Goal: Task Accomplishment & Management: Use online tool/utility

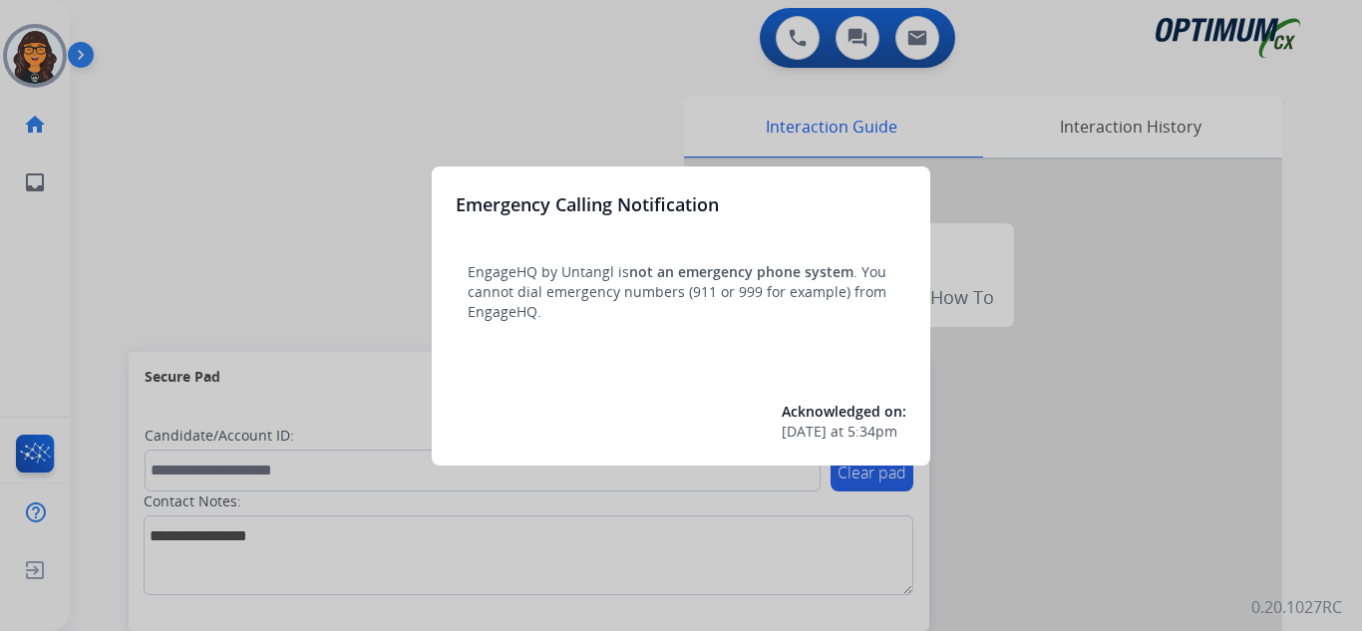
click at [130, 16] on div at bounding box center [681, 315] width 1362 height 631
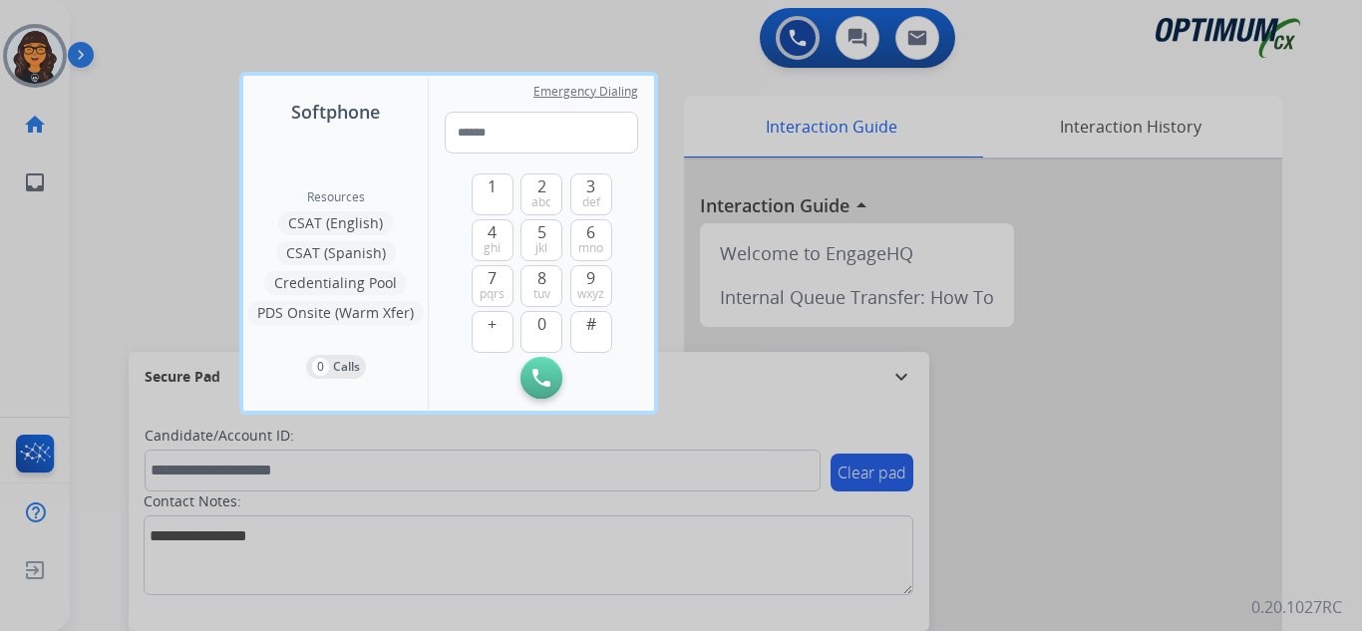
click at [139, 29] on div at bounding box center [681, 315] width 1362 height 631
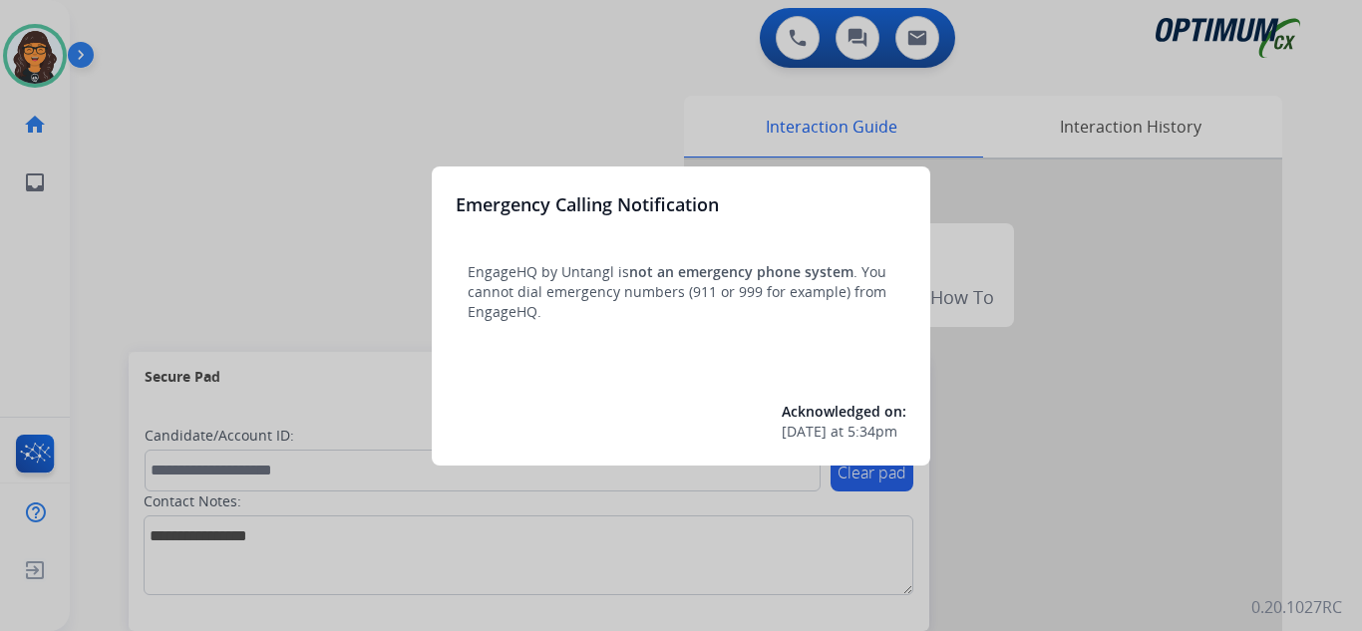
click at [161, 37] on div at bounding box center [681, 315] width 1362 height 631
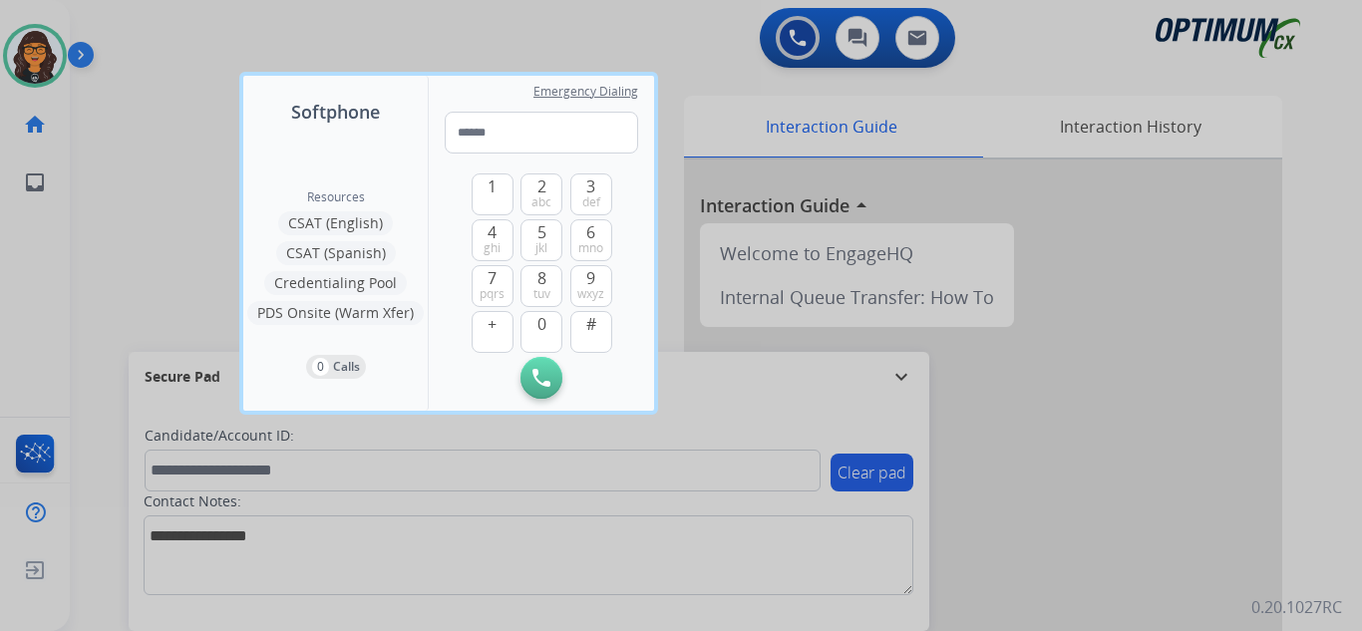
click at [150, 29] on div at bounding box center [681, 315] width 1362 height 631
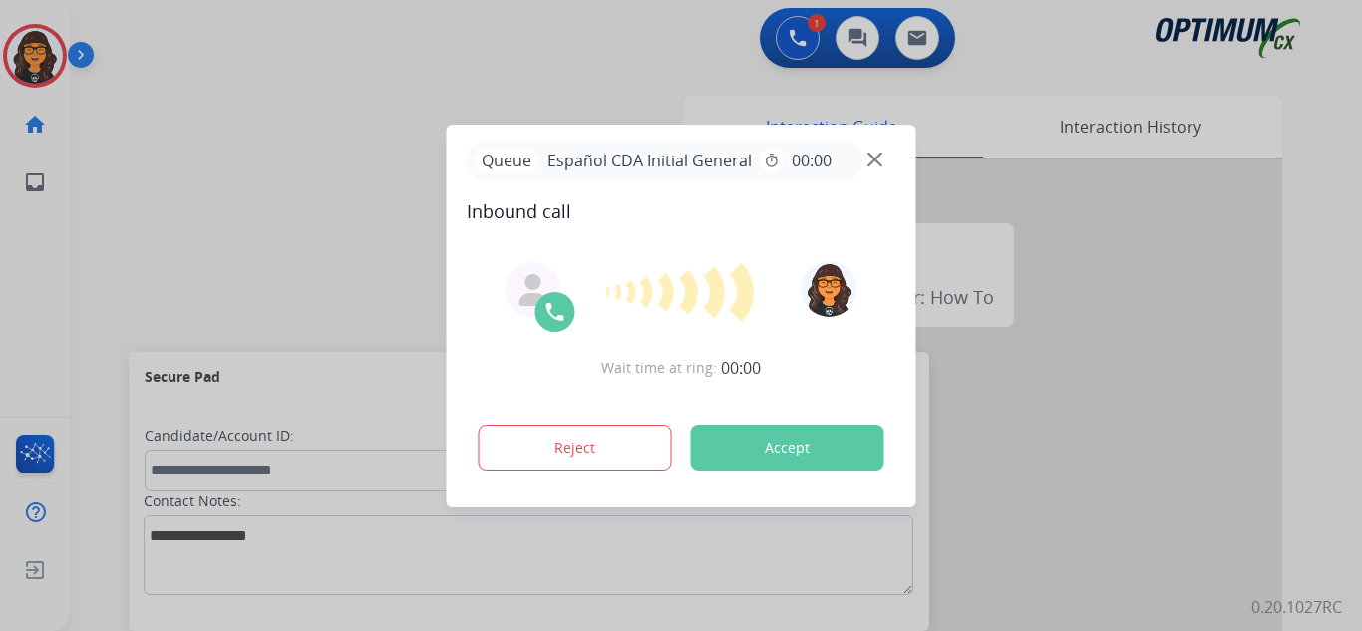
click at [809, 442] on button "Accept" at bounding box center [787, 448] width 193 height 46
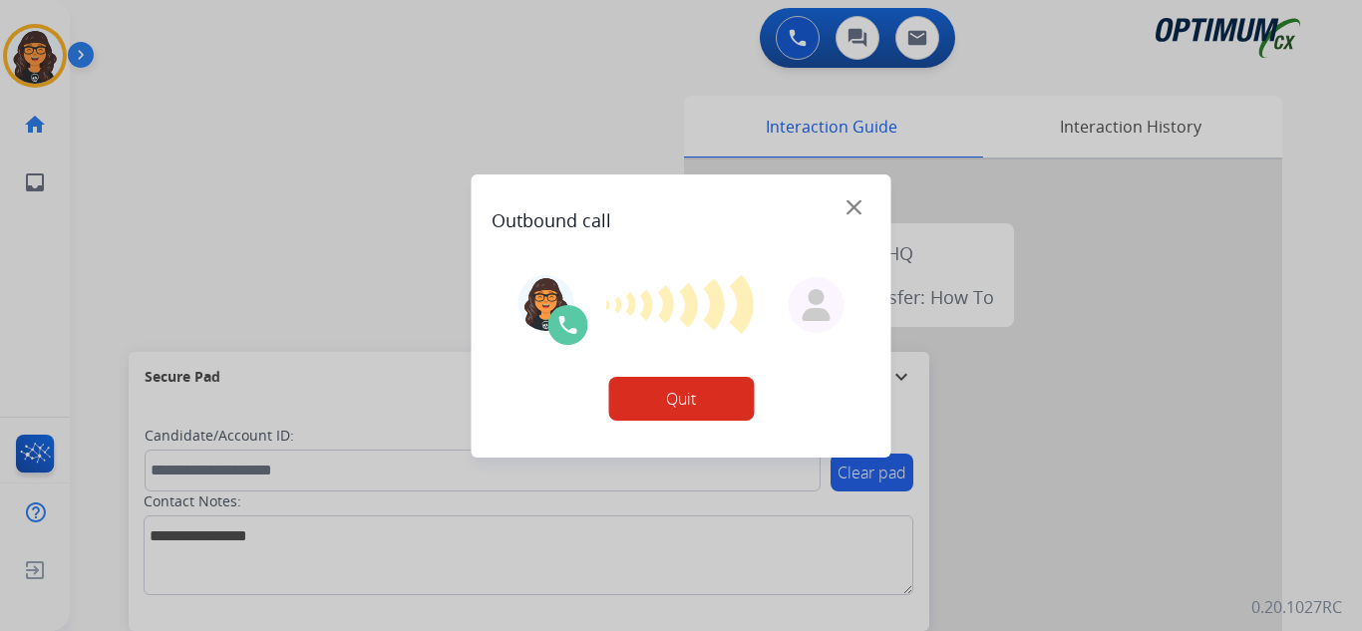
click at [659, 403] on button "Quit" at bounding box center [681, 399] width 146 height 44
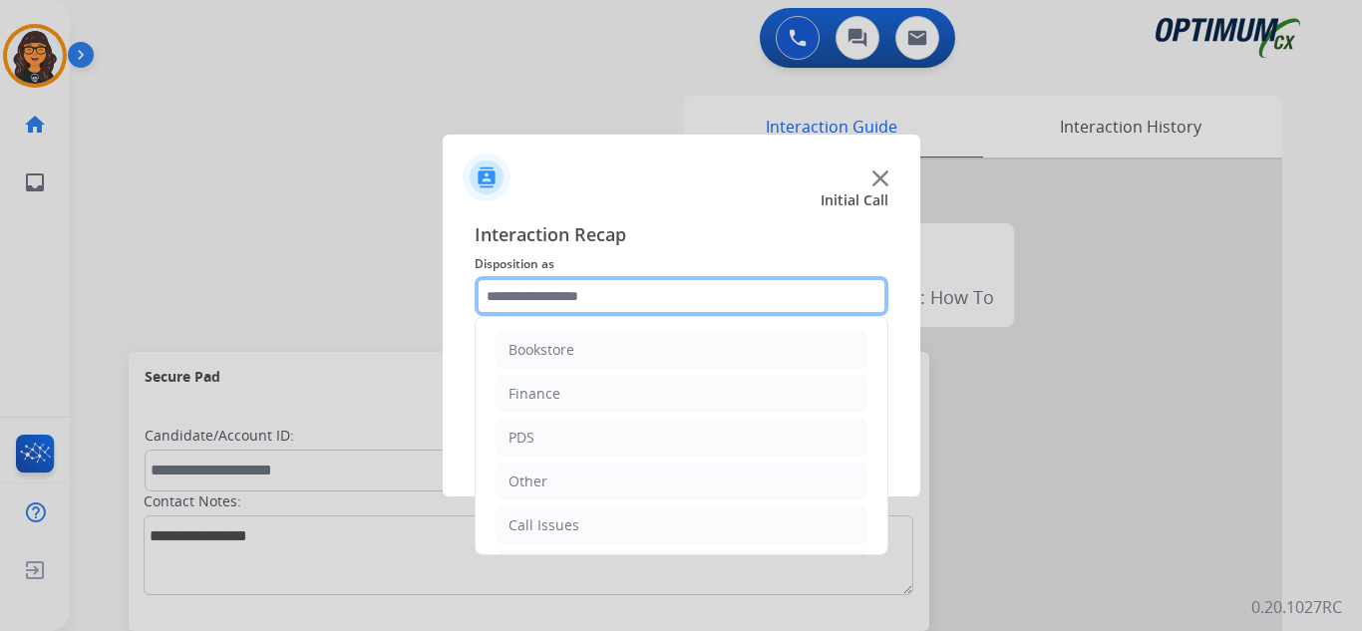
click at [559, 292] on input "text" at bounding box center [682, 296] width 414 height 40
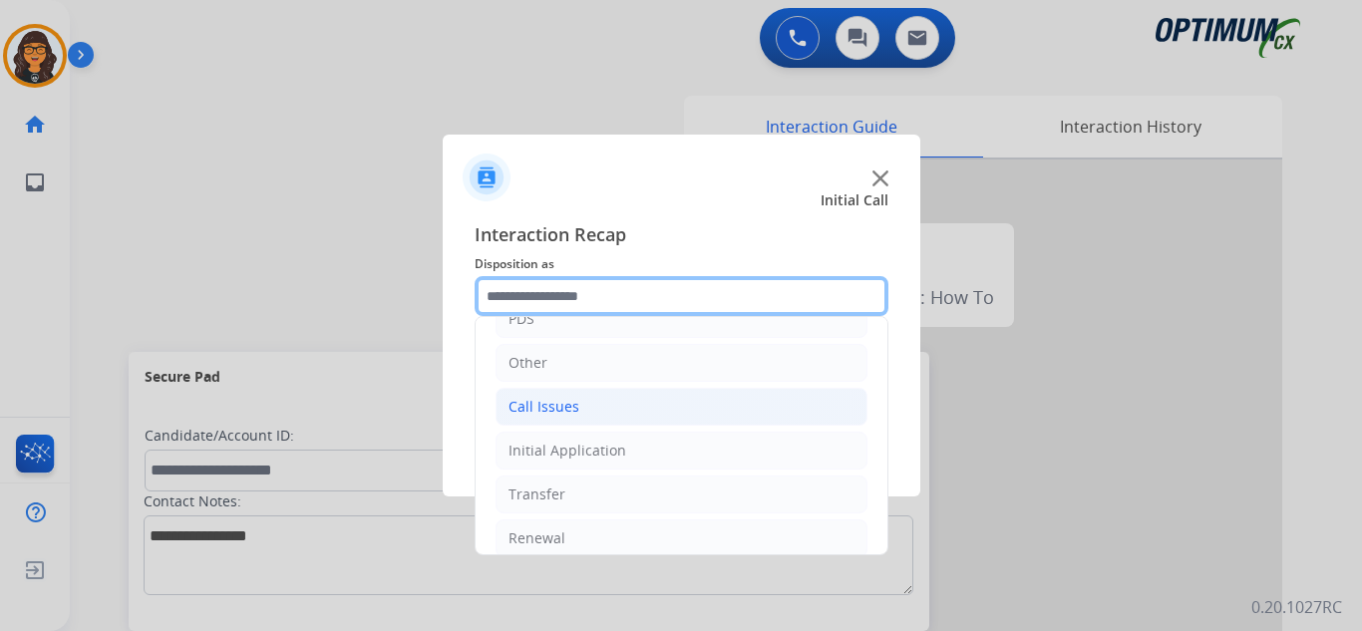
scroll to position [136, 0]
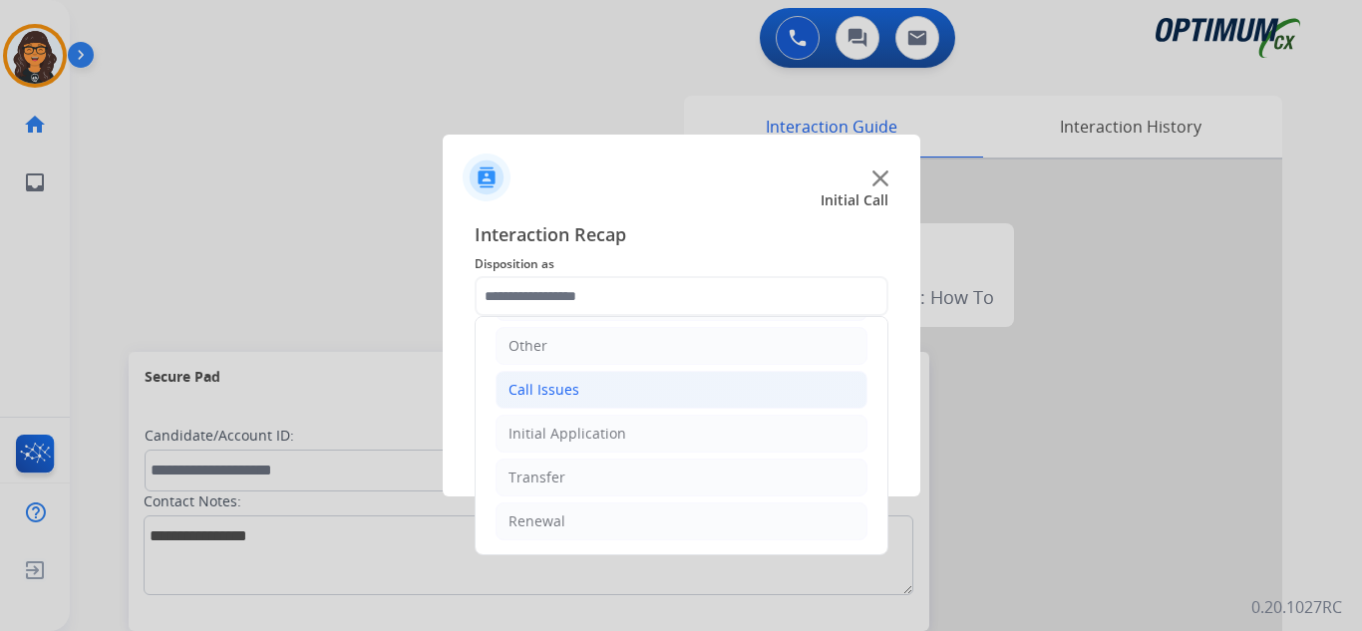
click at [560, 391] on div "Call Issues" at bounding box center [544, 390] width 71 height 20
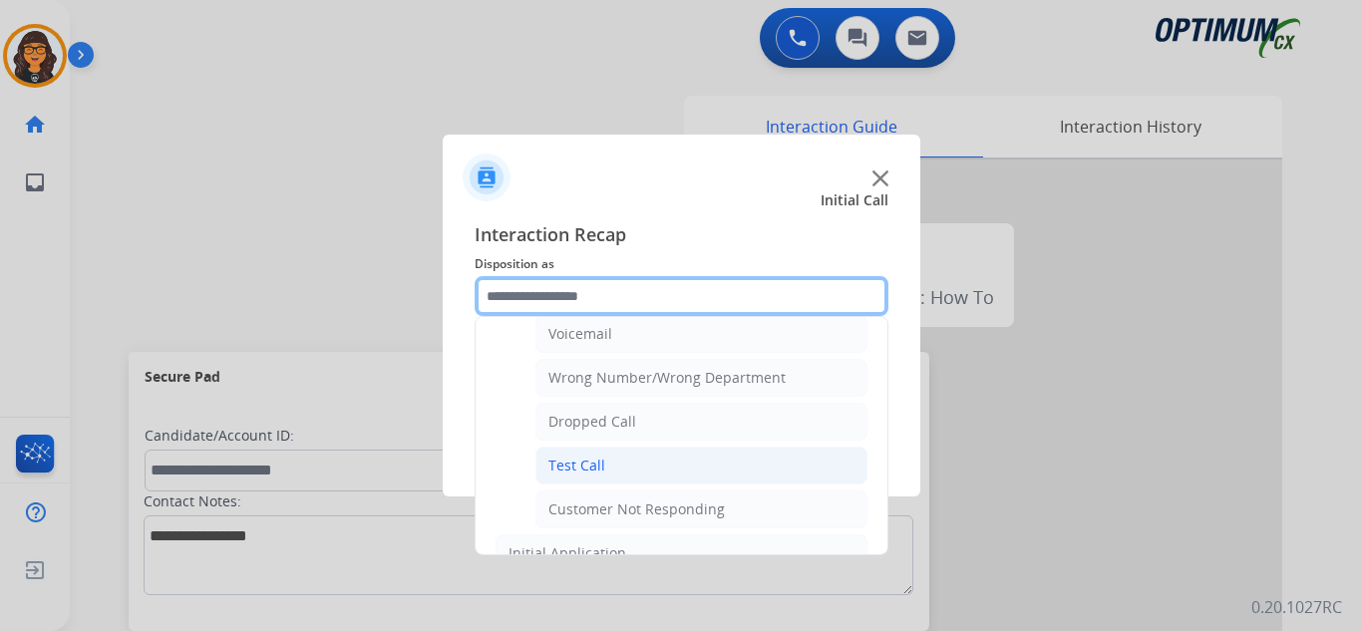
scroll to position [335, 0]
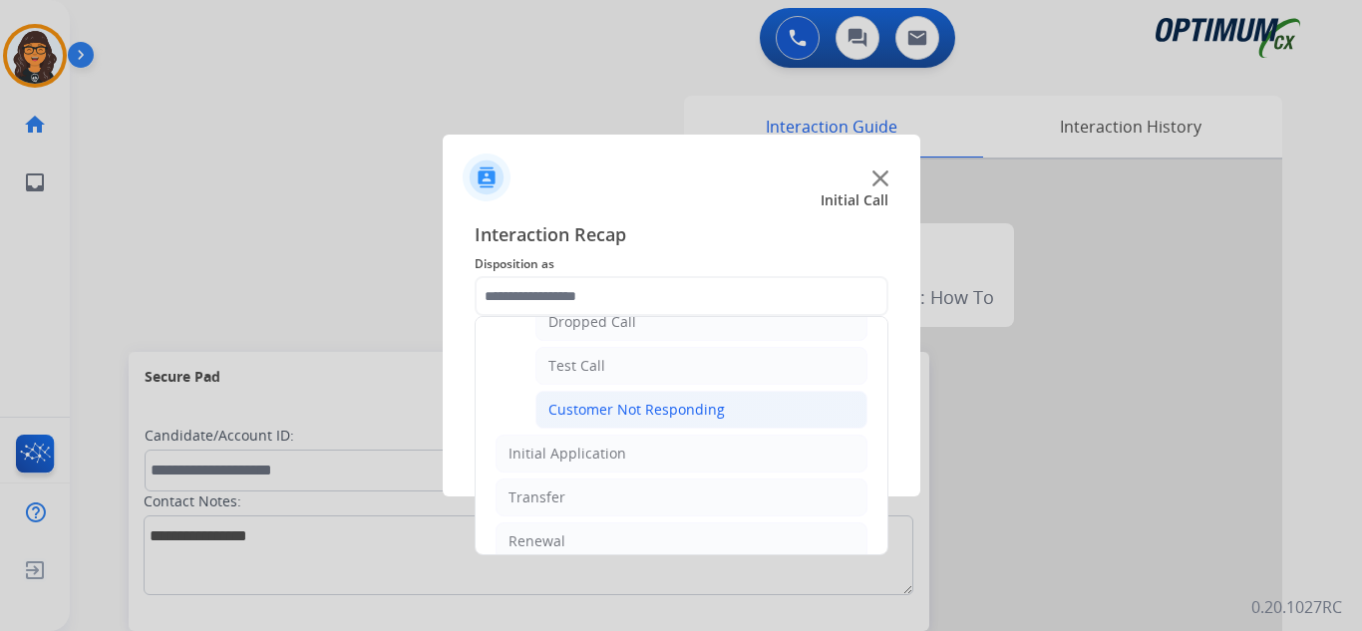
click at [666, 411] on div "Customer Not Responding" at bounding box center [636, 410] width 177 height 20
type input "**********"
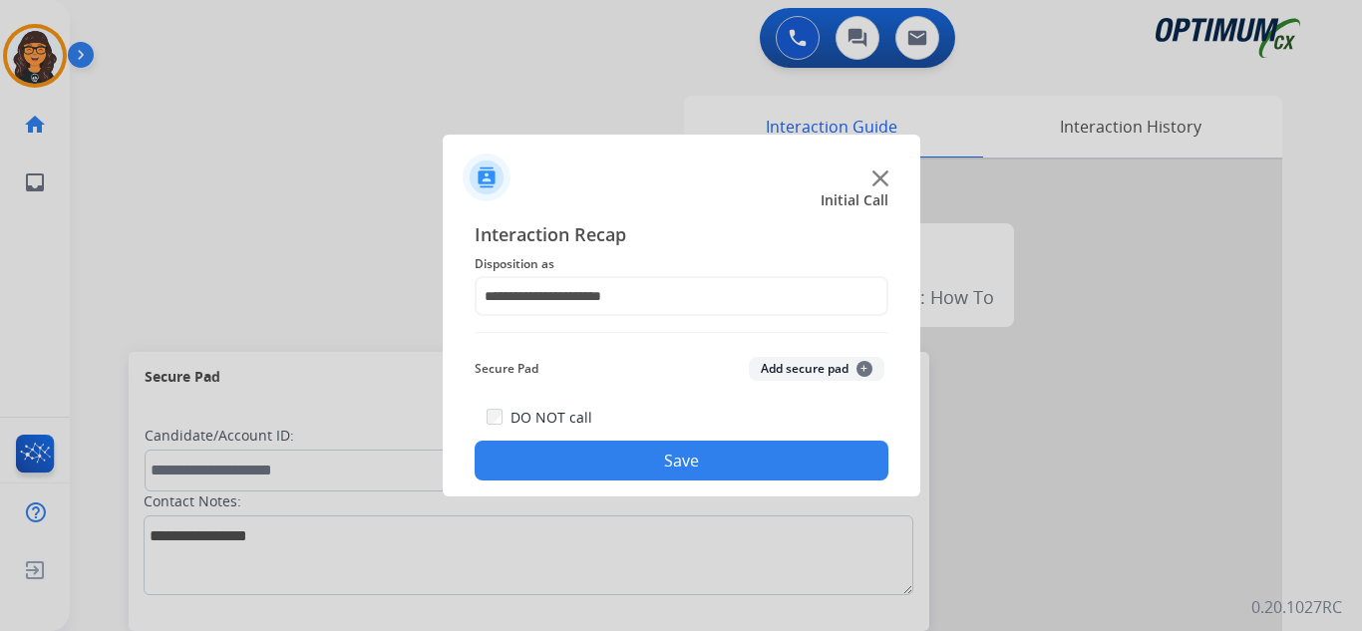
drag, startPoint x: 672, startPoint y: 463, endPoint x: 624, endPoint y: 440, distance: 53.1
click at [672, 462] on button "Save" at bounding box center [682, 461] width 414 height 40
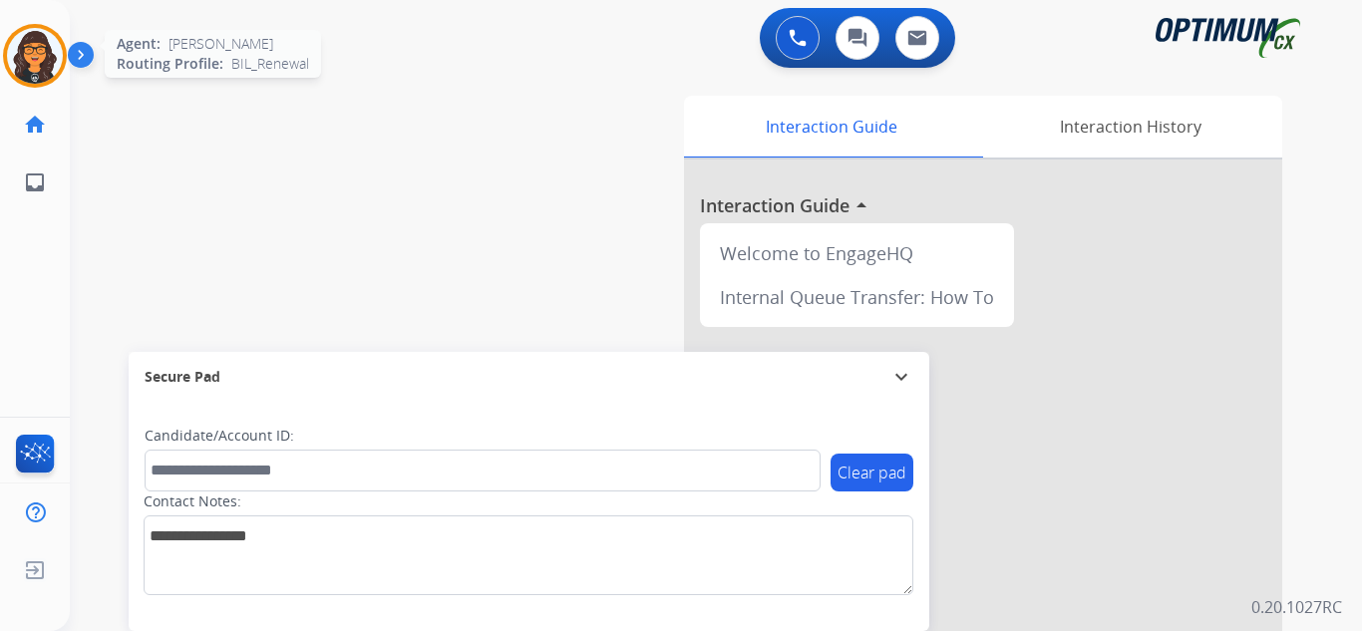
click at [46, 61] on img at bounding box center [35, 56] width 56 height 56
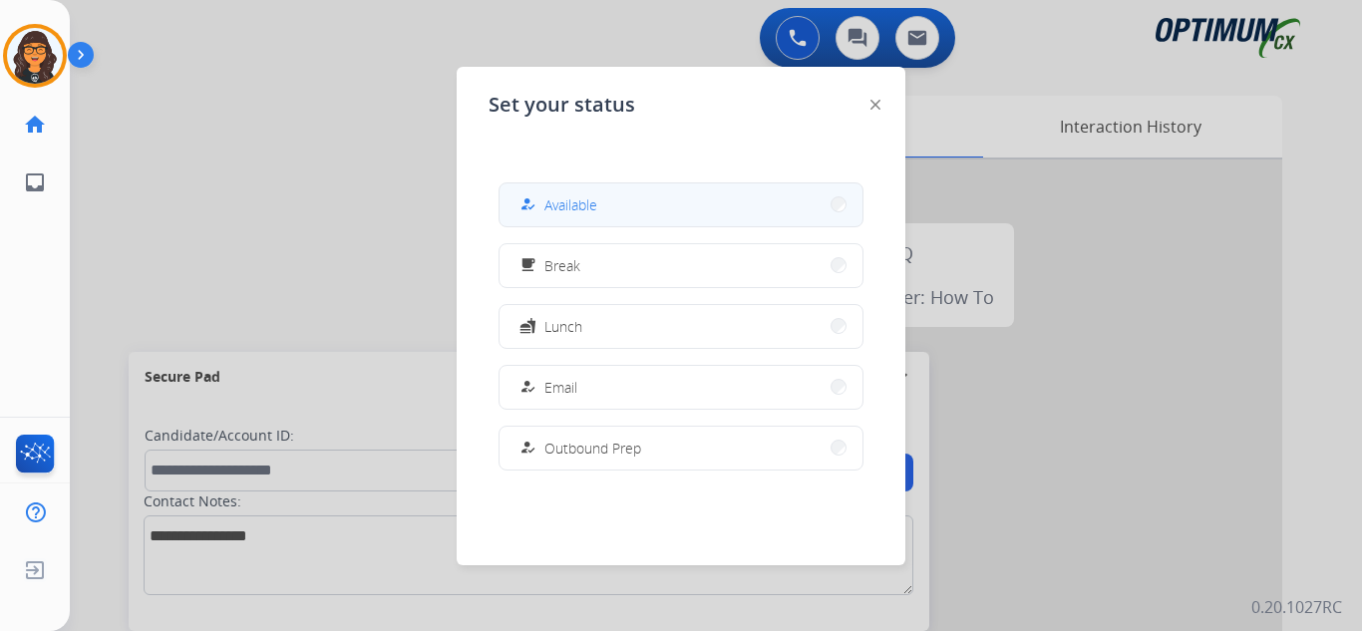
click at [572, 213] on span "Available" at bounding box center [570, 204] width 53 height 21
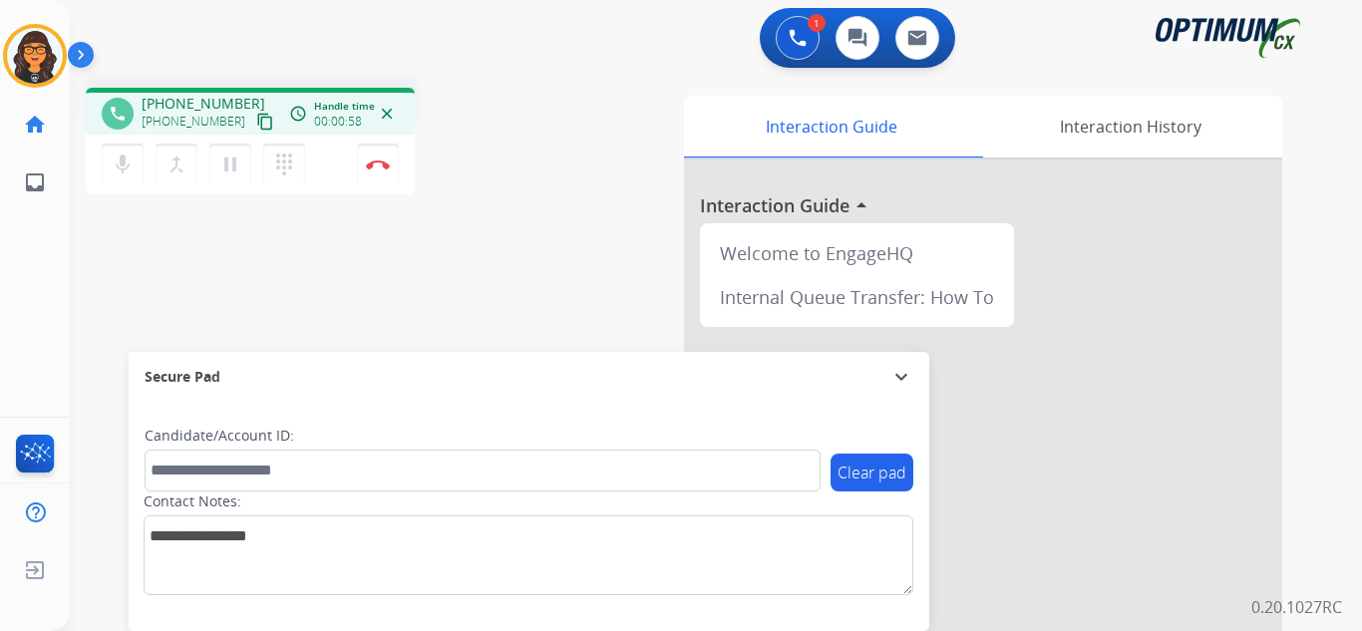
click at [256, 119] on mat-icon "content_copy" at bounding box center [265, 122] width 18 height 18
click at [379, 167] on img at bounding box center [378, 165] width 24 height 10
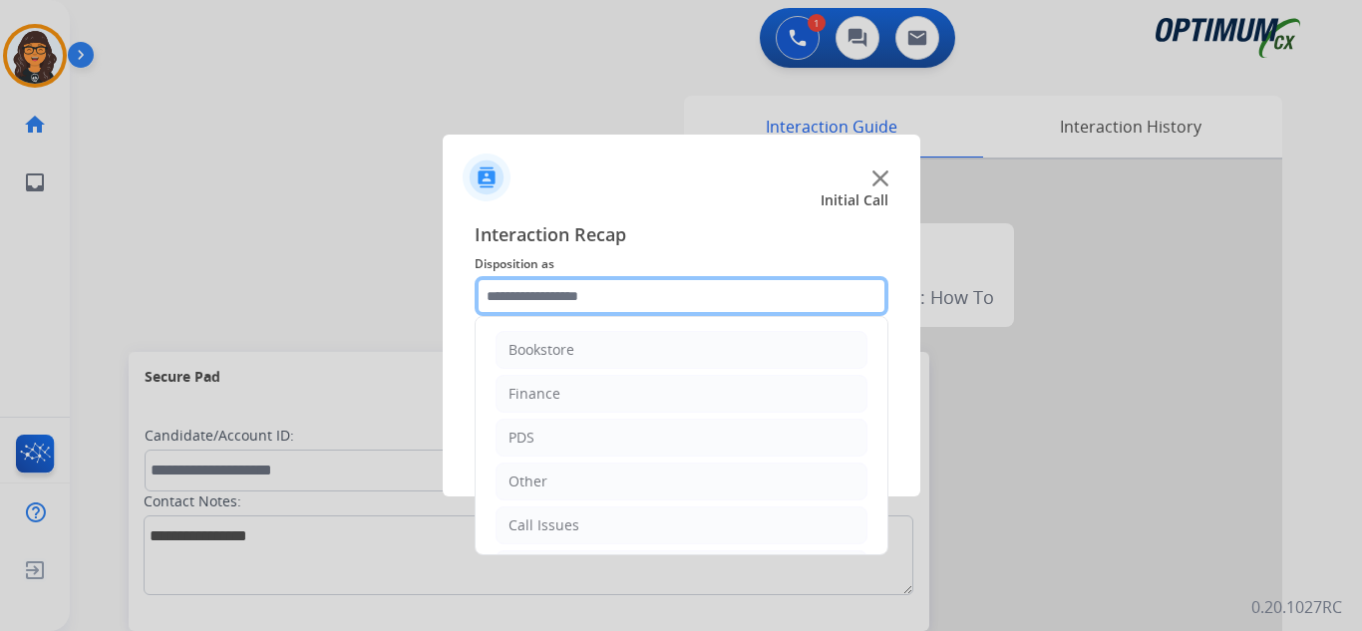
click at [519, 282] on input "text" at bounding box center [682, 296] width 414 height 40
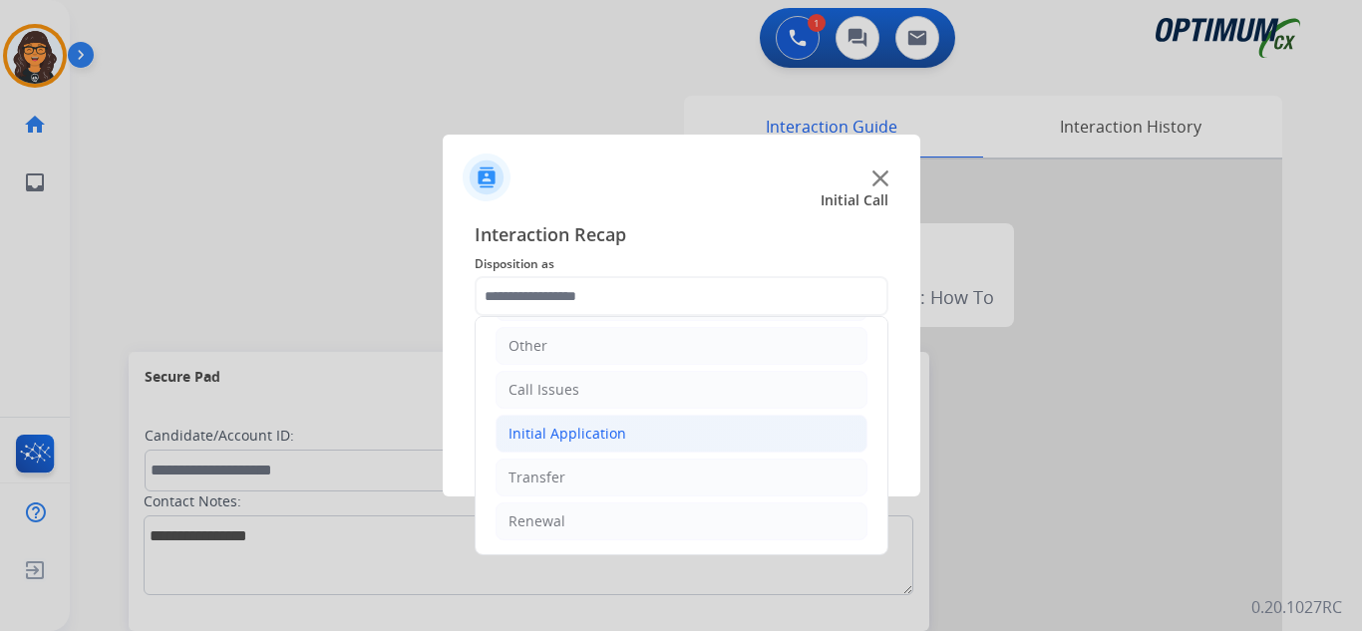
click at [571, 437] on div "Initial Application" at bounding box center [568, 434] width 118 height 20
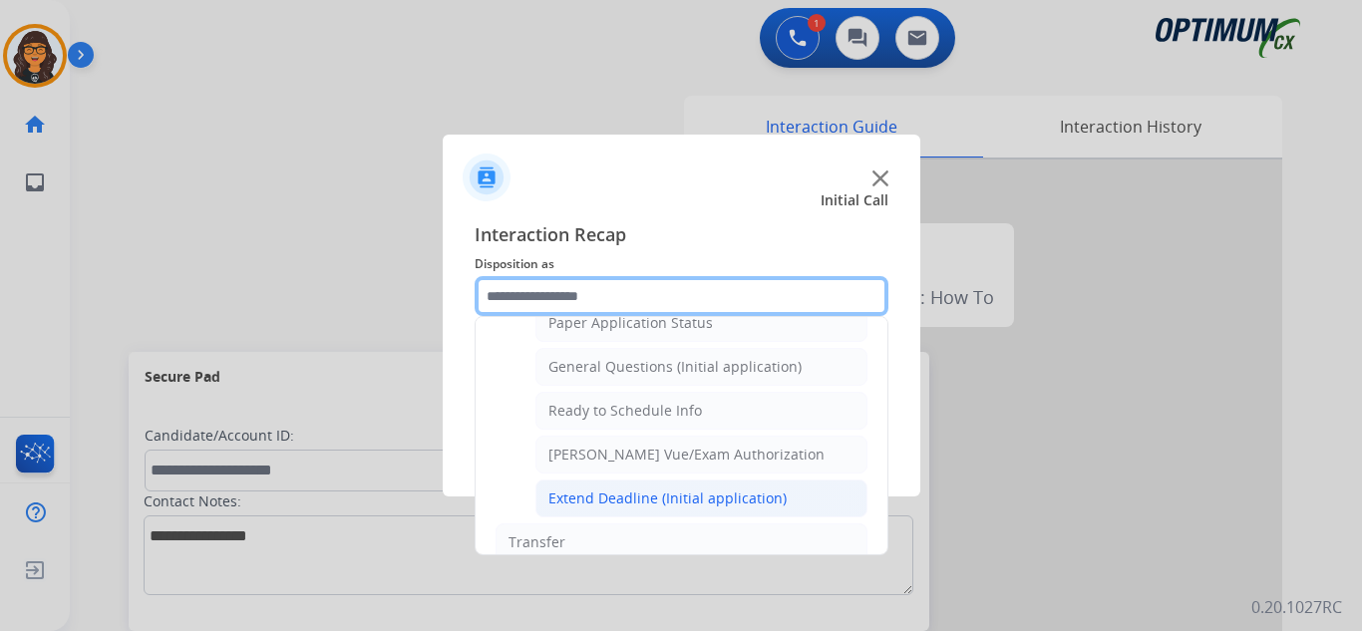
scroll to position [1109, 0]
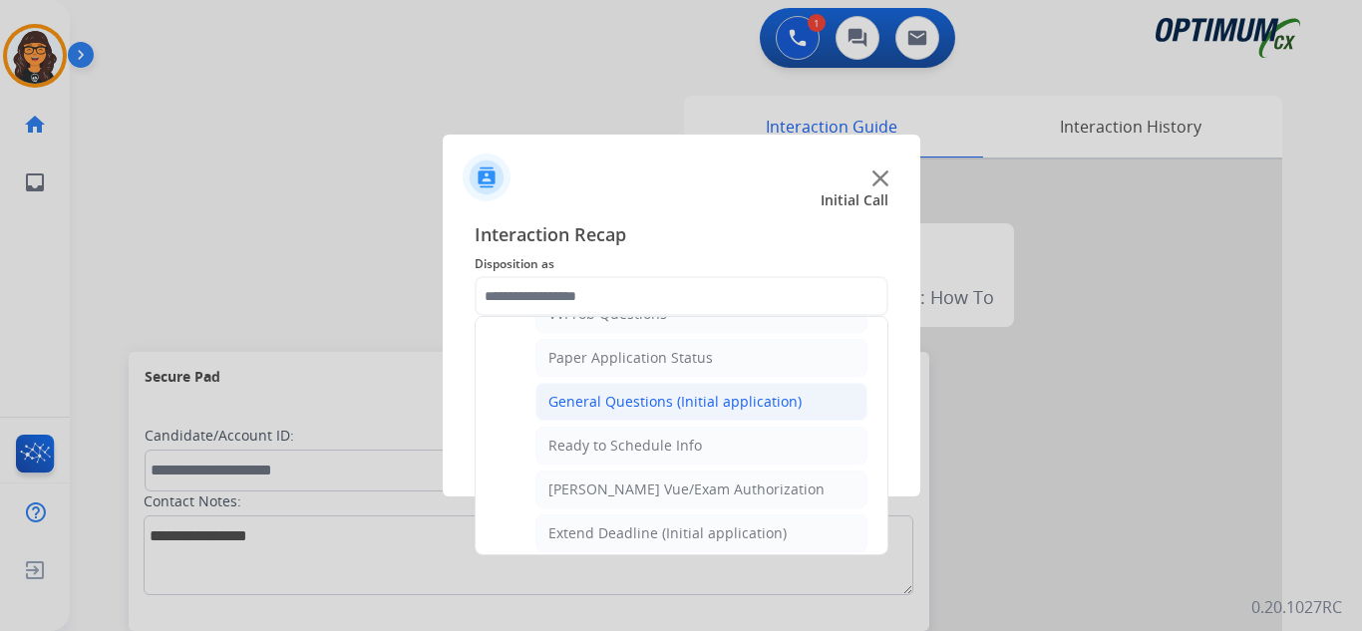
click at [624, 409] on div "General Questions (Initial application)" at bounding box center [674, 402] width 253 height 20
type input "**********"
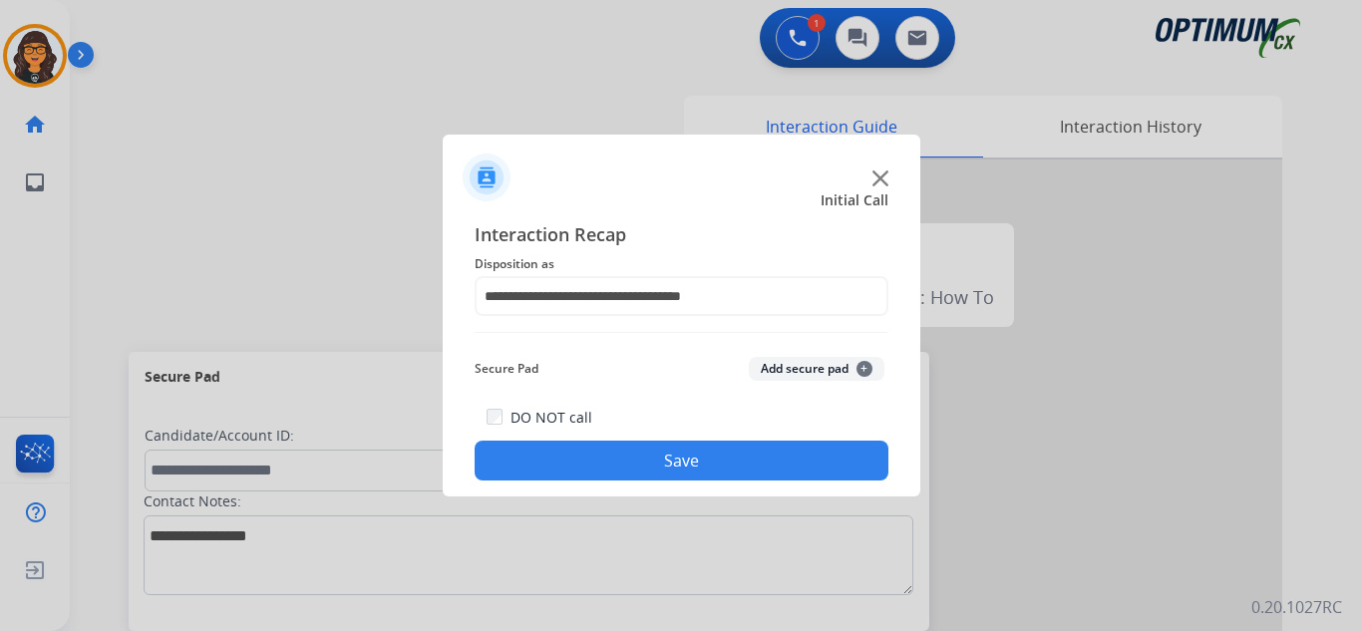
click at [642, 449] on button "Save" at bounding box center [682, 461] width 414 height 40
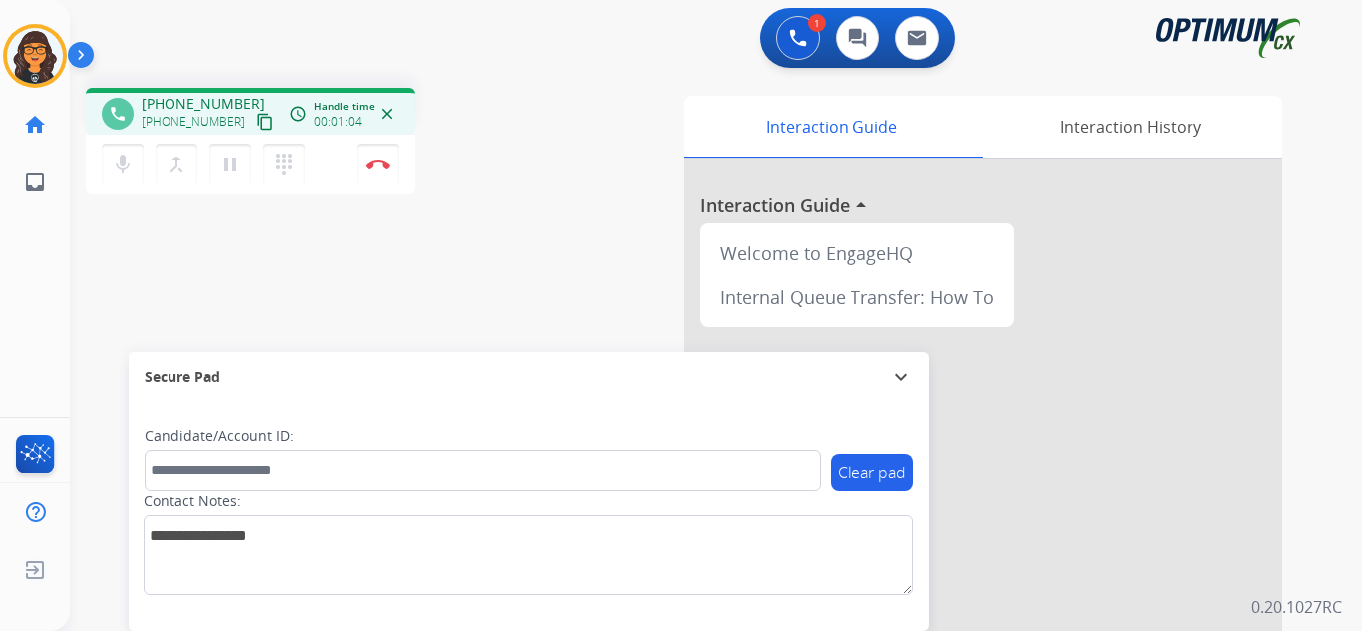
click at [247, 97] on div "+12016581839 +12016581839 content_copy" at bounding box center [210, 114] width 136 height 40
click at [256, 126] on mat-icon "content_copy" at bounding box center [265, 122] width 18 height 18
click at [379, 160] on img at bounding box center [378, 165] width 24 height 10
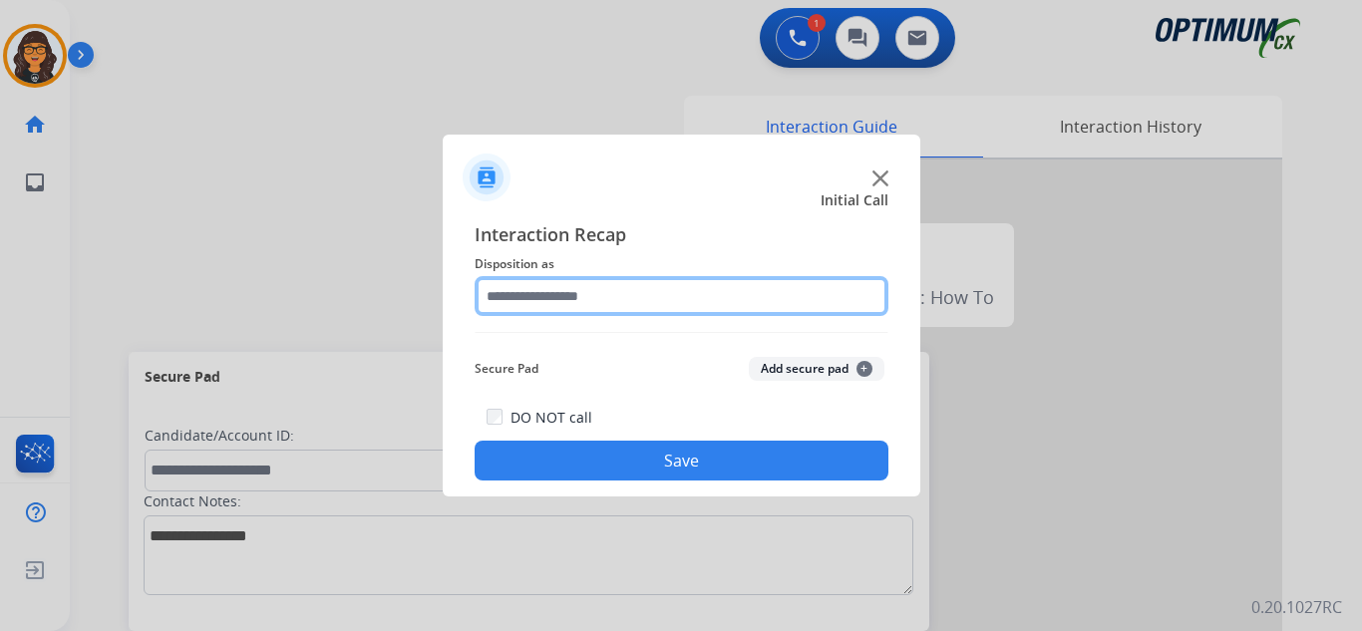
click at [565, 299] on input "text" at bounding box center [682, 296] width 414 height 40
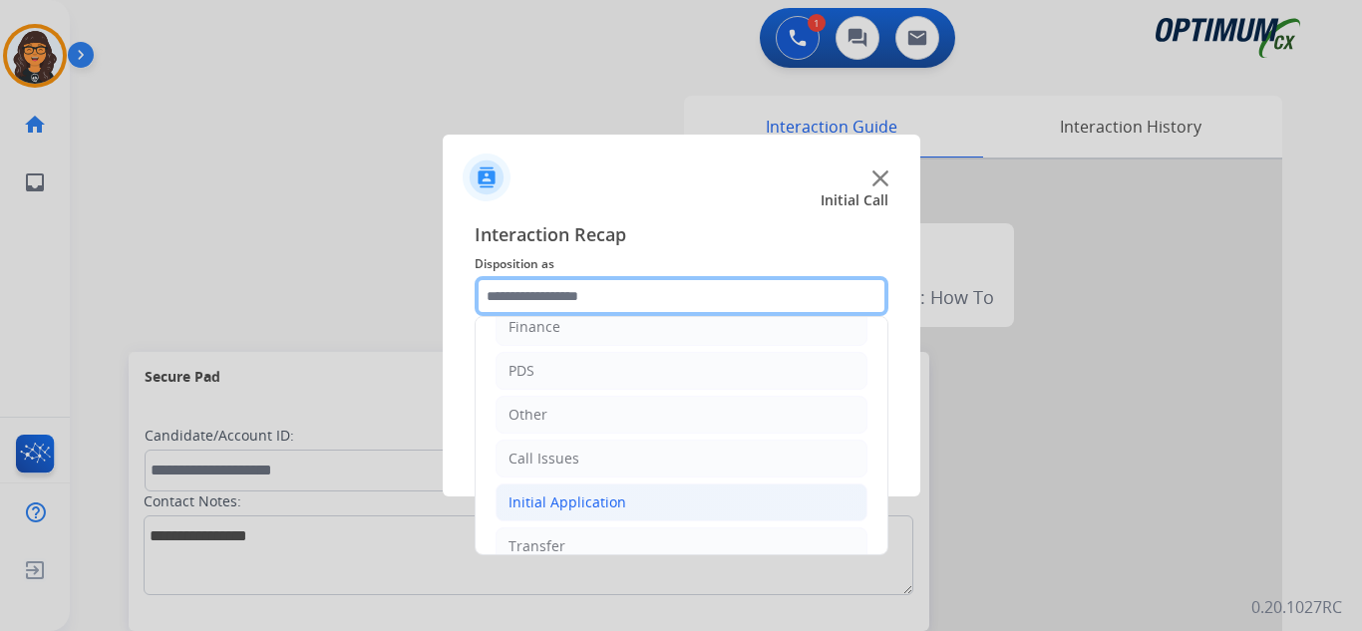
scroll to position [136, 0]
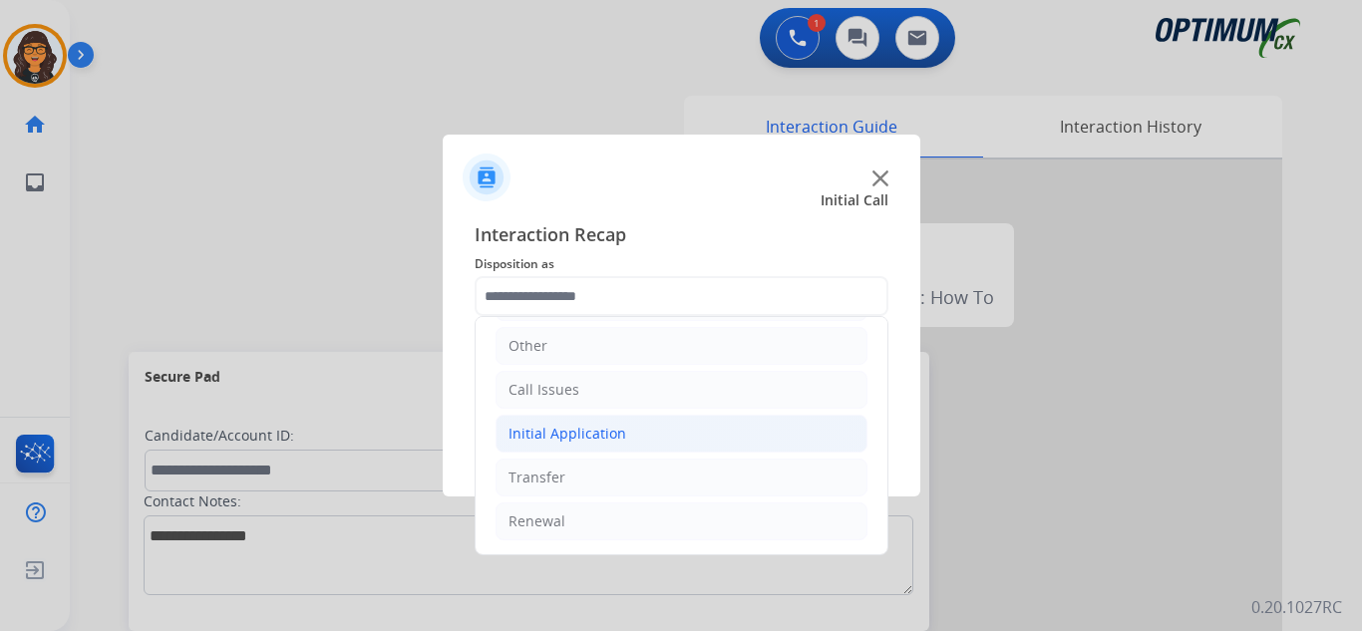
click at [583, 435] on div "Initial Application" at bounding box center [568, 434] width 118 height 20
click at [575, 432] on div "Initial Application" at bounding box center [568, 434] width 118 height 20
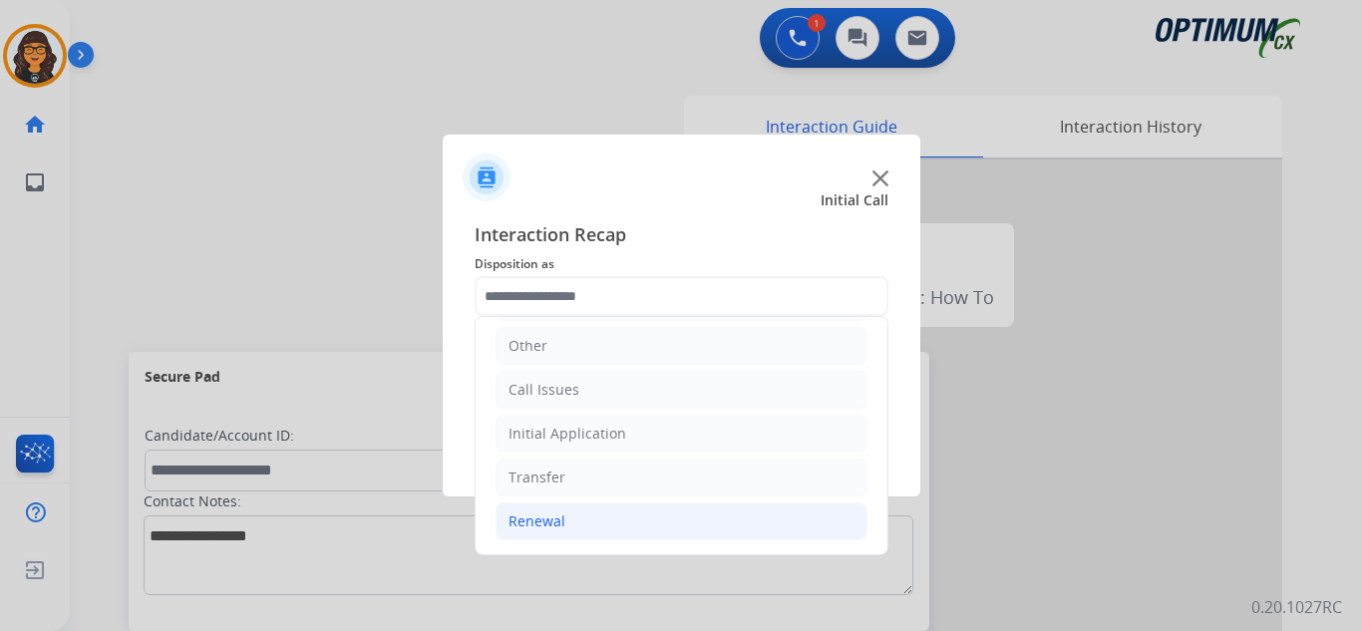
click at [520, 523] on div "Renewal" at bounding box center [537, 522] width 57 height 20
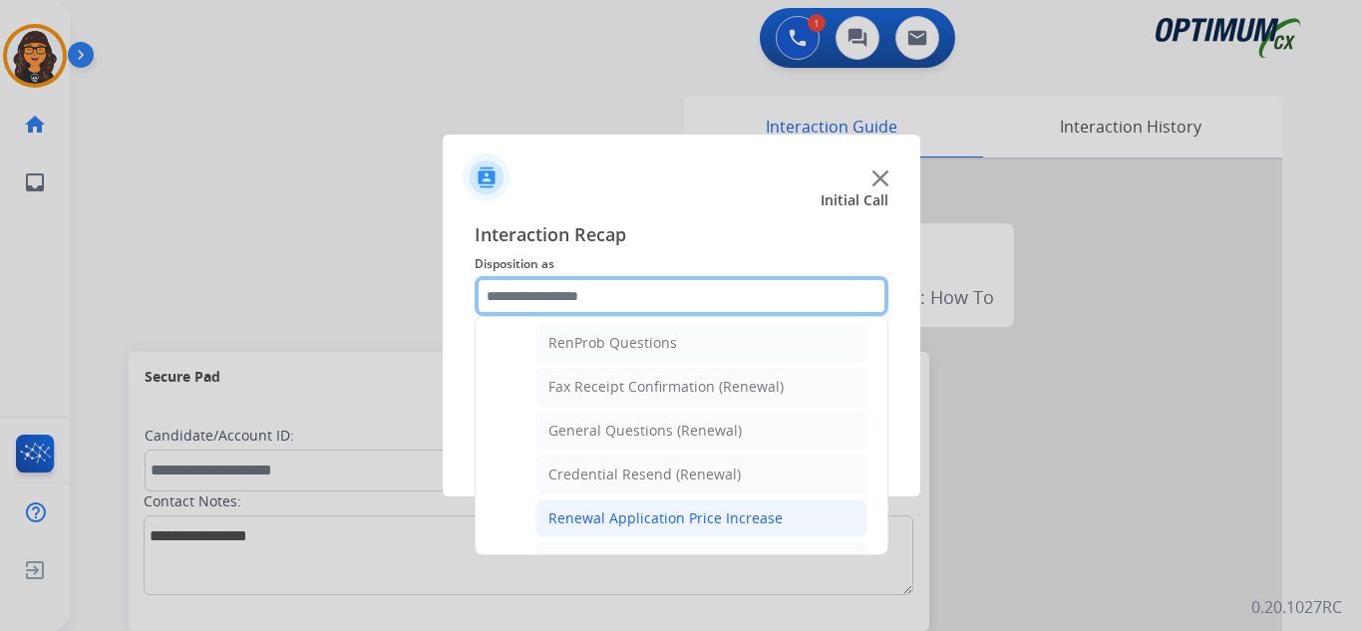
scroll to position [535, 0]
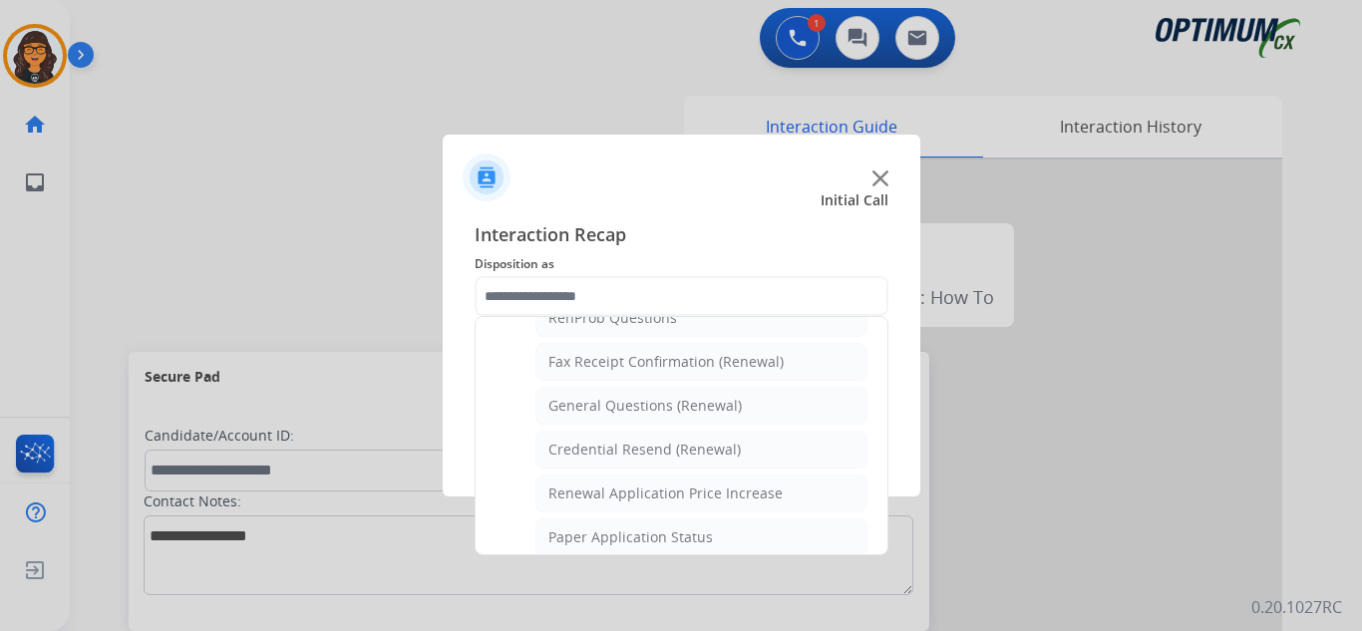
click at [642, 440] on div "Credential Resend (Renewal)" at bounding box center [644, 450] width 192 height 20
type input "**********"
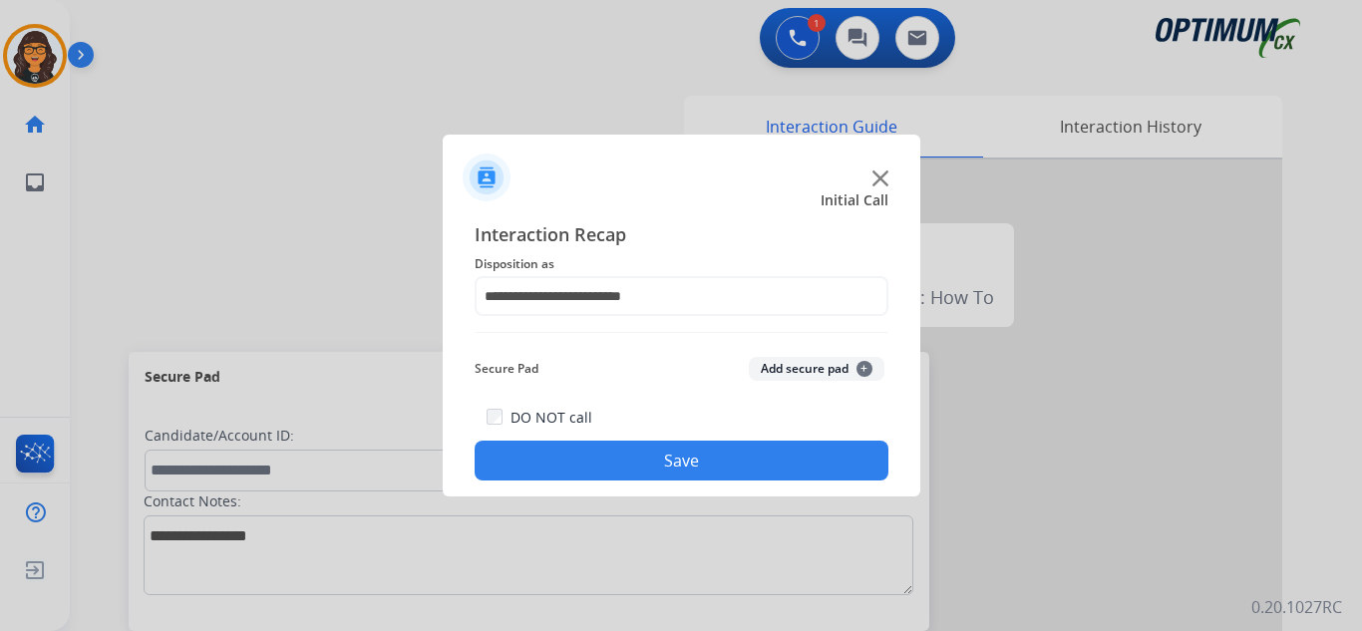
click at [637, 438] on div "DO NOT call Save" at bounding box center [682, 443] width 414 height 76
drag, startPoint x: 607, startPoint y: 463, endPoint x: 513, endPoint y: 430, distance: 100.3
click at [606, 463] on button "Save" at bounding box center [682, 461] width 414 height 40
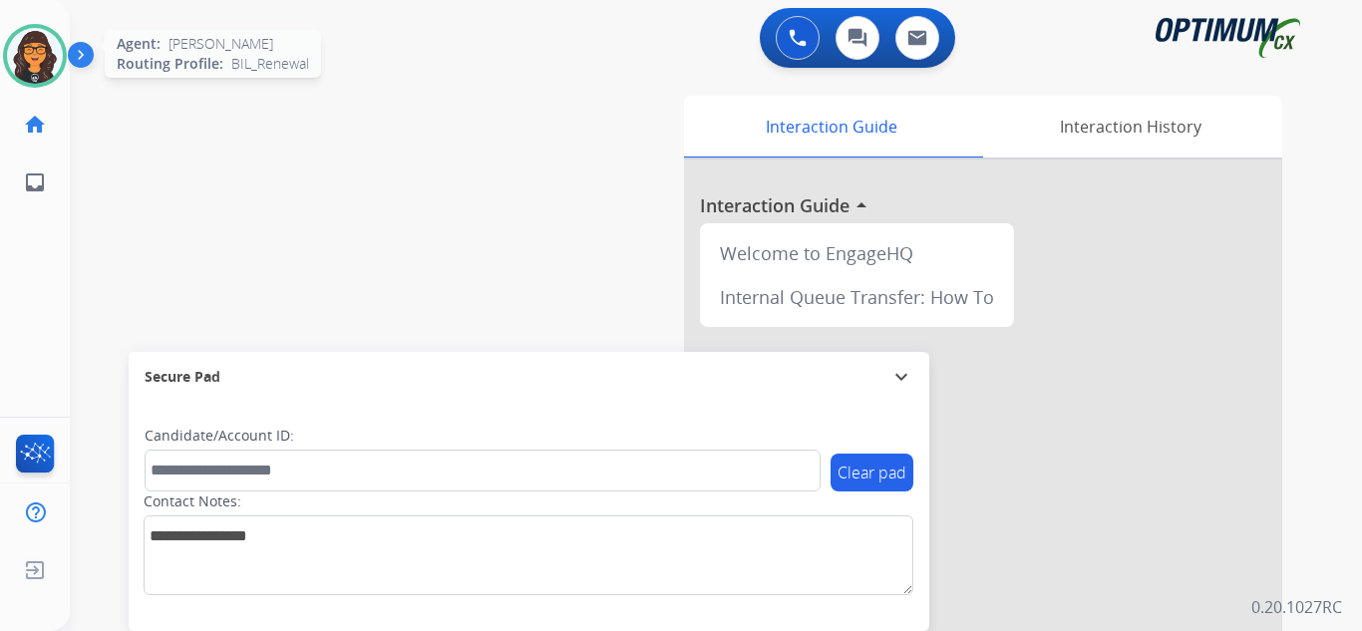
click at [31, 68] on img at bounding box center [35, 56] width 56 height 56
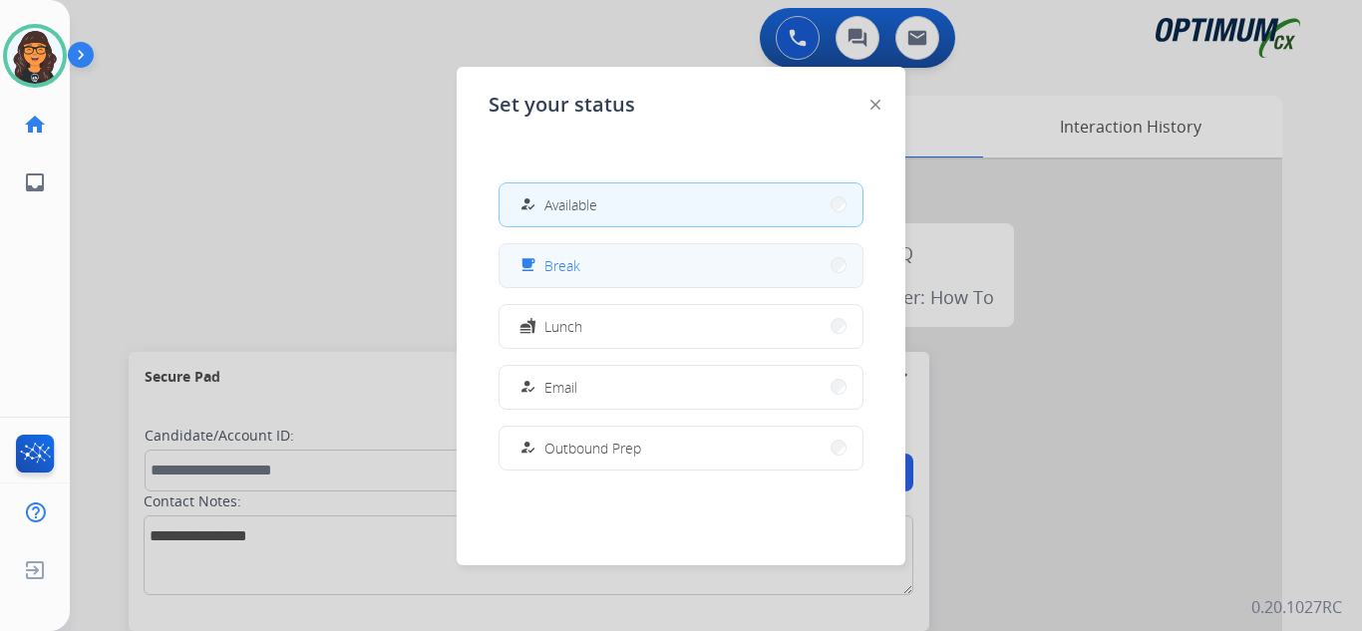
click at [578, 258] on span "Break" at bounding box center [562, 265] width 36 height 21
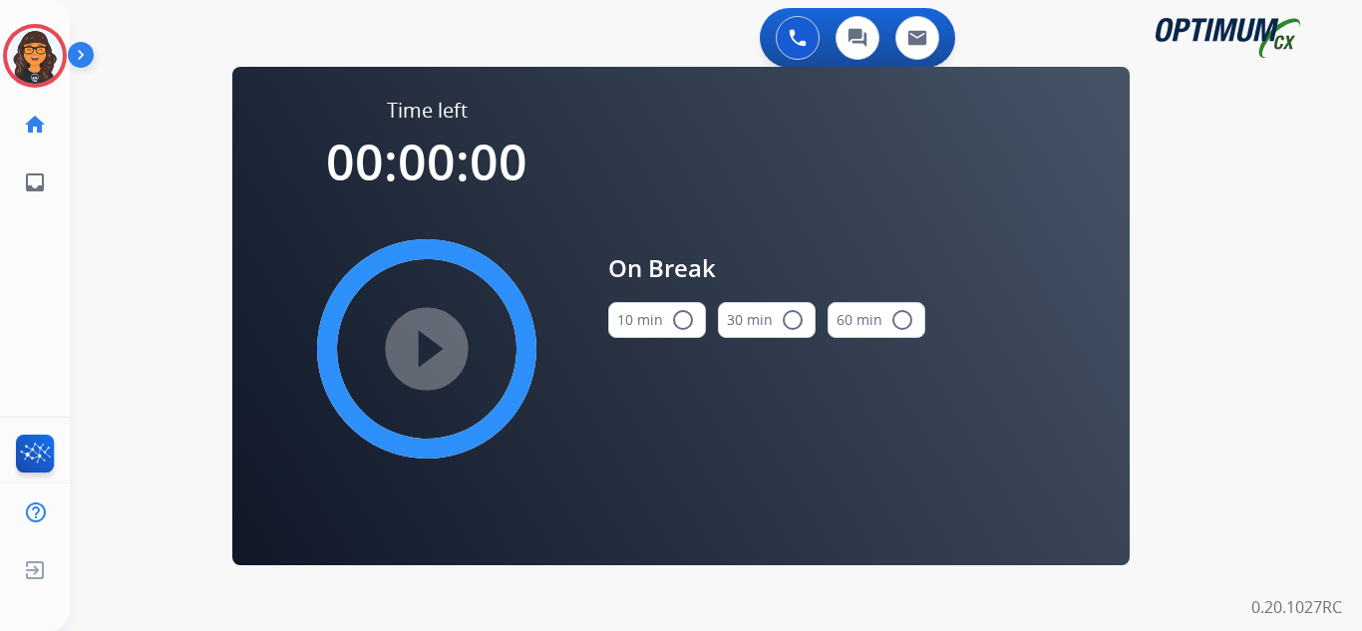
click at [671, 322] on mat-icon "radio_button_unchecked" at bounding box center [683, 320] width 24 height 24
click at [415, 359] on mat-icon "play_circle_filled" at bounding box center [427, 349] width 24 height 24
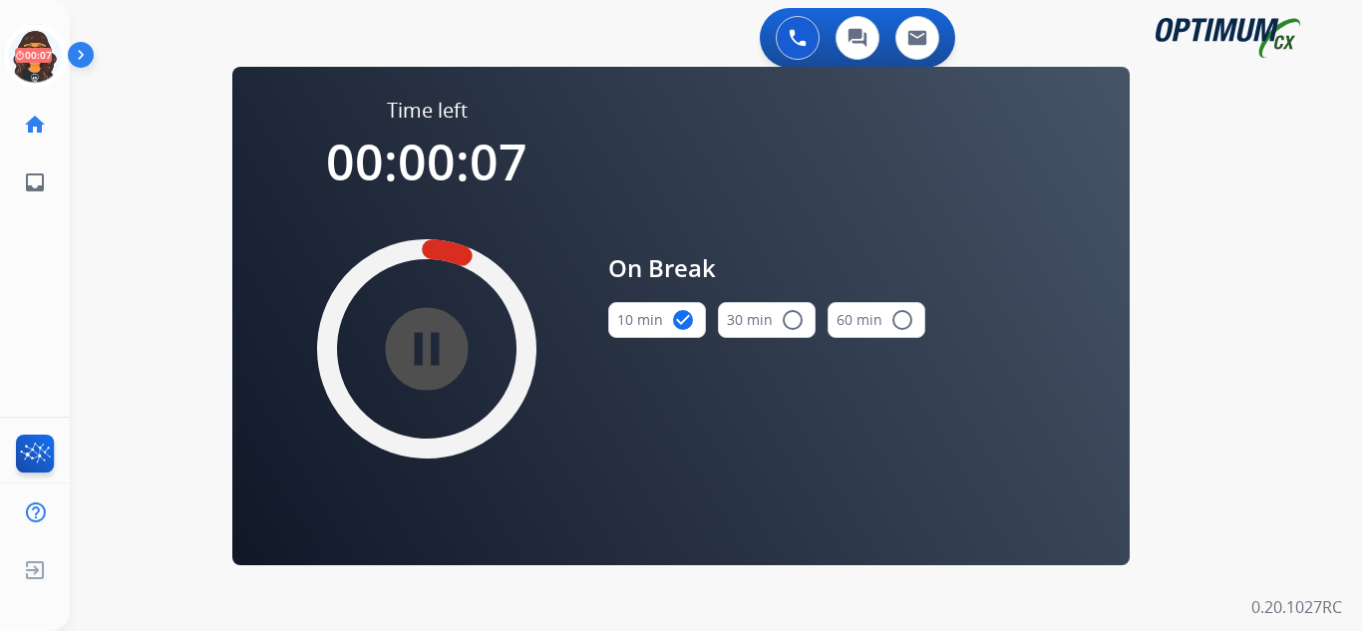
drag, startPoint x: 38, startPoint y: 47, endPoint x: 83, endPoint y: 52, distance: 45.2
click at [38, 47] on icon at bounding box center [35, 56] width 65 height 65
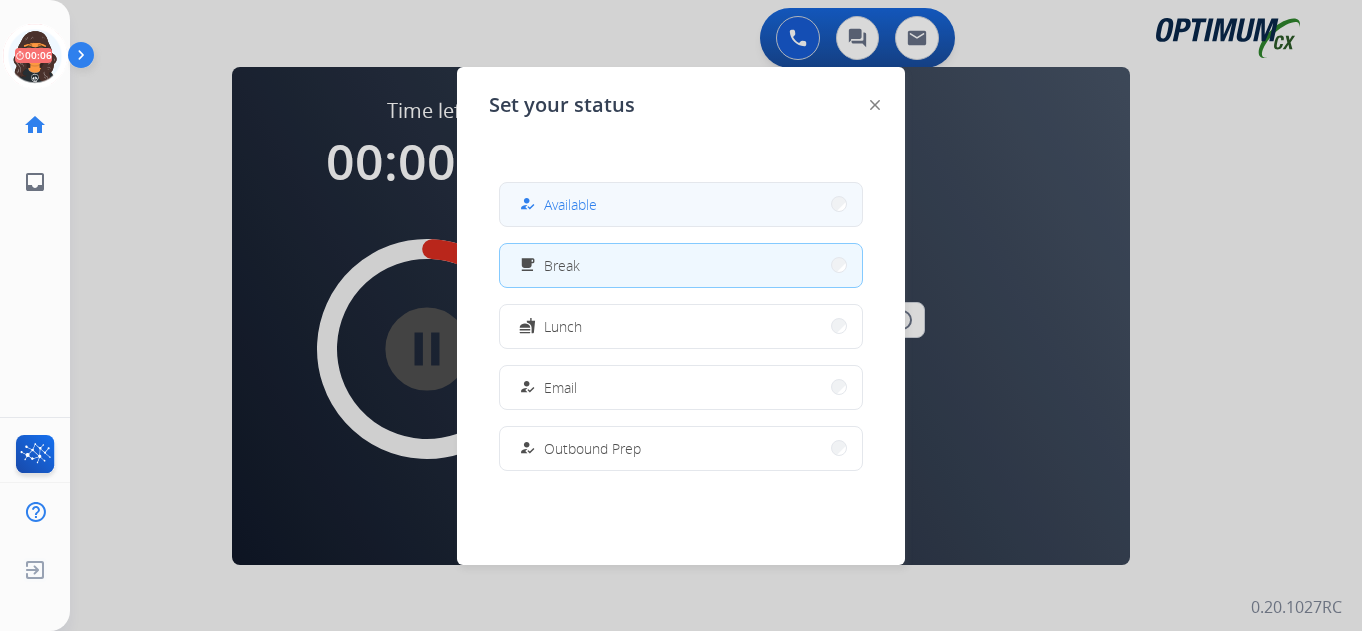
click at [640, 216] on button "how_to_reg Available" at bounding box center [681, 204] width 363 height 43
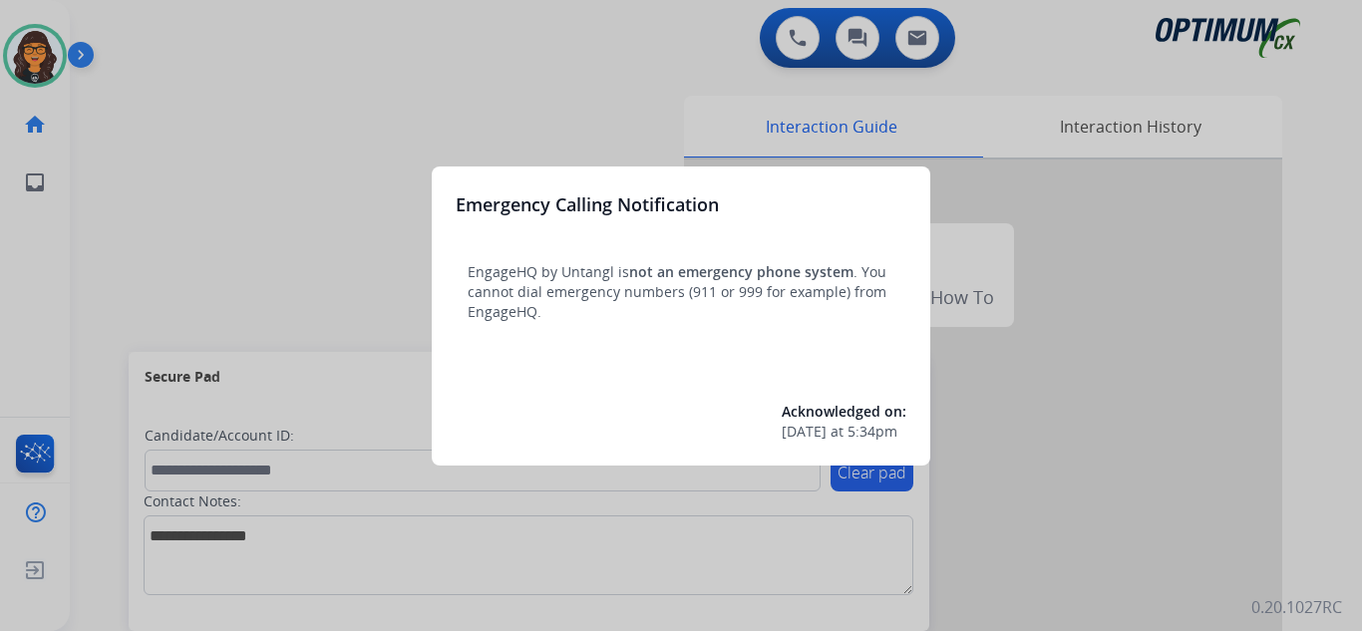
click at [165, 37] on div at bounding box center [681, 315] width 1362 height 631
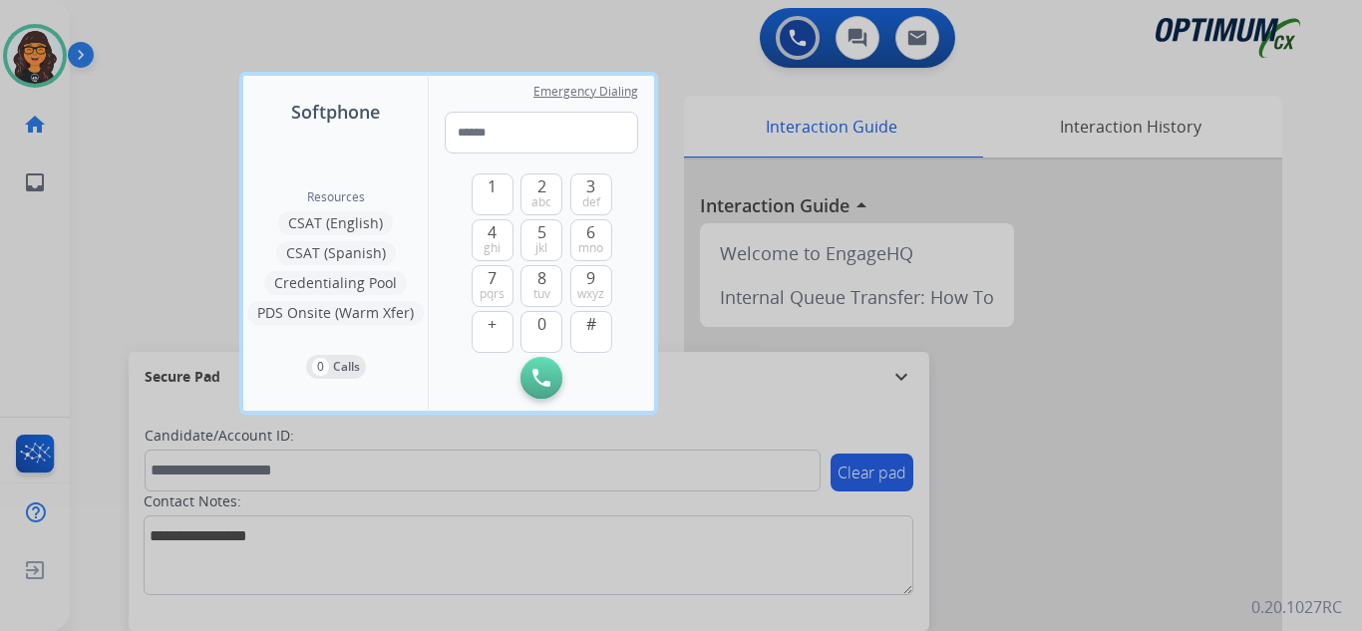
click at [165, 37] on div at bounding box center [681, 315] width 1362 height 631
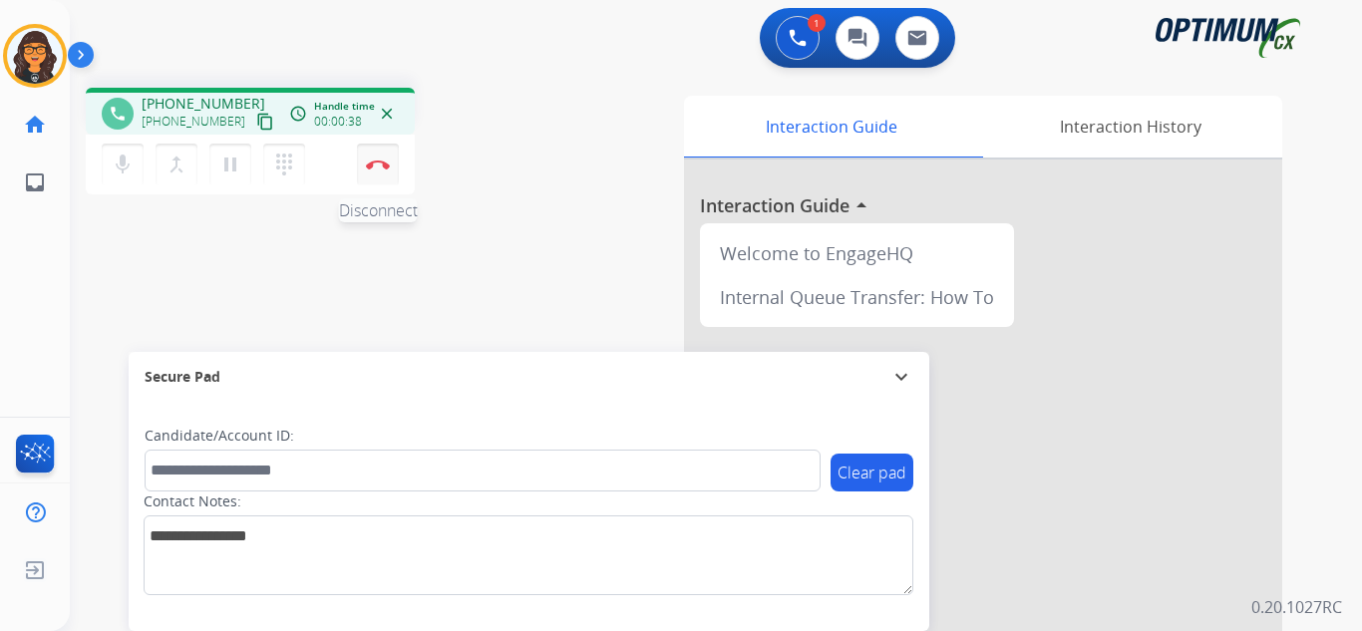
click at [377, 165] on img at bounding box center [378, 165] width 24 height 10
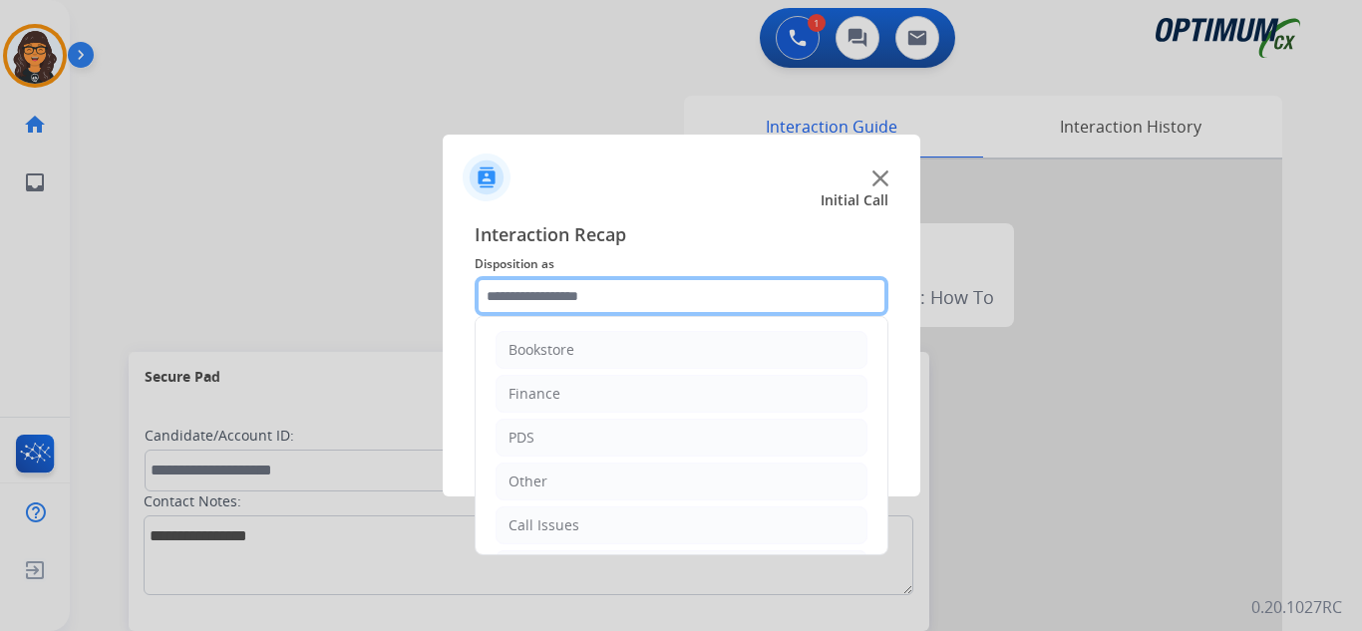
click at [565, 295] on input "text" at bounding box center [682, 296] width 414 height 40
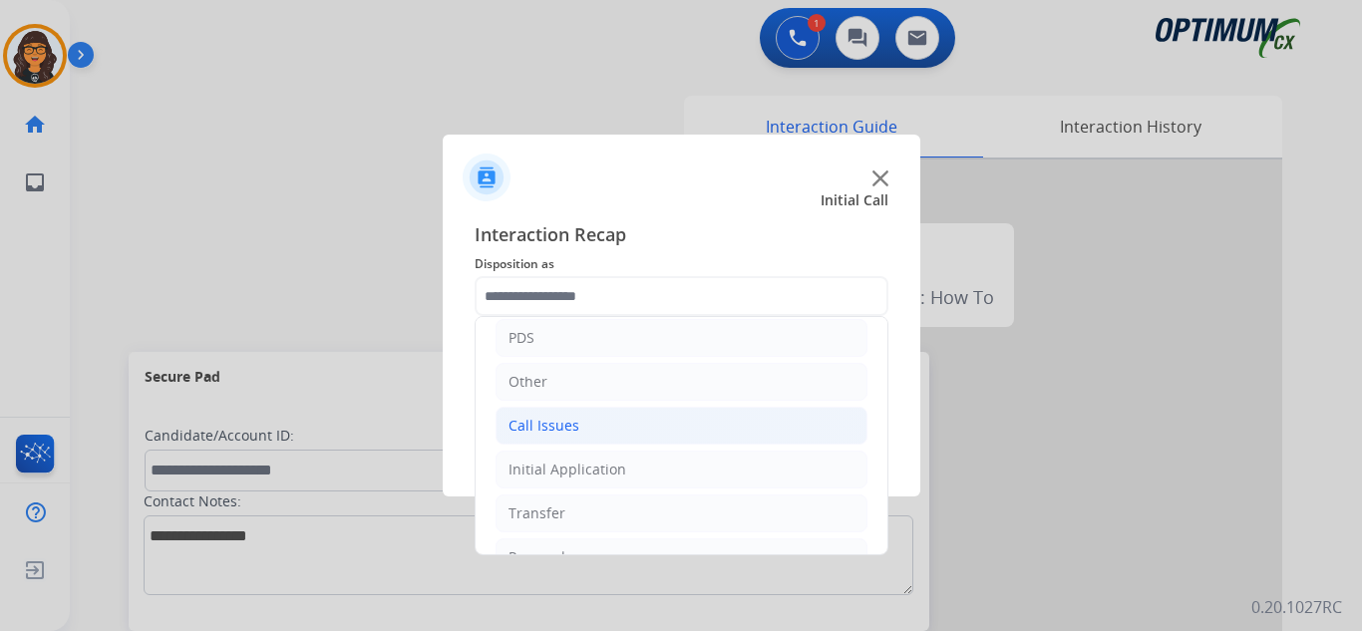
click at [556, 432] on div "Call Issues" at bounding box center [544, 426] width 71 height 20
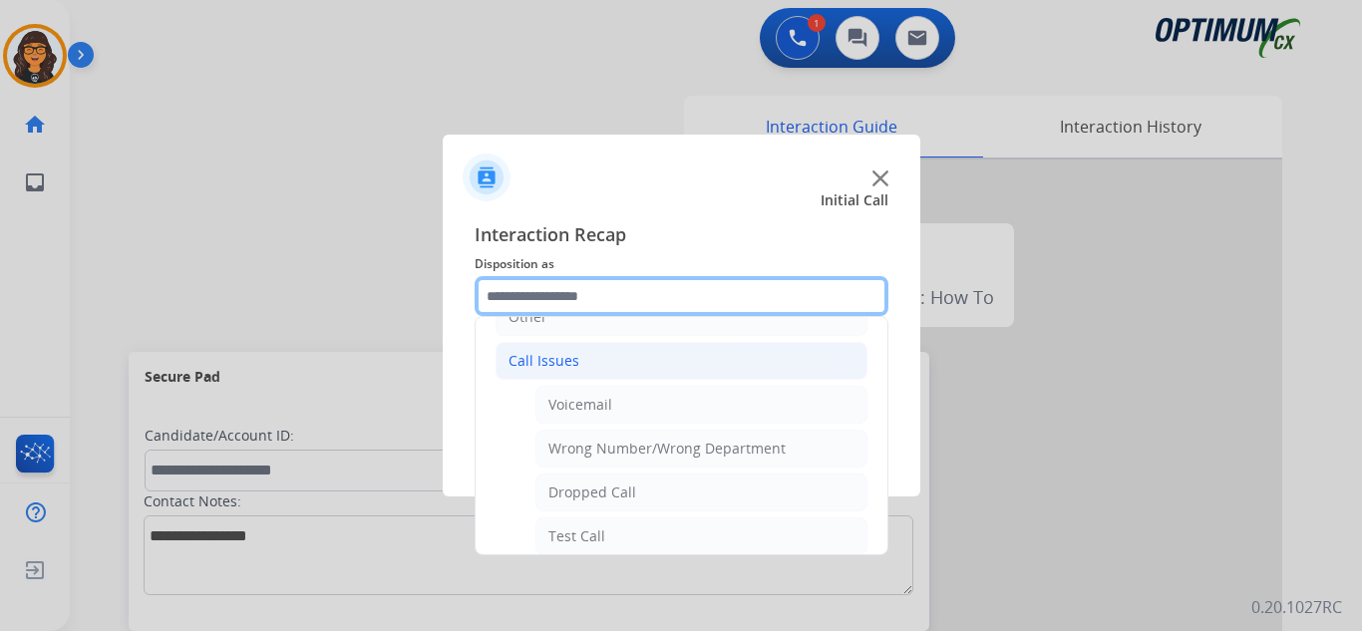
scroll to position [299, 0]
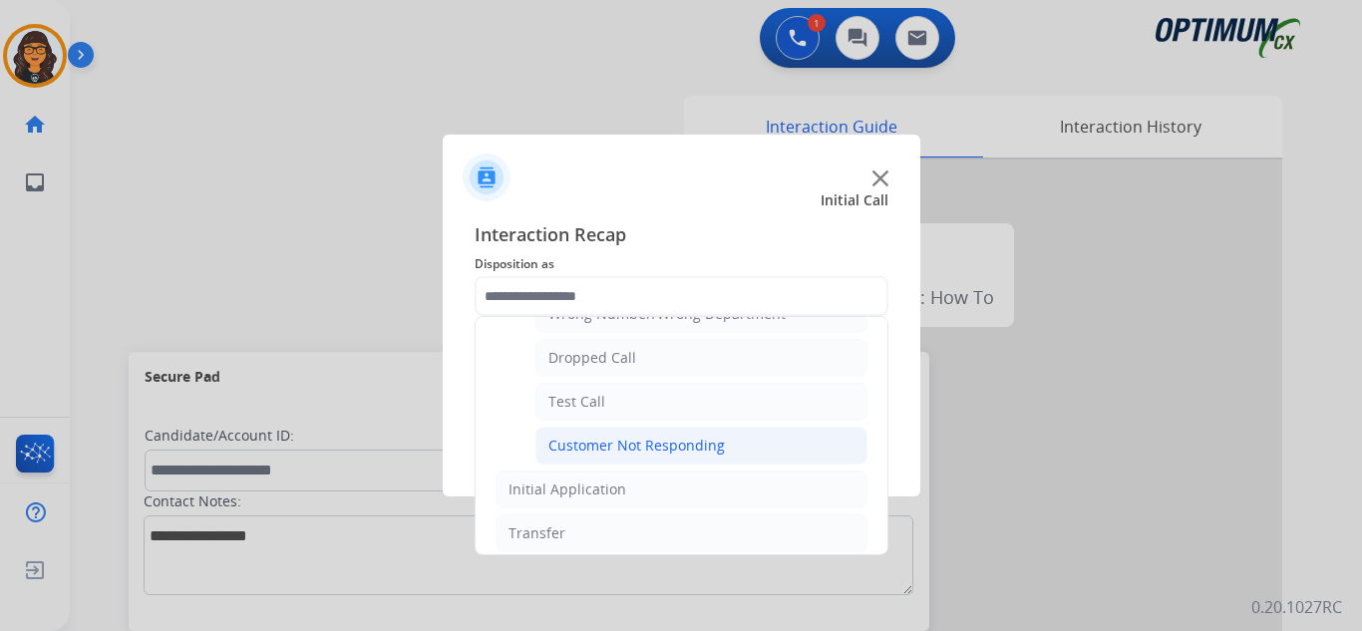
click at [628, 444] on div "Customer Not Responding" at bounding box center [636, 446] width 177 height 20
type input "**********"
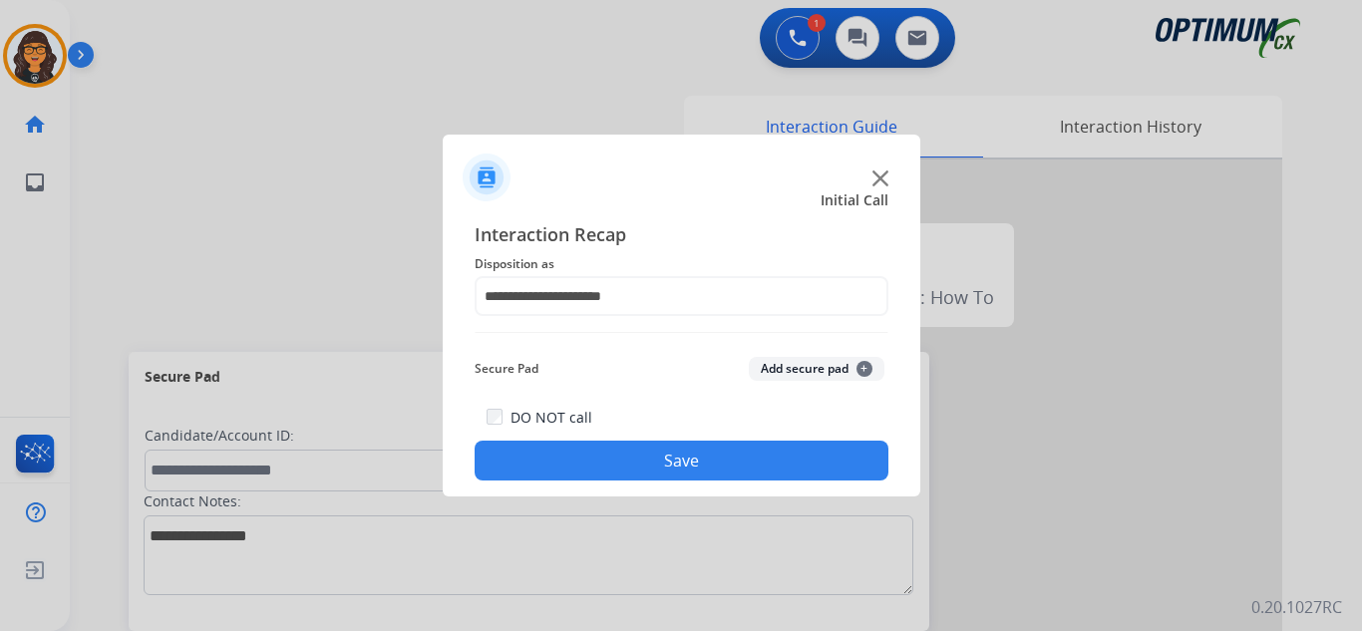
click at [641, 449] on button "Save" at bounding box center [682, 461] width 414 height 40
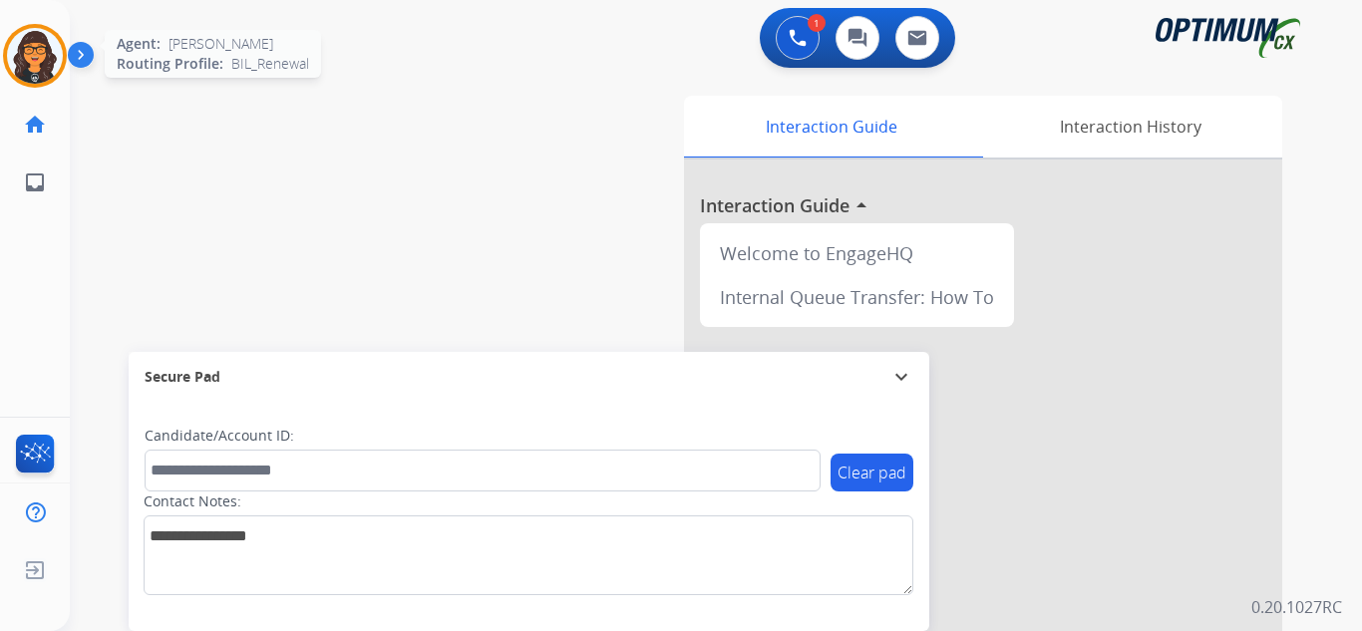
click at [30, 71] on img at bounding box center [35, 56] width 56 height 56
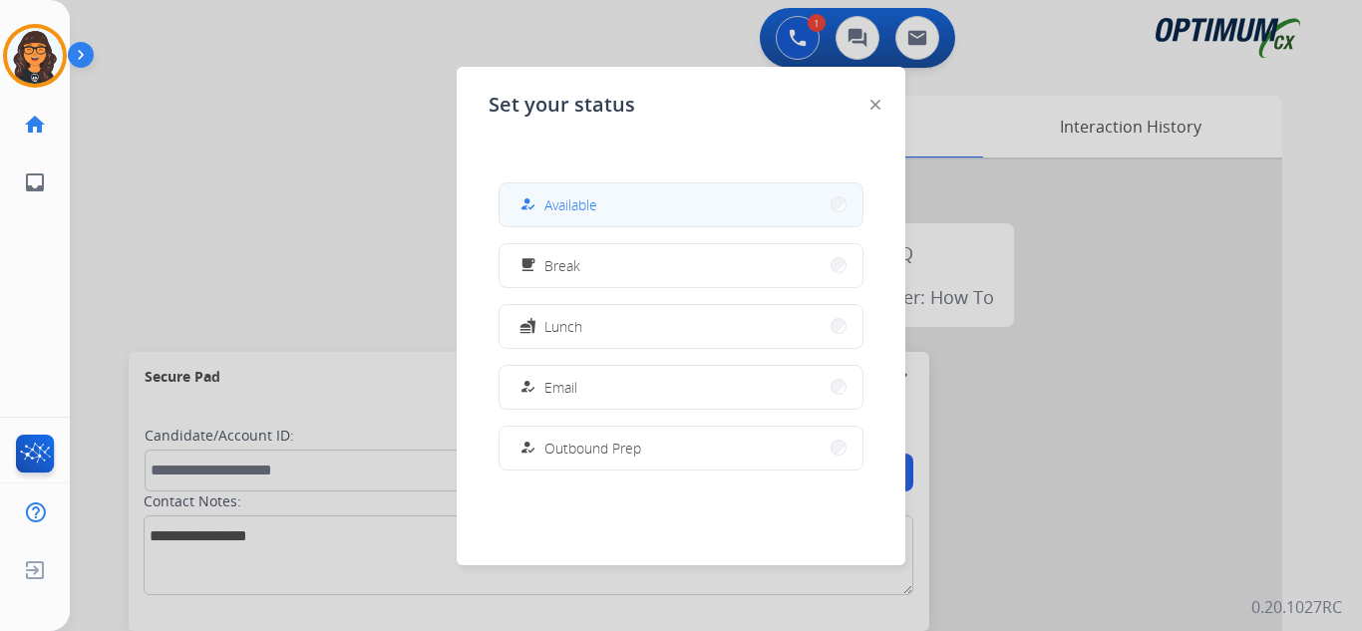
click at [553, 194] on div "how_to_reg Available" at bounding box center [557, 204] width 82 height 24
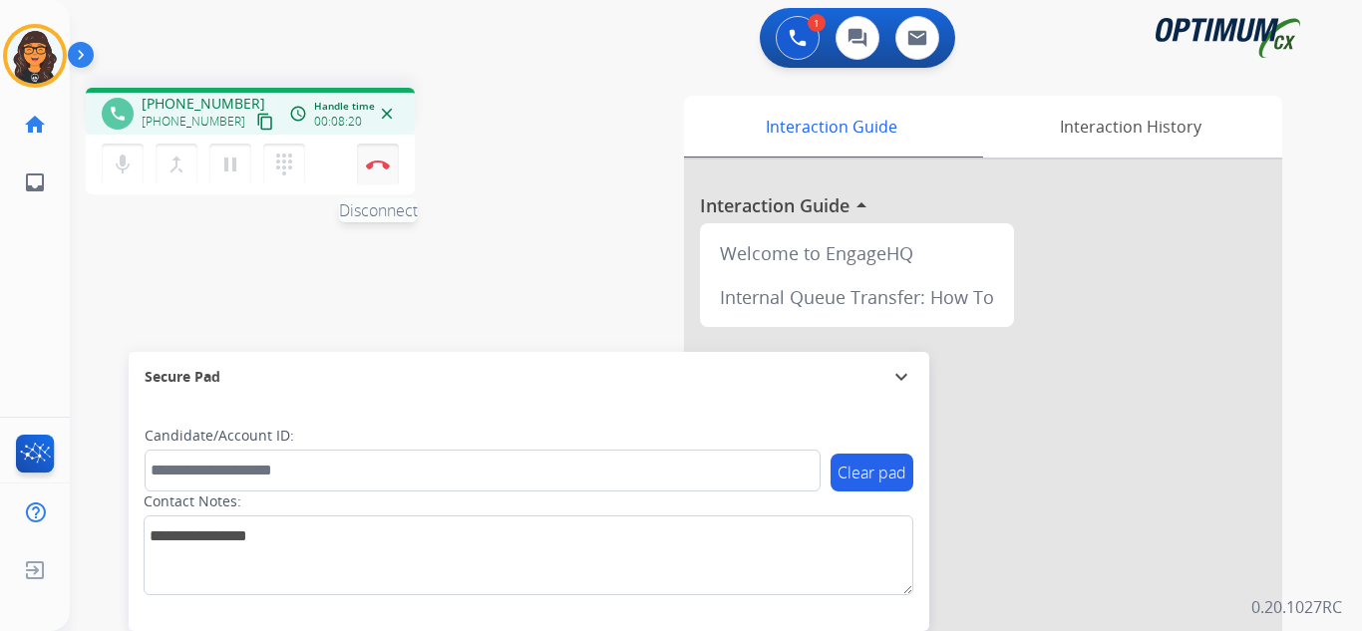
click at [374, 170] on button "Disconnect" at bounding box center [378, 165] width 42 height 42
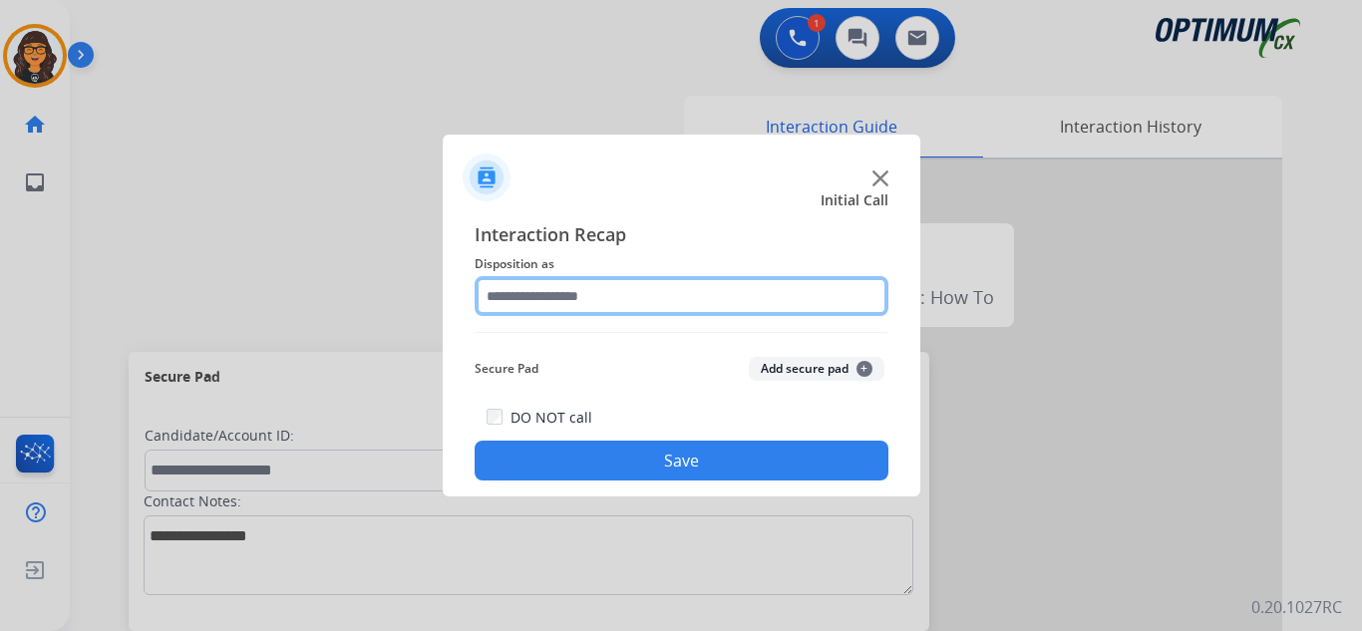
click at [551, 294] on input "text" at bounding box center [682, 296] width 414 height 40
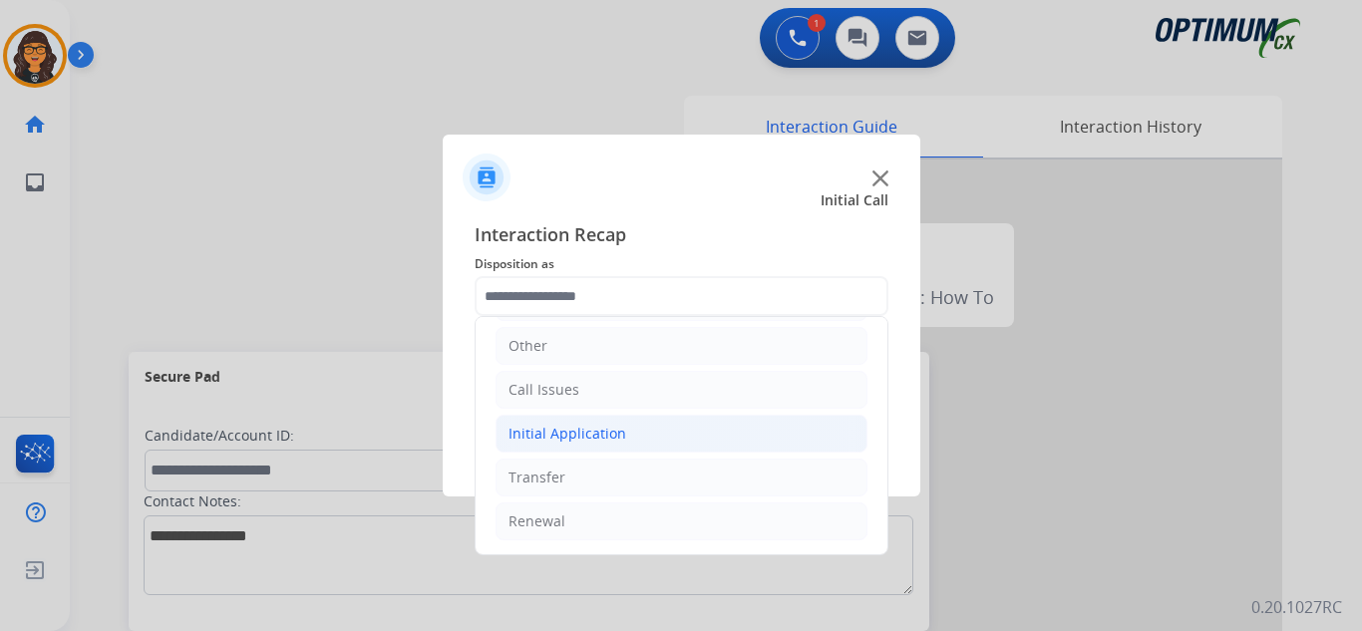
click at [594, 426] on div "Initial Application" at bounding box center [568, 434] width 118 height 20
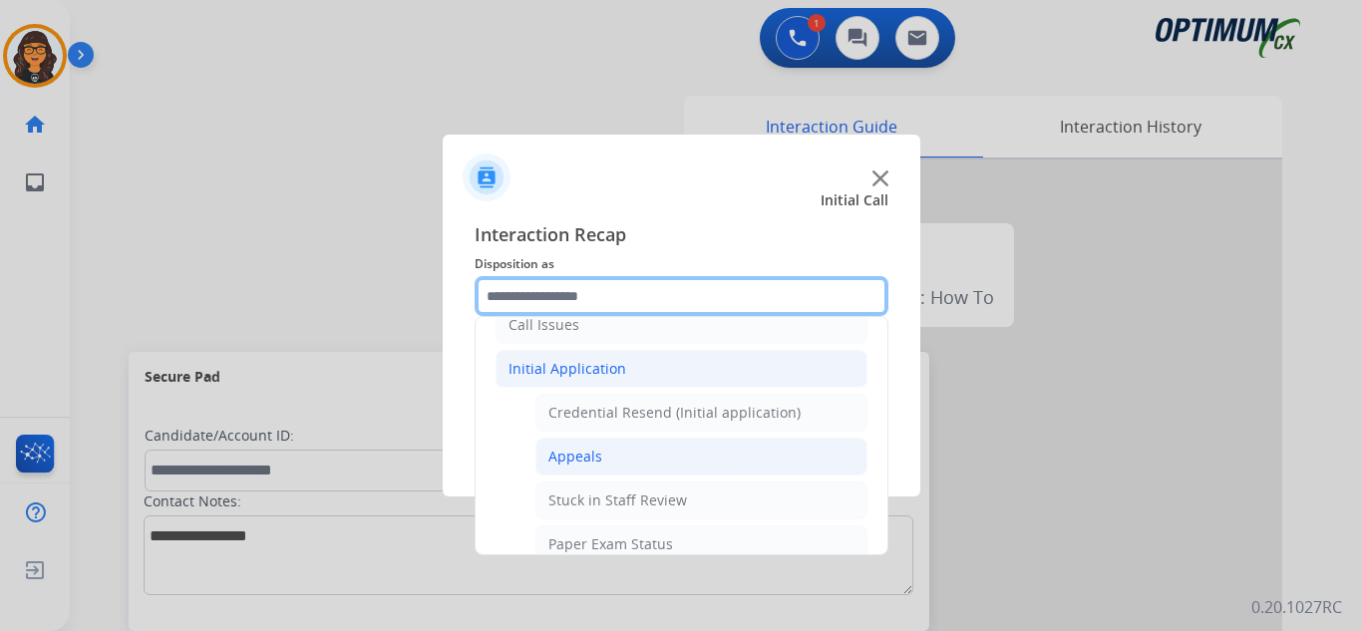
scroll to position [235, 0]
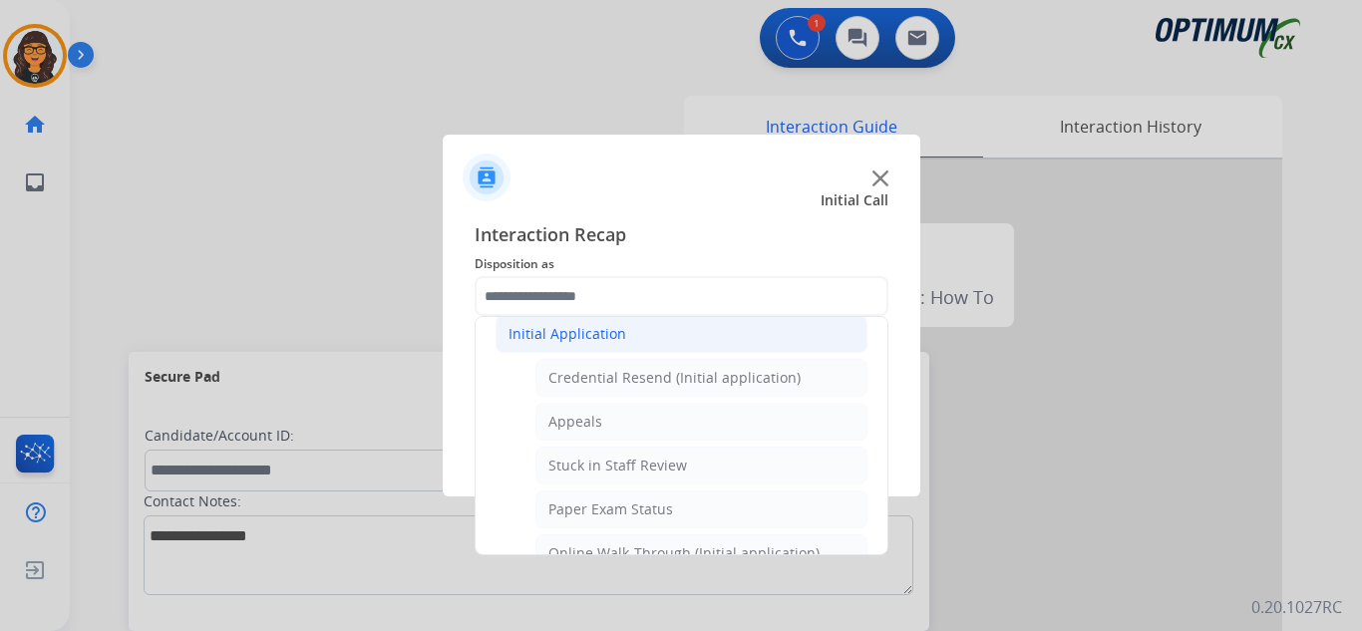
click at [590, 418] on div "Appeals" at bounding box center [575, 422] width 54 height 20
type input "*******"
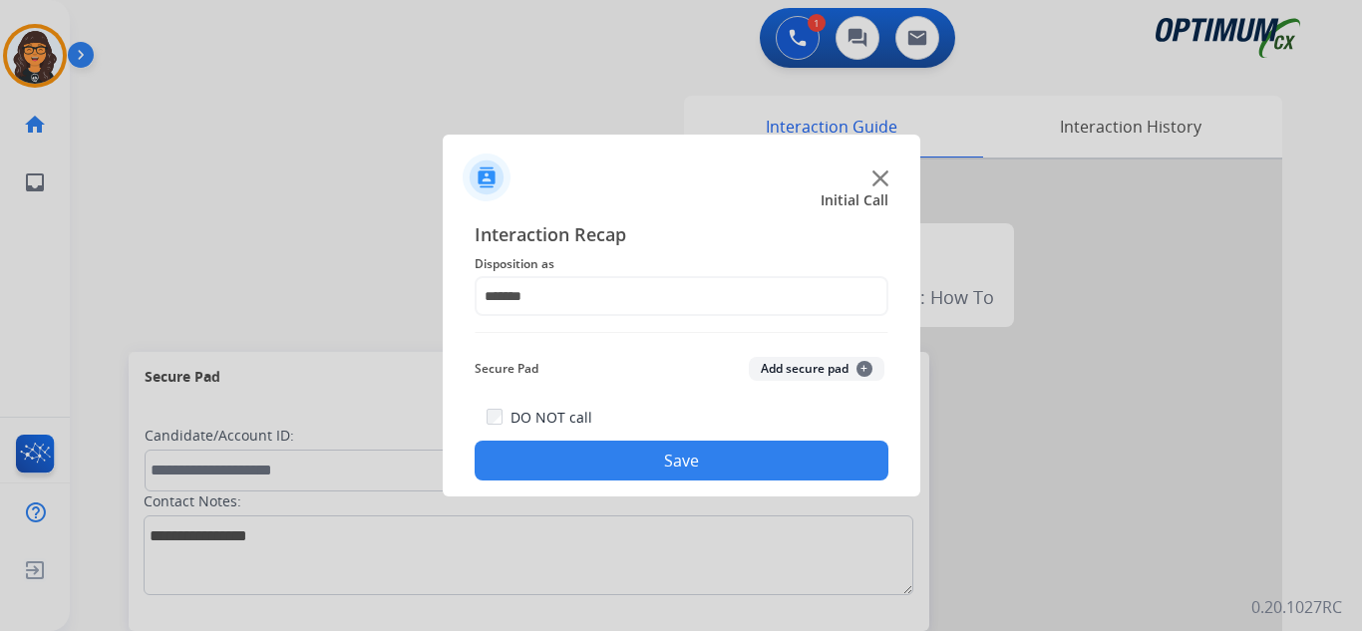
drag, startPoint x: 672, startPoint y: 457, endPoint x: 556, endPoint y: 297, distance: 197.1
click at [670, 456] on button "Save" at bounding box center [682, 461] width 414 height 40
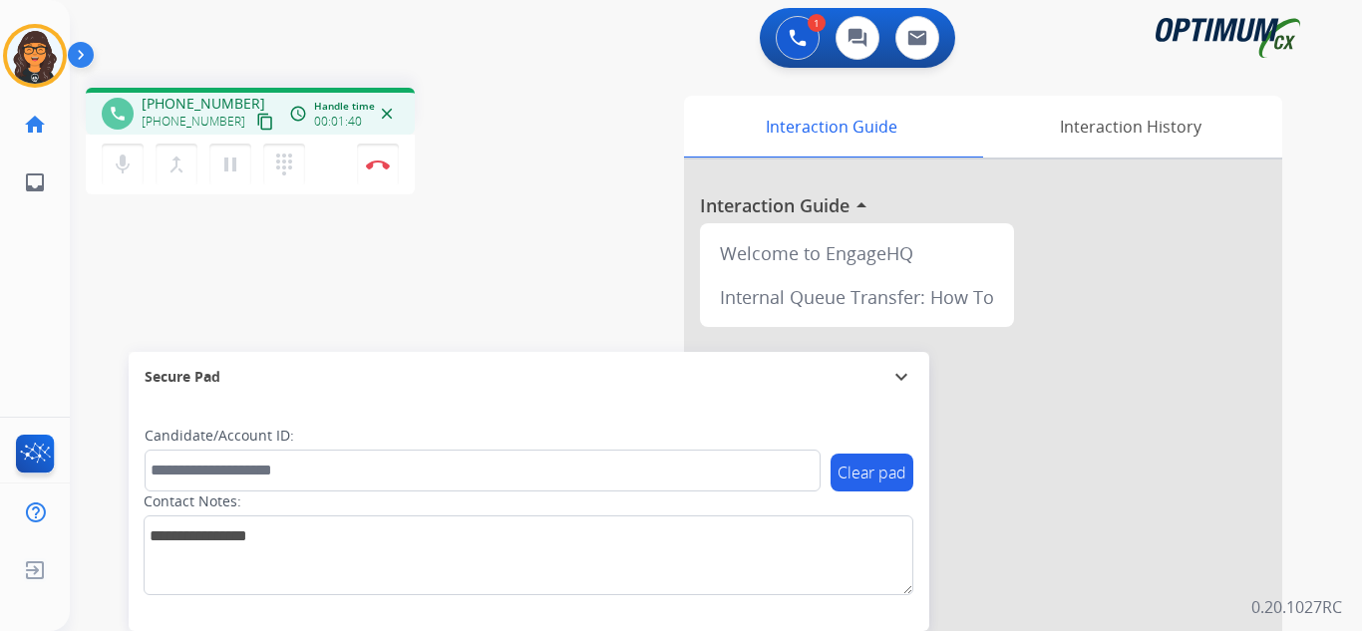
click at [256, 122] on mat-icon "content_copy" at bounding box center [265, 122] width 18 height 18
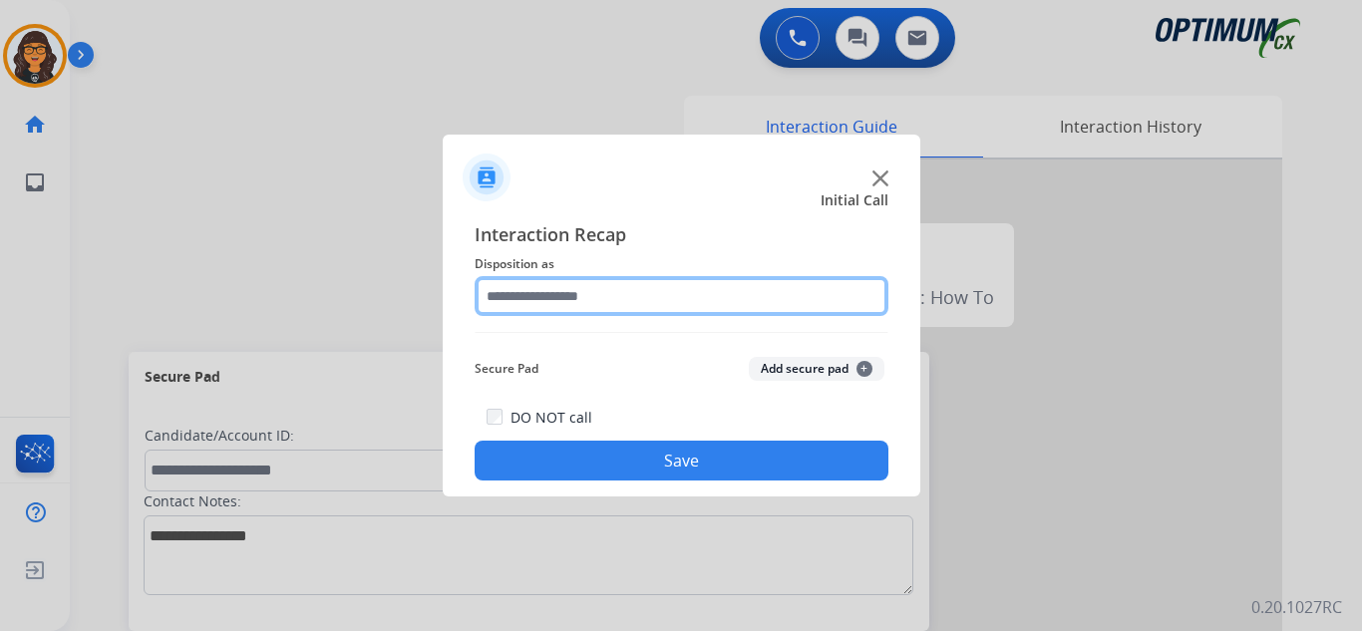
click at [524, 302] on input "text" at bounding box center [682, 296] width 414 height 40
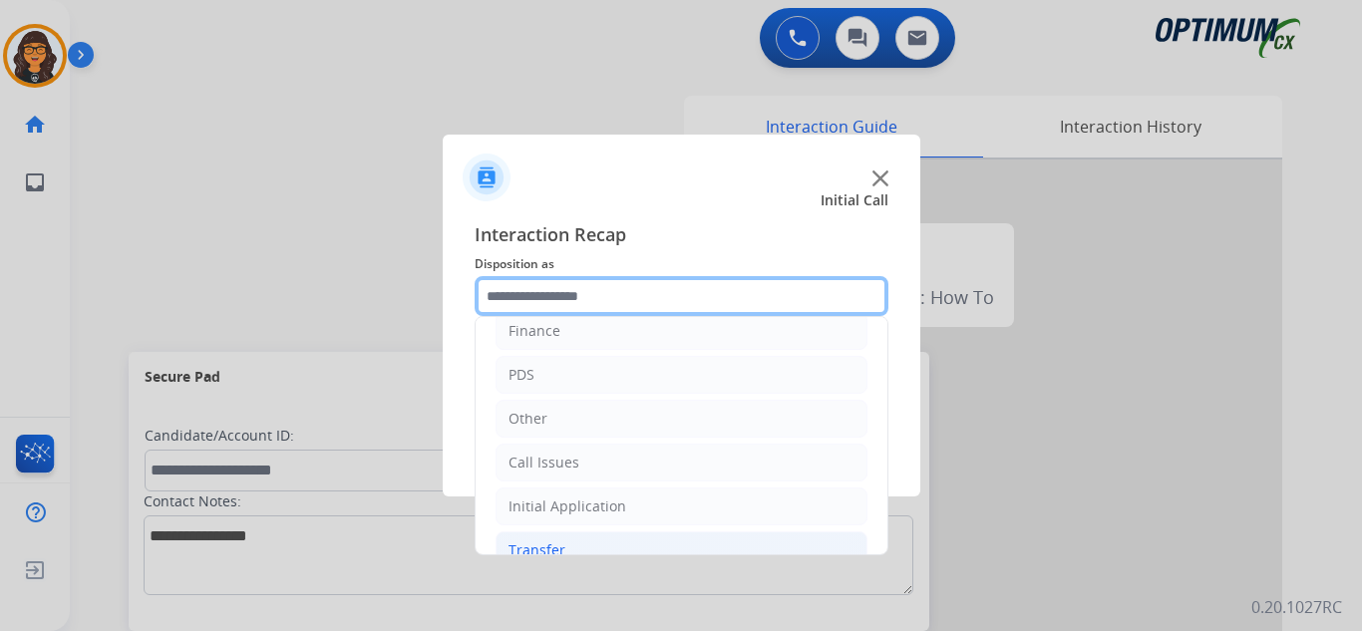
scroll to position [136, 0]
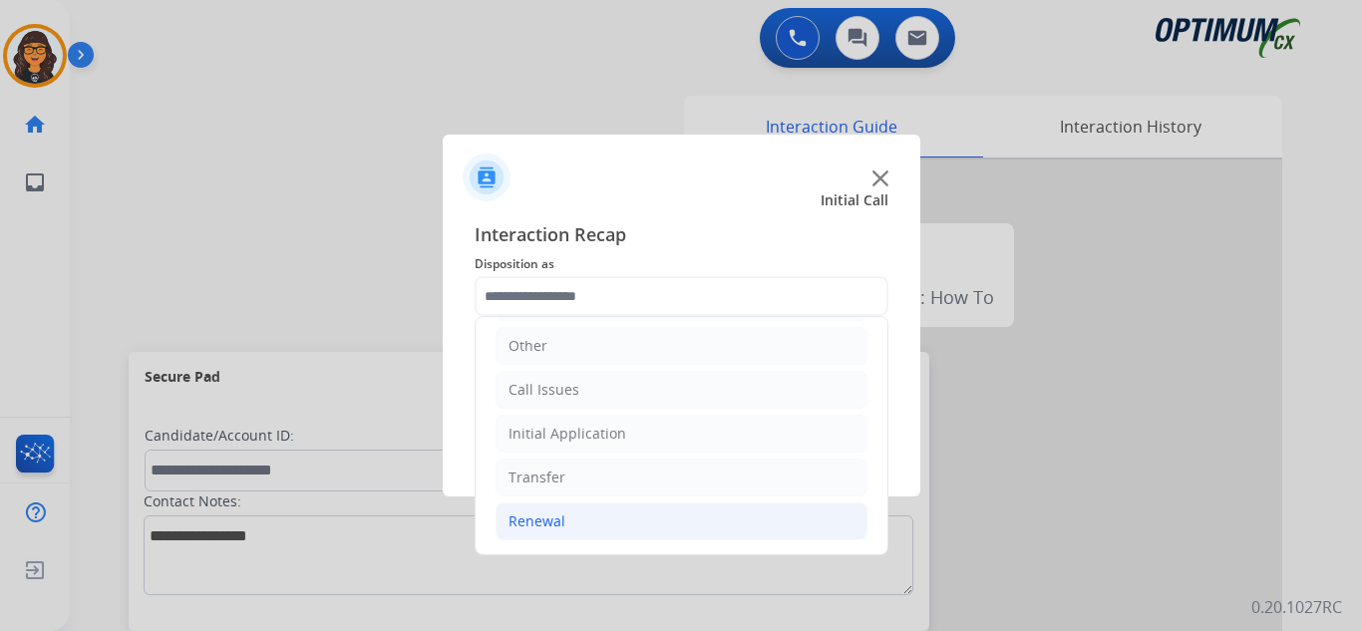
click at [544, 522] on div "Renewal" at bounding box center [537, 522] width 57 height 20
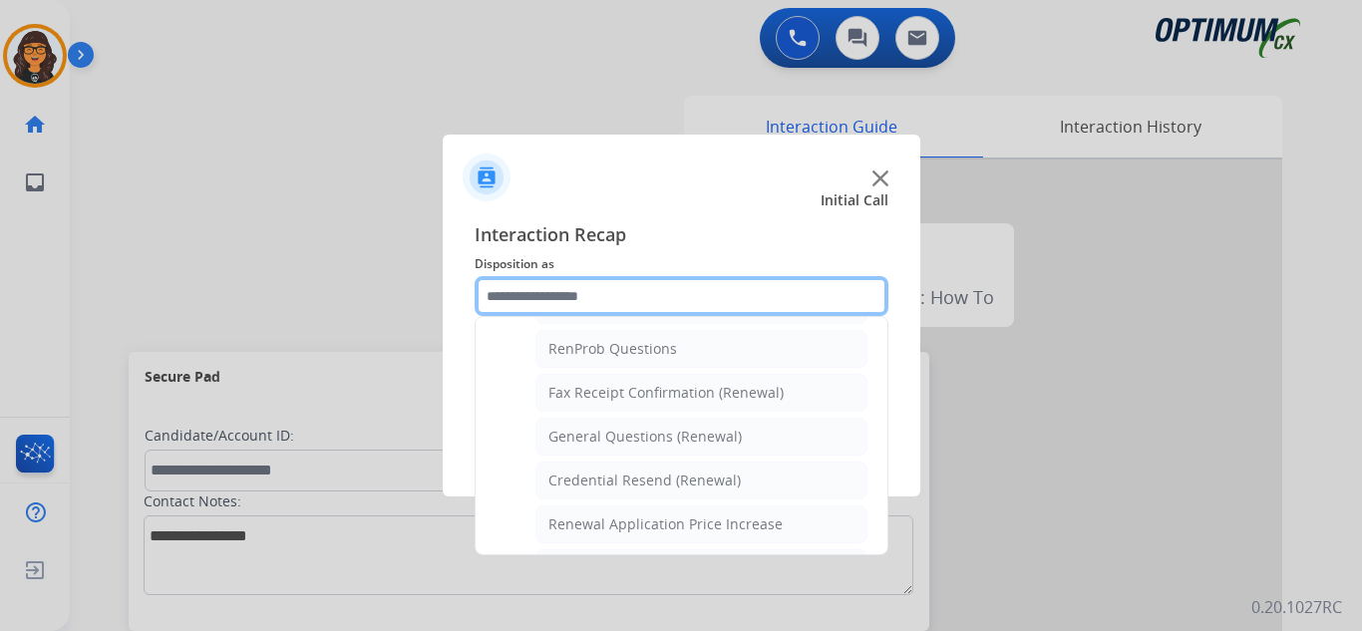
scroll to position [535, 0]
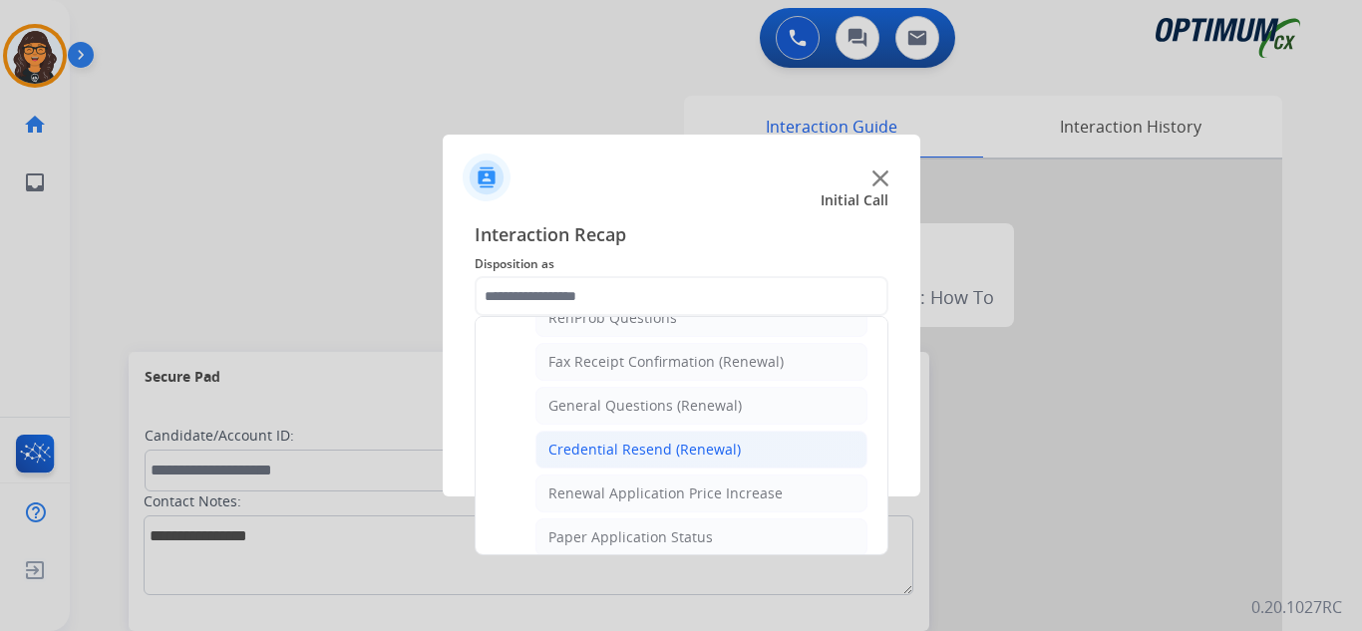
click at [625, 438] on li "Credential Resend (Renewal)" at bounding box center [702, 450] width 332 height 38
type input "**********"
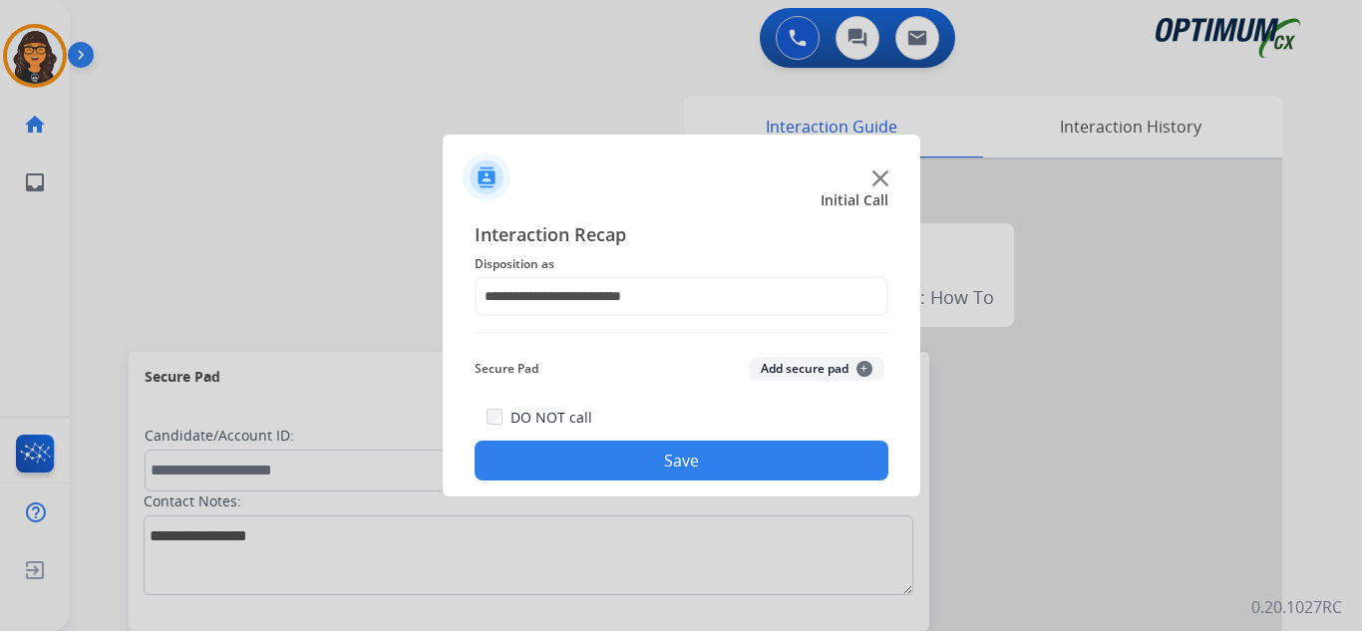
click at [659, 469] on button "Save" at bounding box center [682, 461] width 414 height 40
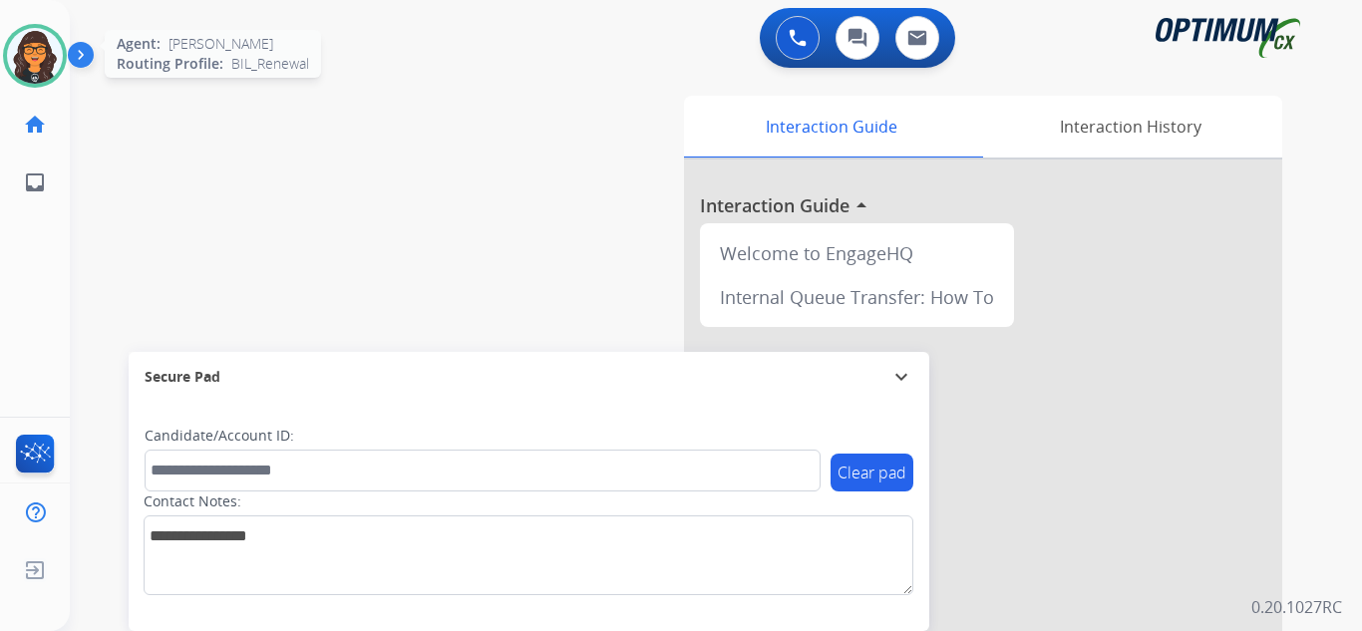
click at [34, 38] on img at bounding box center [35, 56] width 56 height 56
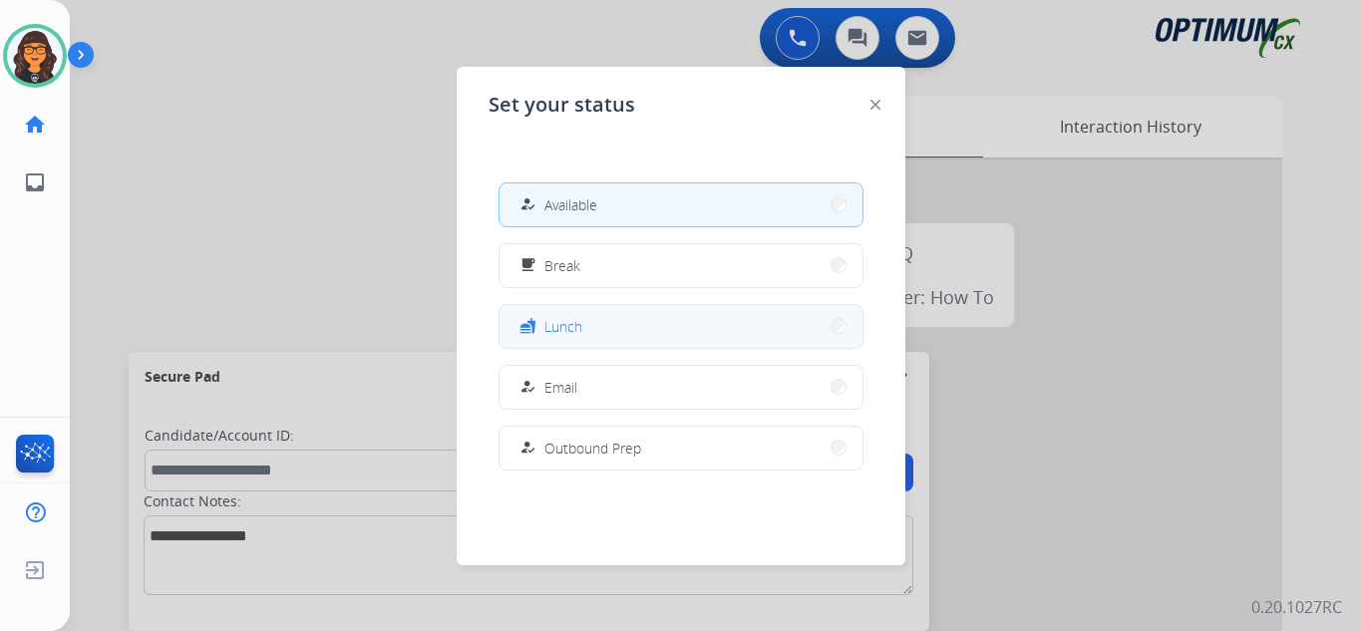
click at [597, 331] on button "fastfood Lunch" at bounding box center [681, 326] width 363 height 43
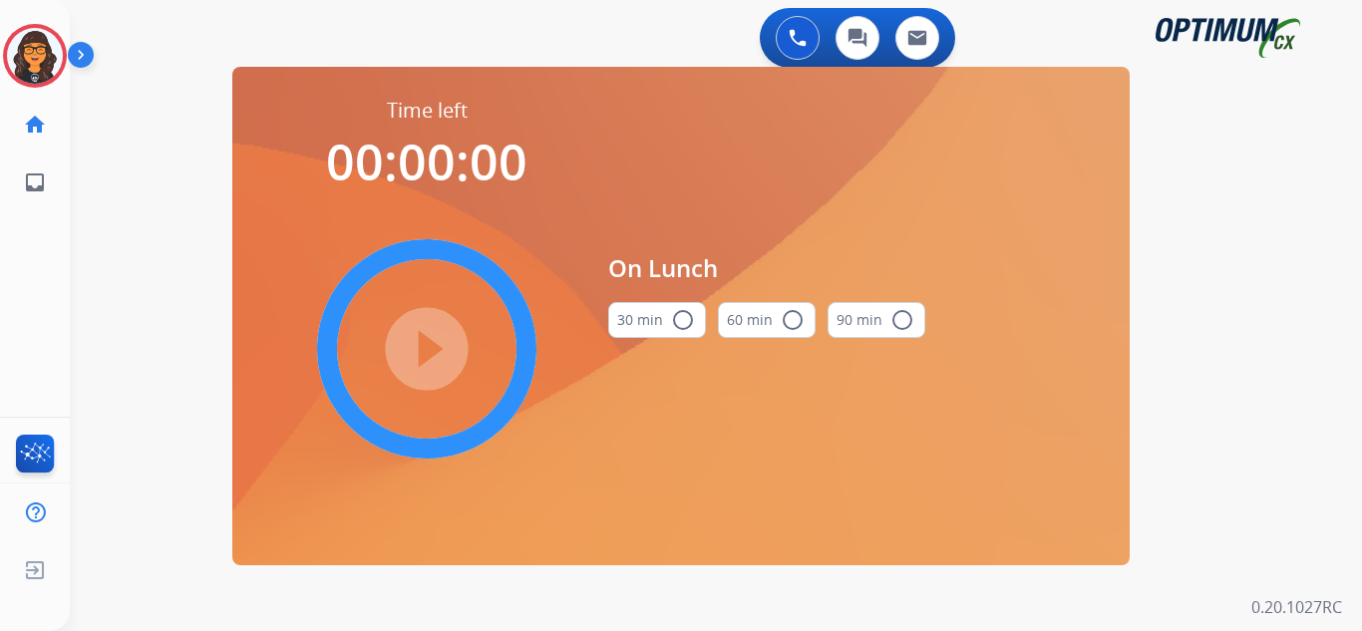
drag, startPoint x: 676, startPoint y: 317, endPoint x: 524, endPoint y: 318, distance: 152.6
click at [675, 317] on mat-icon "radio_button_unchecked" at bounding box center [683, 320] width 24 height 24
click at [439, 339] on mat-icon "play_circle_filled" at bounding box center [427, 349] width 24 height 24
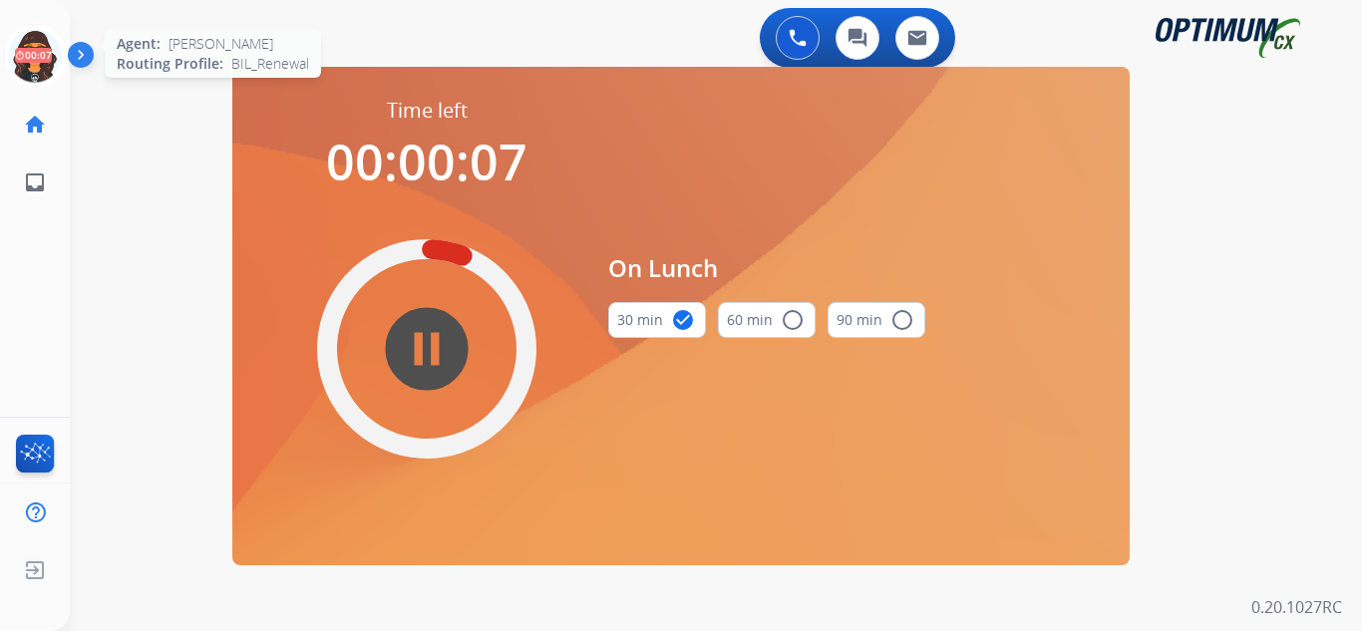
click at [36, 51] on icon at bounding box center [35, 56] width 65 height 65
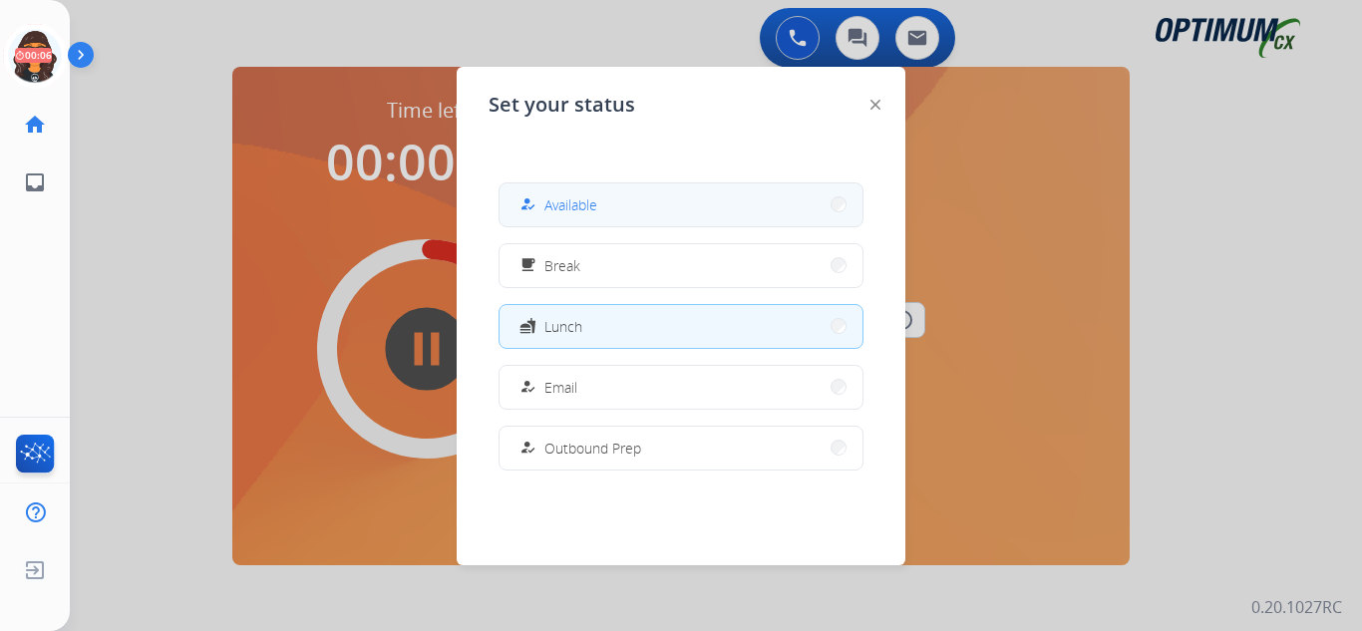
click at [559, 204] on span "Available" at bounding box center [570, 204] width 53 height 21
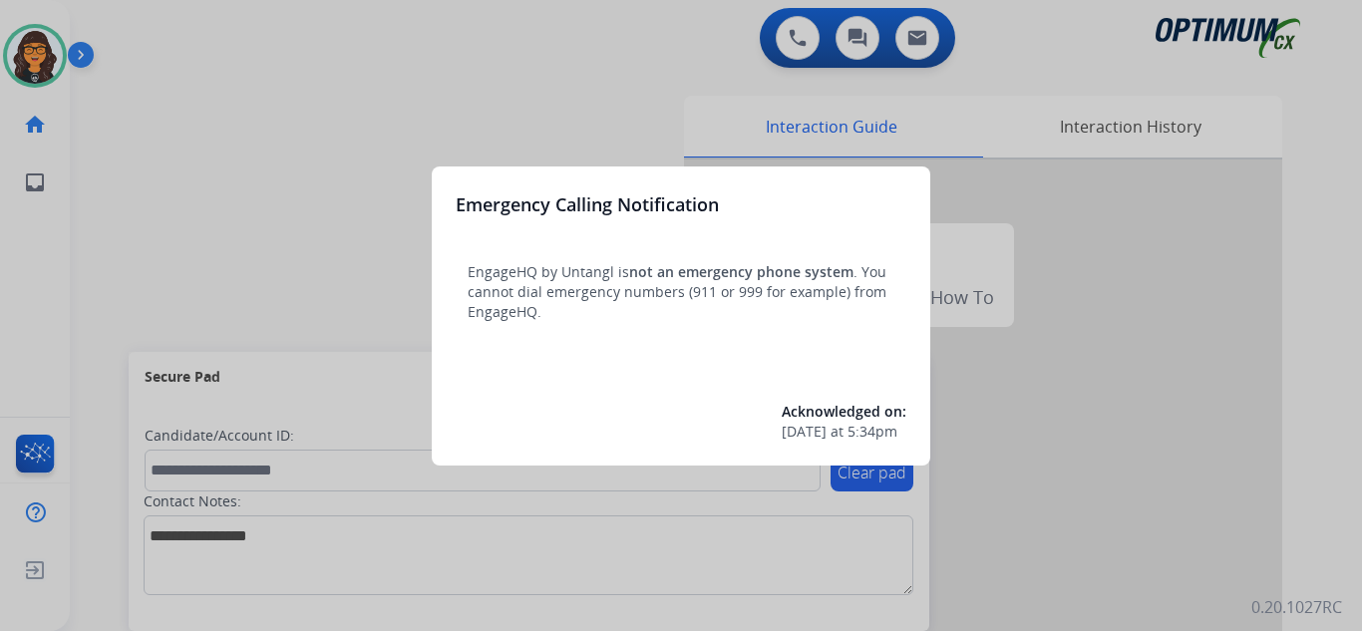
click at [146, 23] on div at bounding box center [681, 315] width 1362 height 631
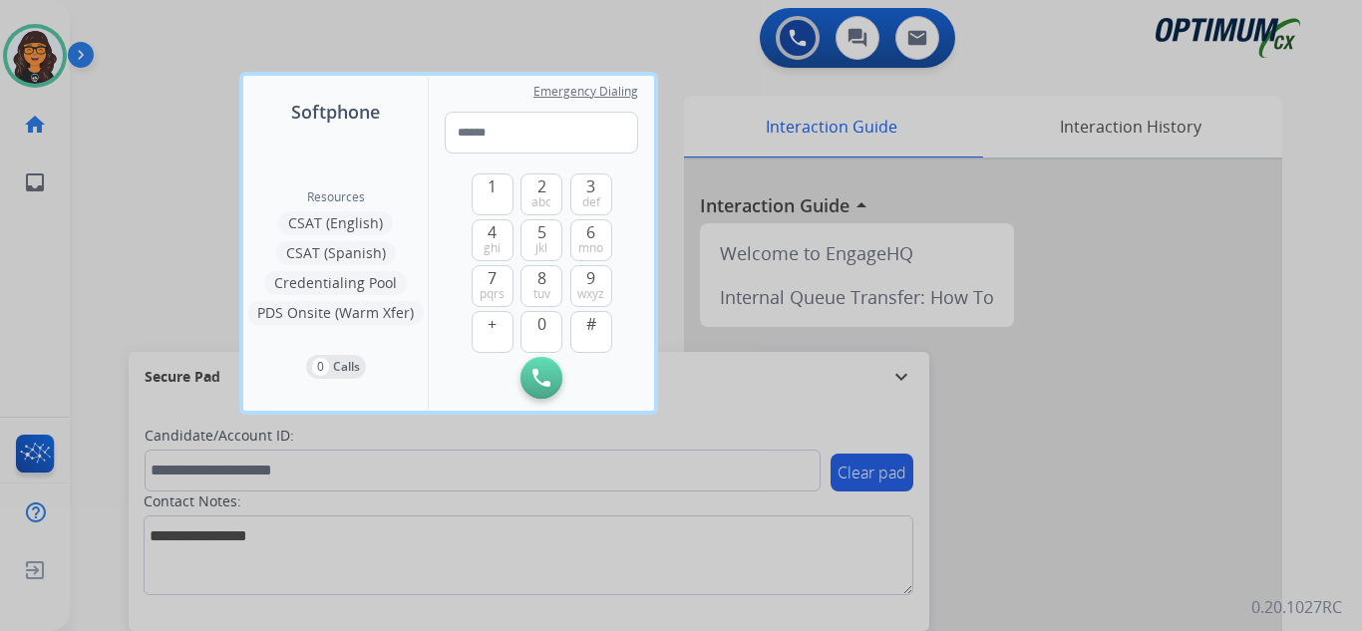
click at [146, 23] on div at bounding box center [681, 315] width 1362 height 631
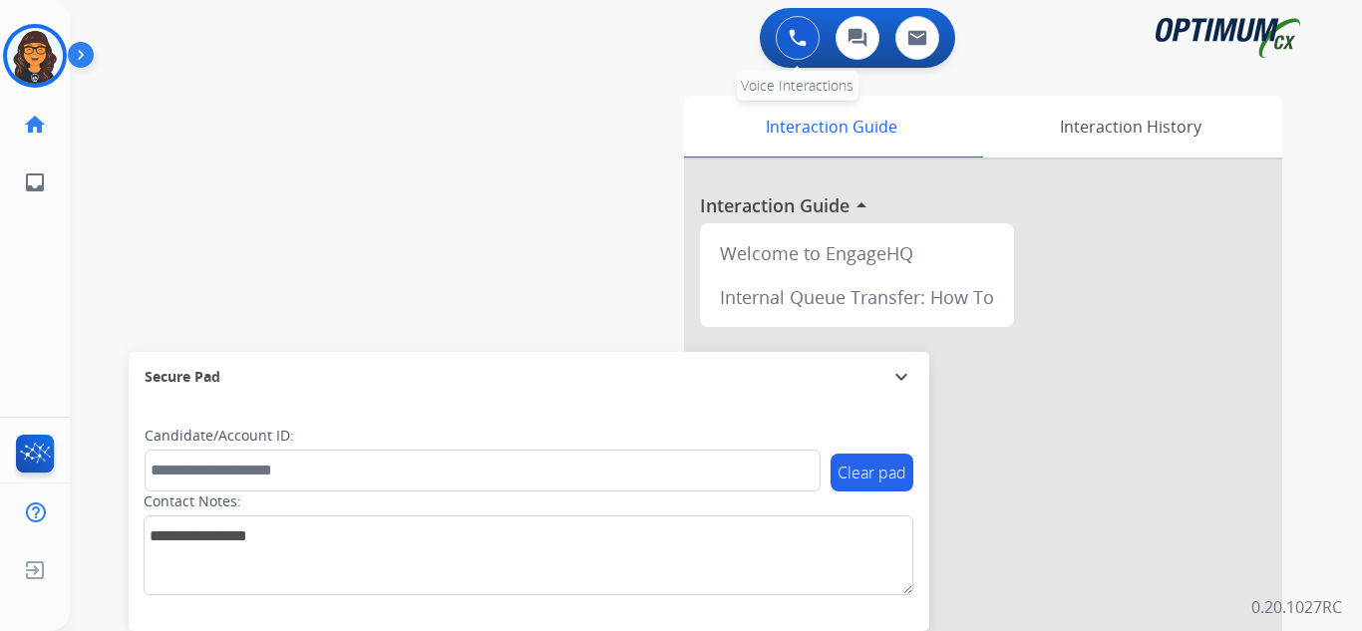
click at [783, 47] on button at bounding box center [798, 38] width 44 height 44
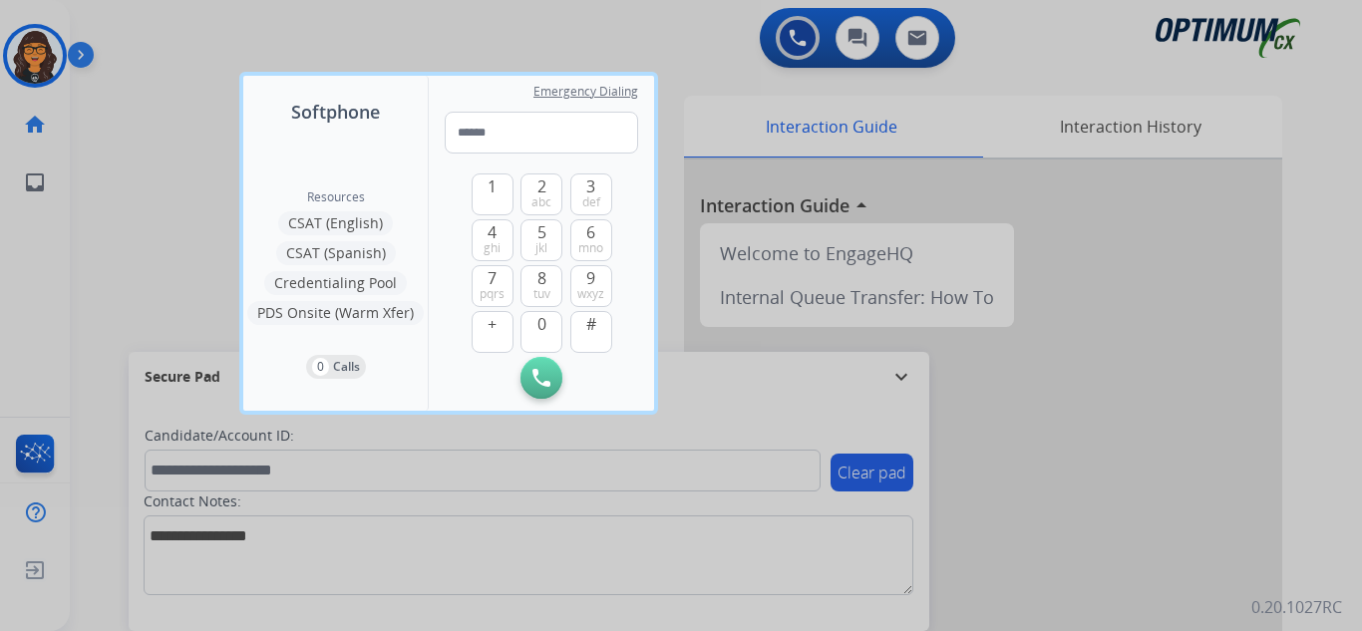
drag, startPoint x: 129, startPoint y: 114, endPoint x: 98, endPoint y: 84, distance: 43.0
click at [130, 114] on div at bounding box center [681, 315] width 1362 height 631
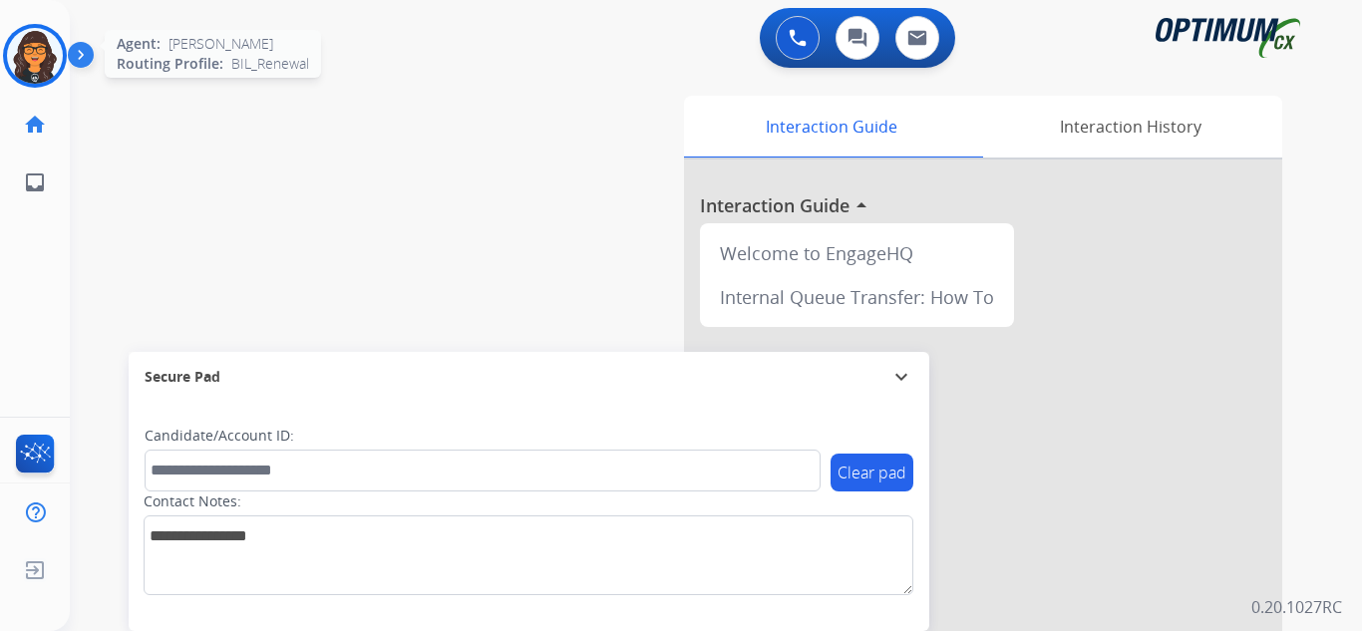
click at [44, 36] on img at bounding box center [35, 56] width 56 height 56
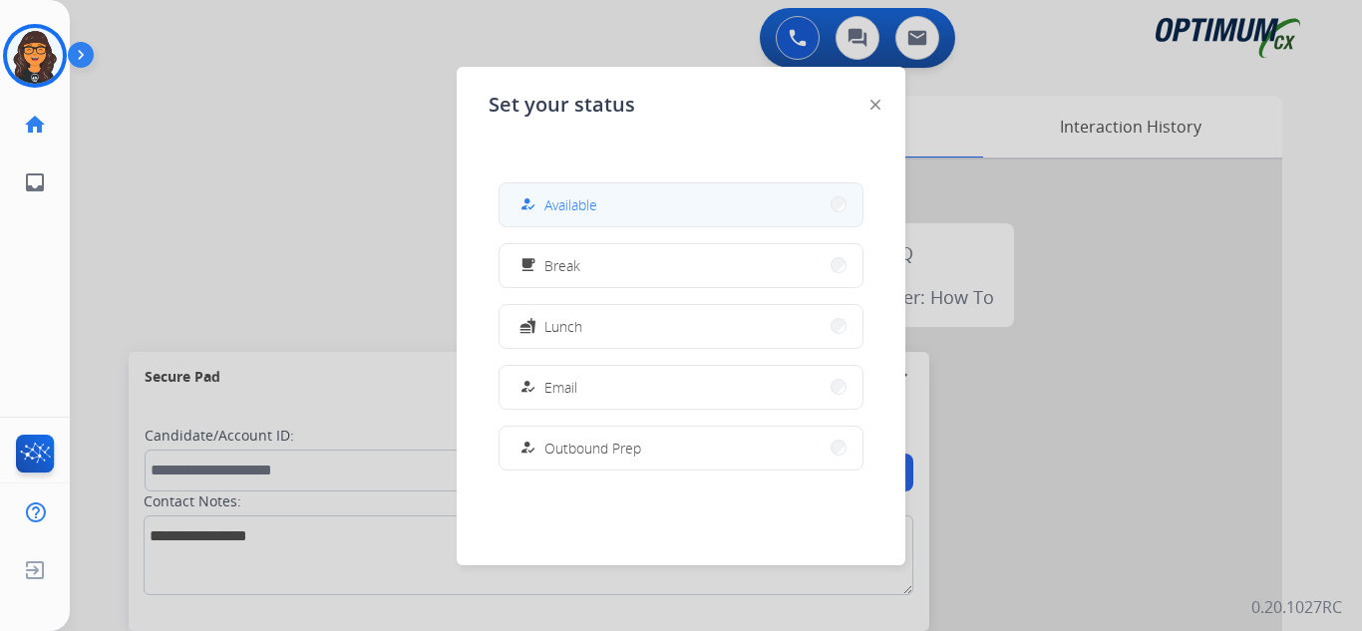
click at [570, 192] on button "how_to_reg Available" at bounding box center [681, 204] width 363 height 43
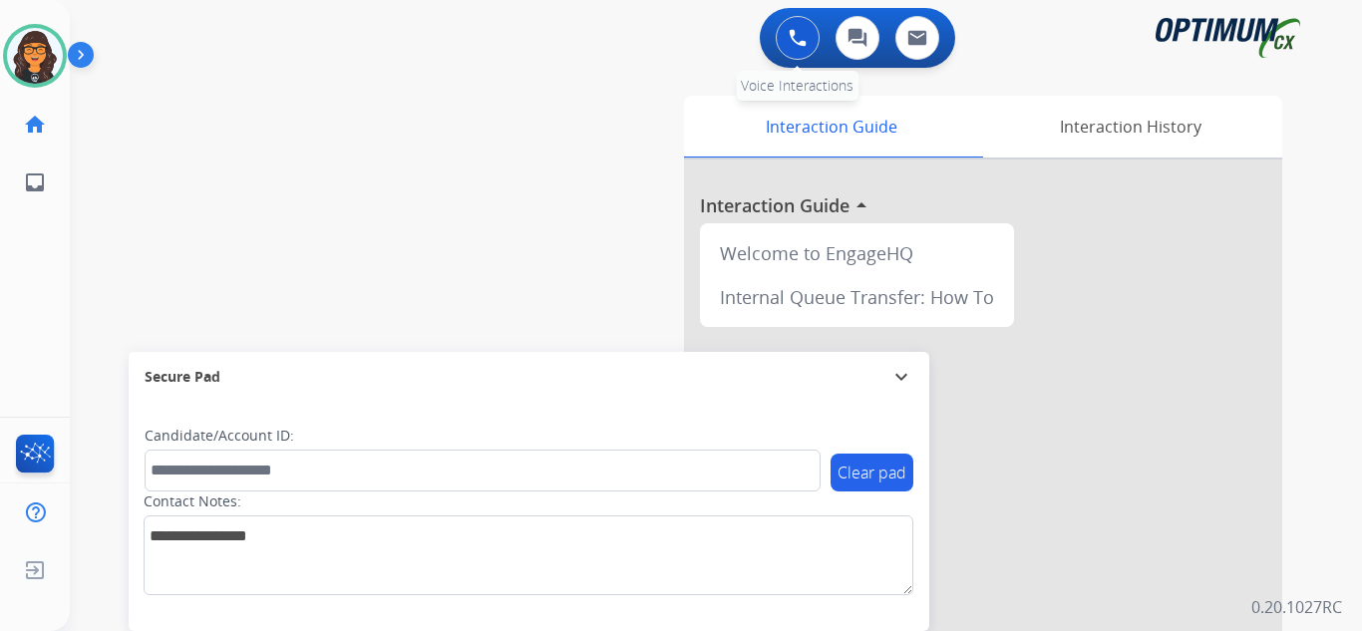
click at [795, 46] on img at bounding box center [798, 38] width 18 height 18
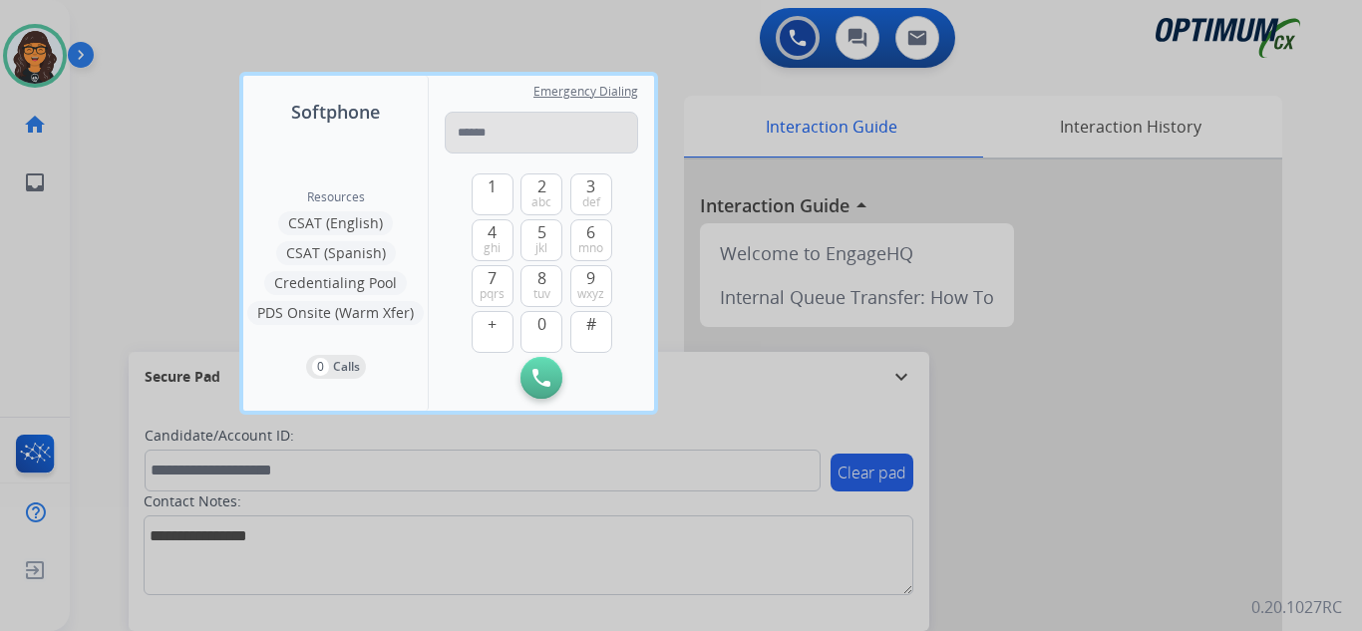
click at [539, 125] on input "tel" at bounding box center [541, 133] width 193 height 42
type input "**********"
click at [544, 375] on img at bounding box center [542, 378] width 18 height 18
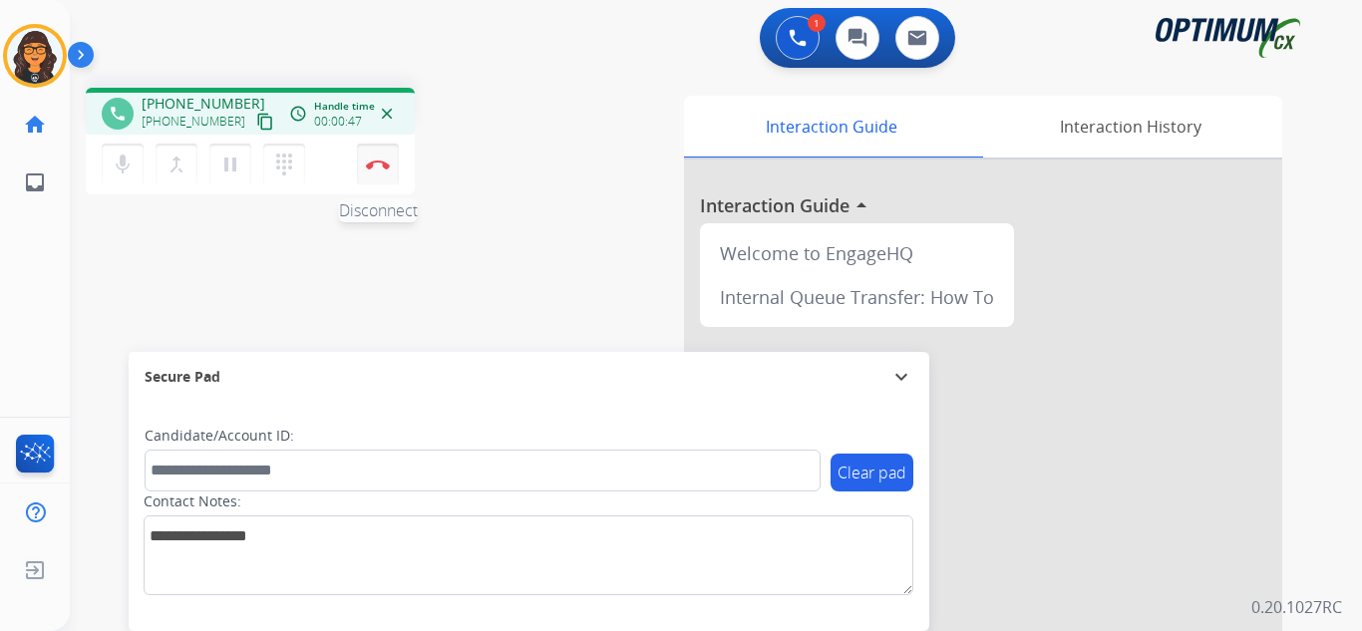
click at [383, 162] on img at bounding box center [378, 165] width 24 height 10
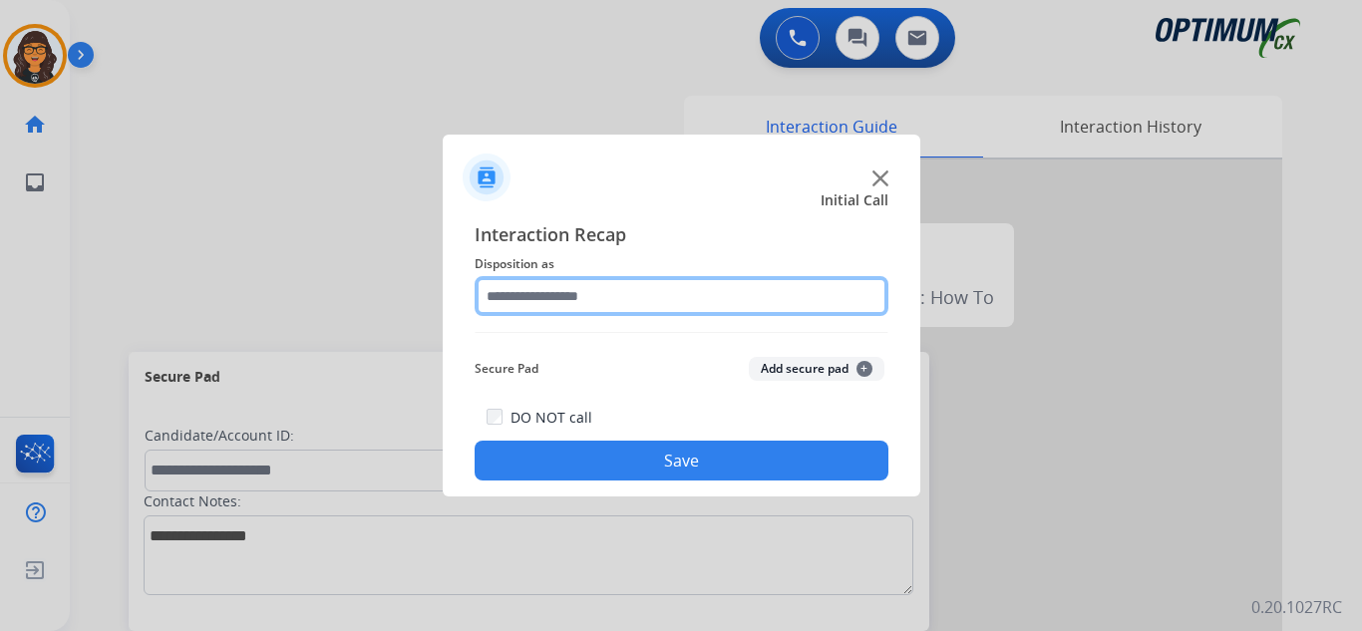
click at [527, 300] on input "text" at bounding box center [682, 296] width 414 height 40
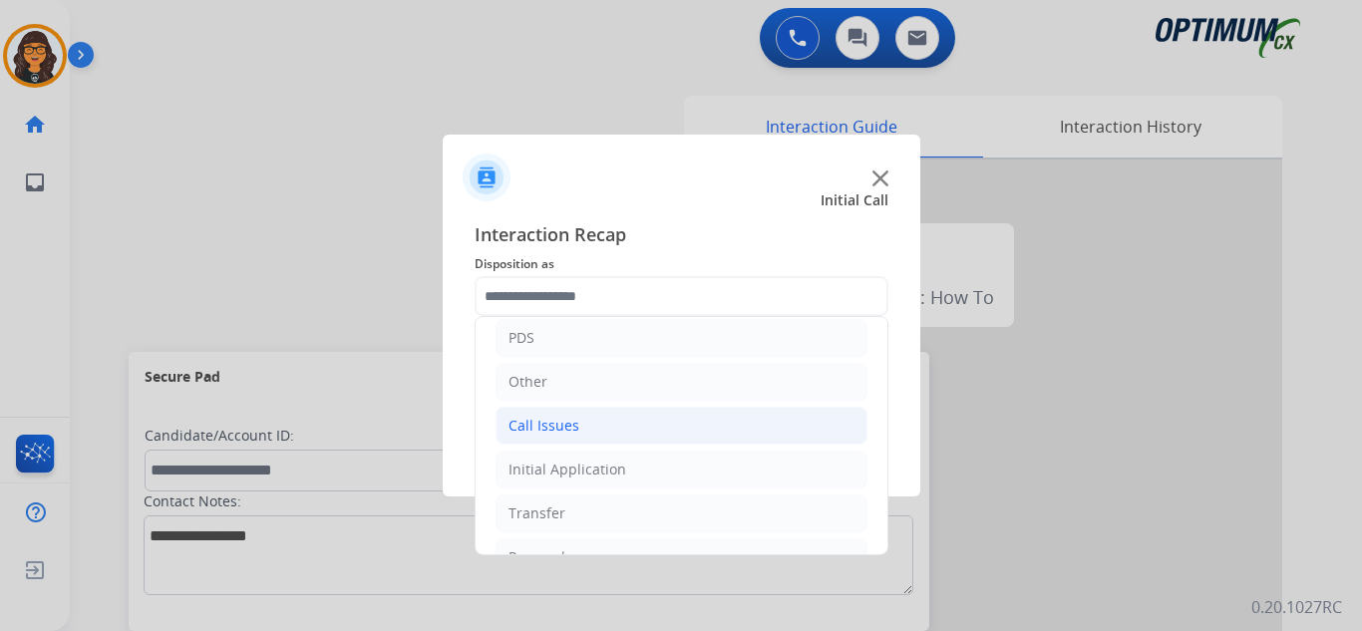
click at [570, 434] on div "Call Issues" at bounding box center [544, 426] width 71 height 20
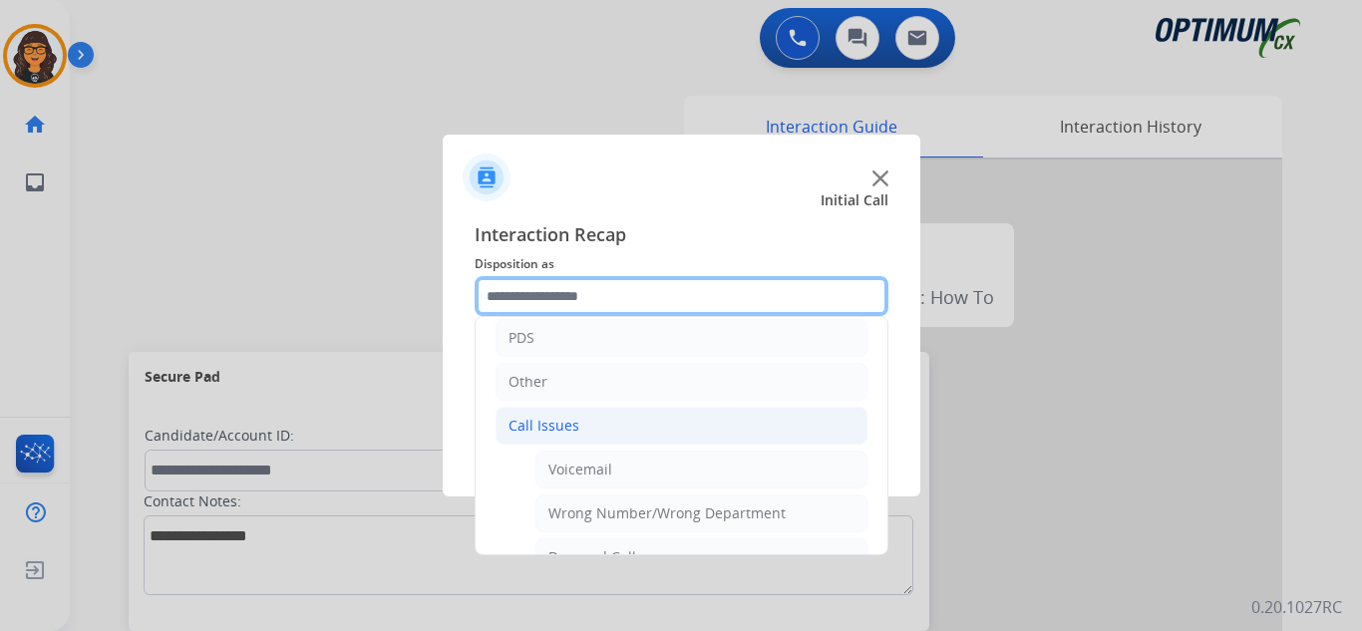
scroll to position [199, 0]
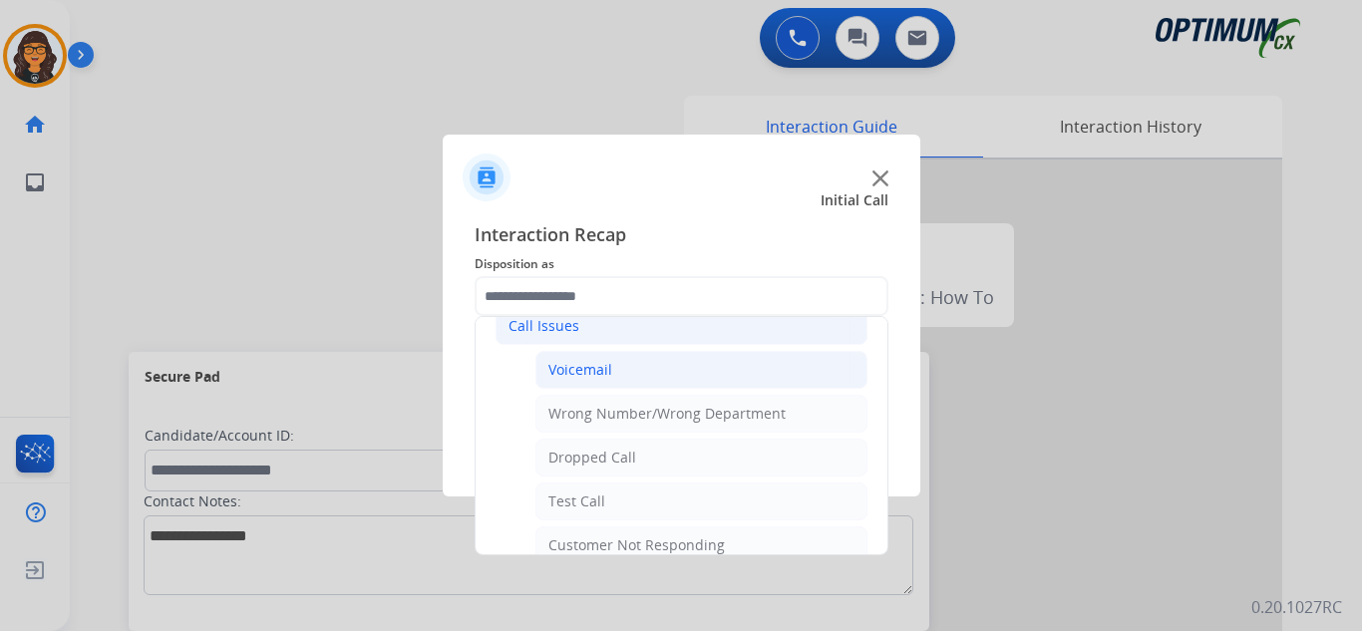
click at [596, 355] on li "Voicemail" at bounding box center [702, 370] width 332 height 38
type input "*********"
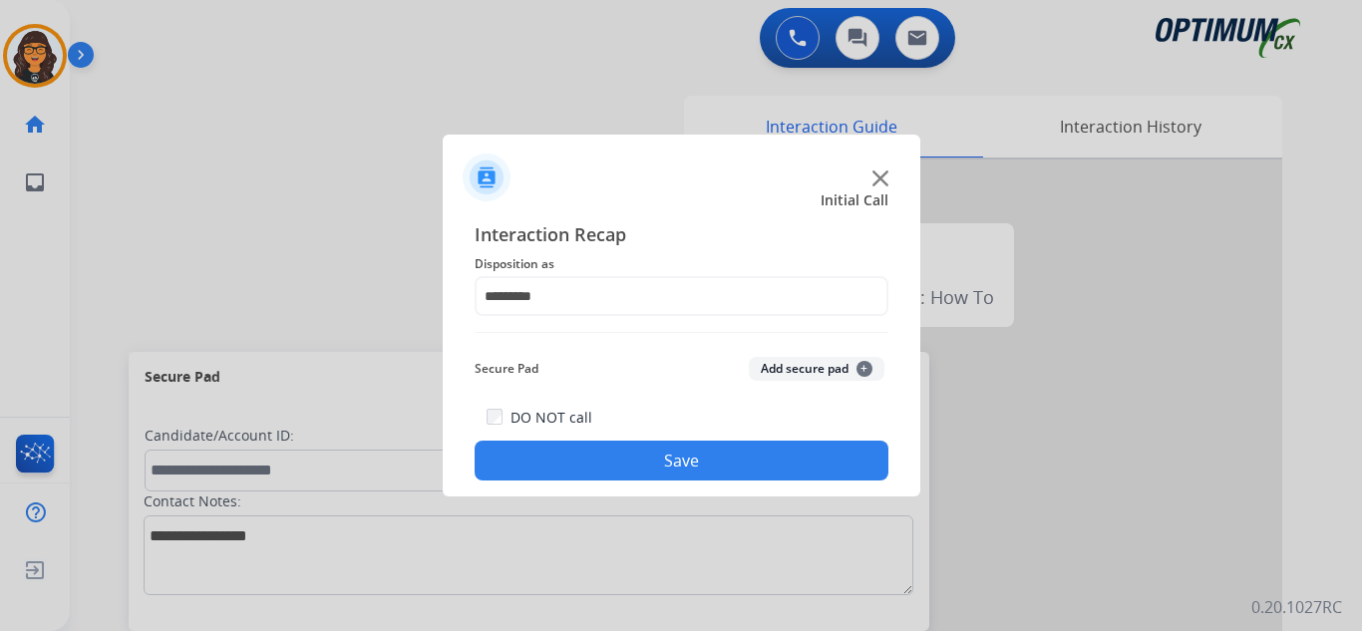
click at [639, 452] on button "Save" at bounding box center [682, 461] width 414 height 40
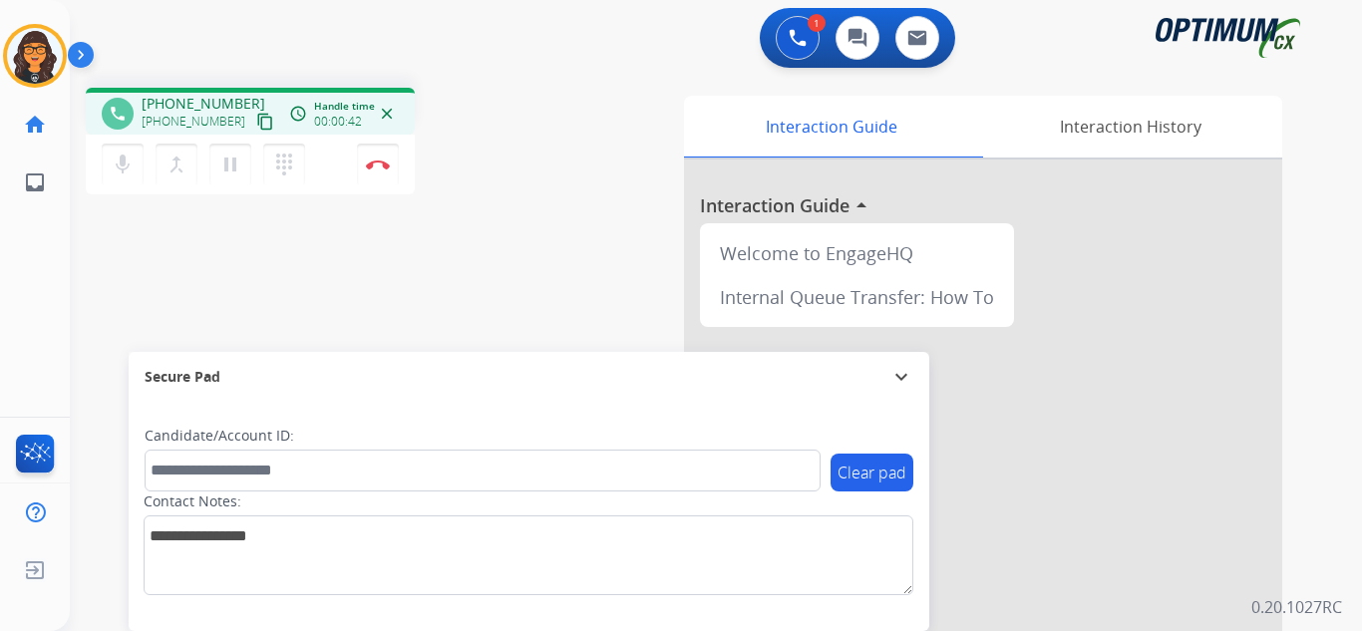
click at [256, 124] on mat-icon "content_copy" at bounding box center [265, 122] width 18 height 18
click at [371, 166] on img at bounding box center [378, 165] width 24 height 10
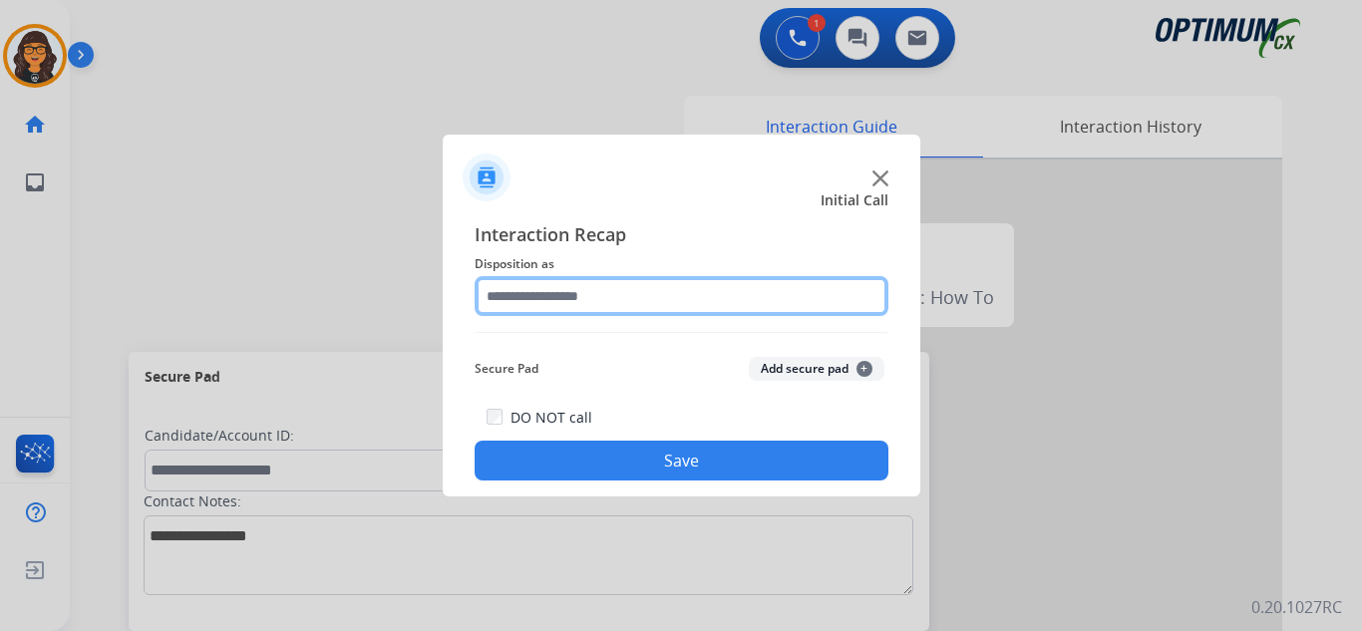
click at [503, 289] on input "text" at bounding box center [682, 296] width 414 height 40
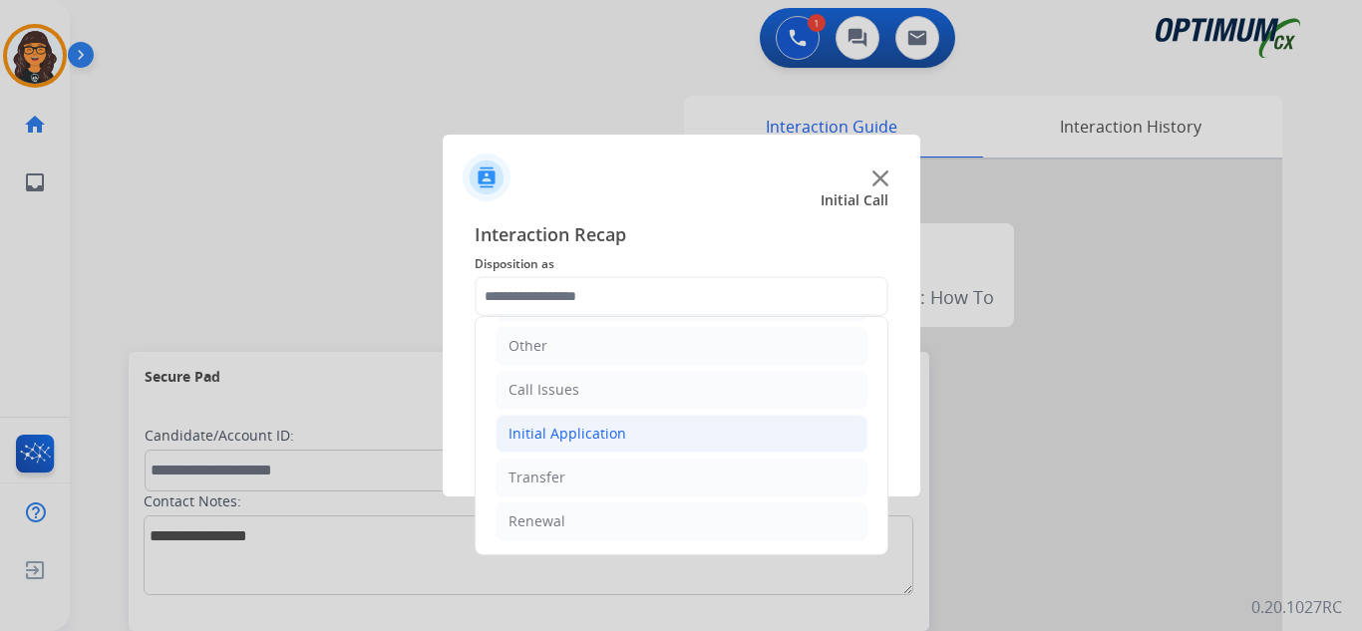
click at [607, 437] on div "Initial Application" at bounding box center [568, 434] width 118 height 20
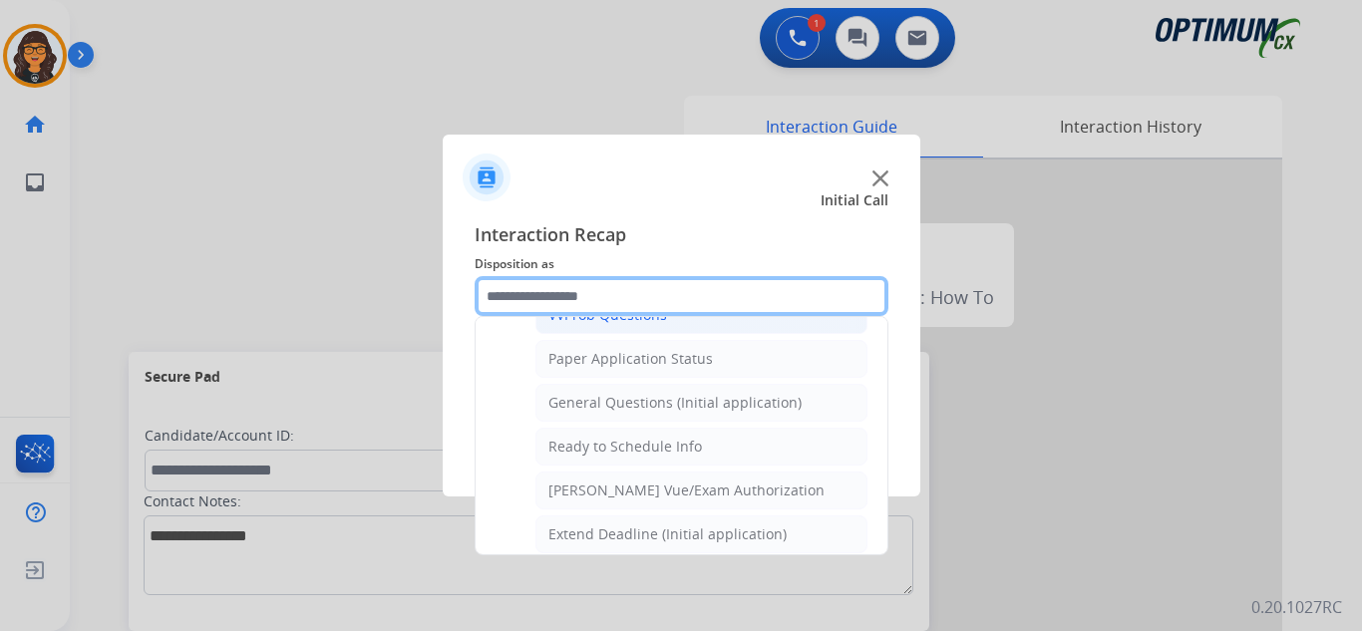
scroll to position [1133, 0]
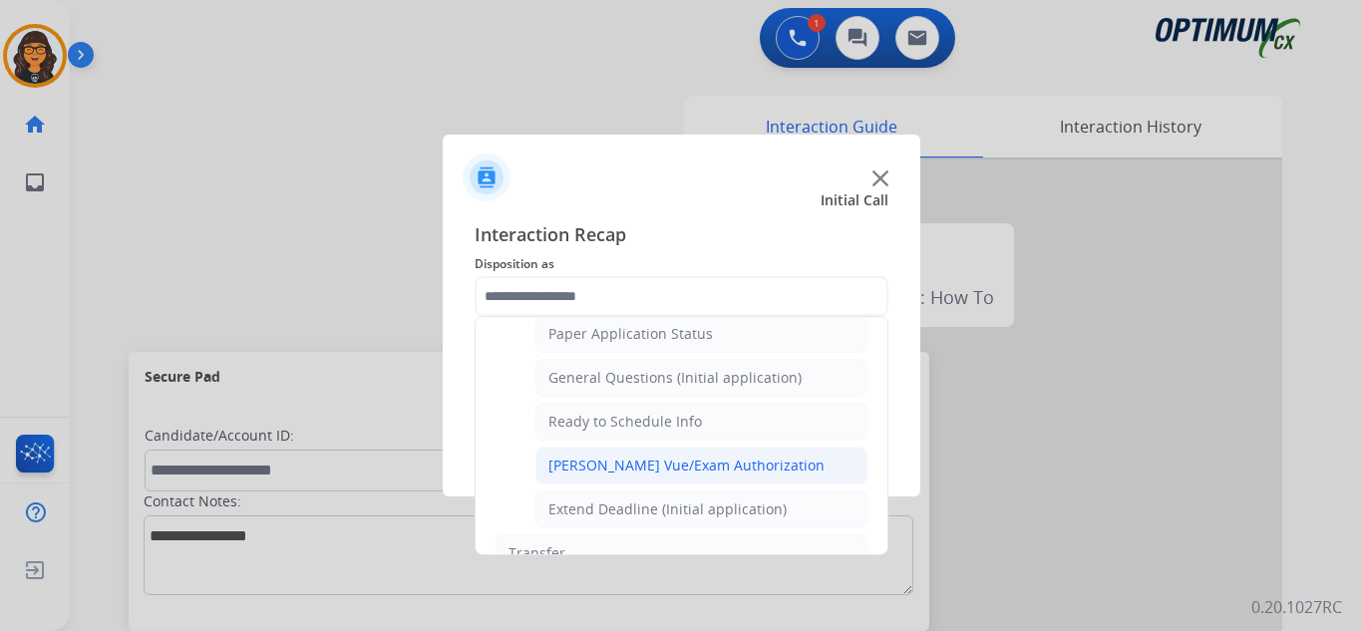
click at [623, 463] on div "[PERSON_NAME] Vue/Exam Authorization" at bounding box center [686, 466] width 276 height 20
type input "**********"
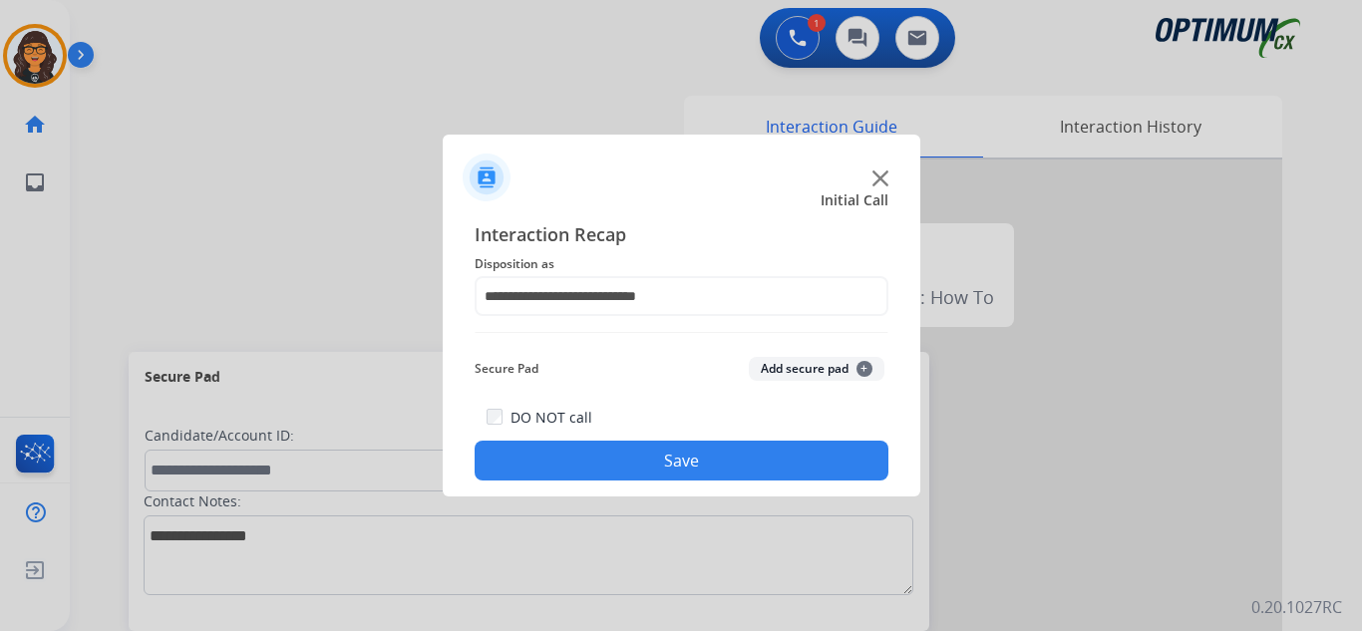
click at [633, 451] on button "Save" at bounding box center [682, 461] width 414 height 40
